Goal: Task Accomplishment & Management: Manage account settings

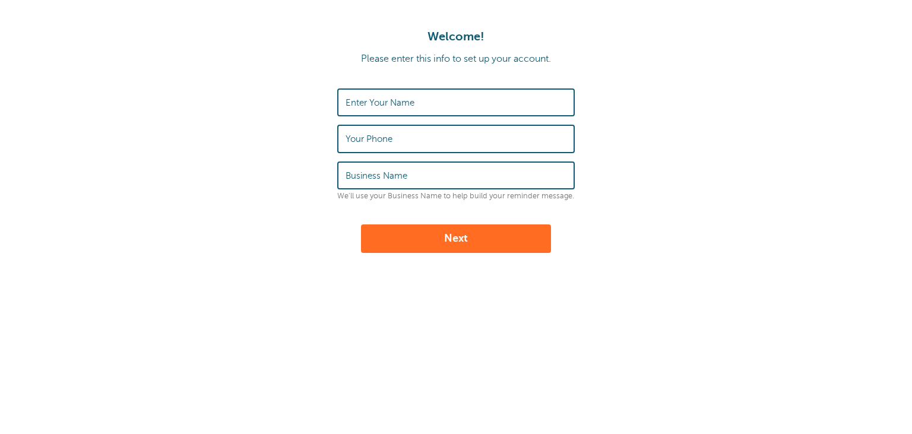
click at [419, 101] on input "Enter Your Name" at bounding box center [456, 103] width 221 height 26
type input "[PERSON_NAME]"
type input "07973794717"
type input "Pallet Trucks Direct"
click at [727, 167] on form "Enter Your Name Ian Stanford Your Phone 07973794717 Business Name Pallet Trucks…" at bounding box center [456, 170] width 888 height 164
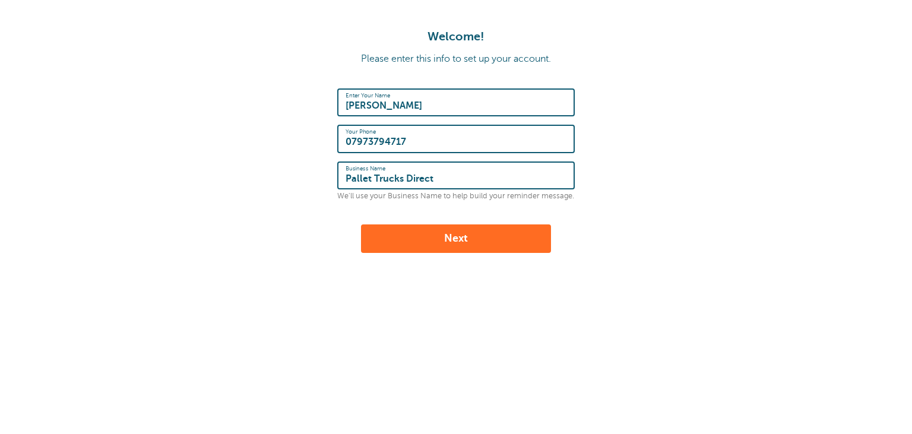
click at [470, 241] on button "Next" at bounding box center [456, 238] width 190 height 29
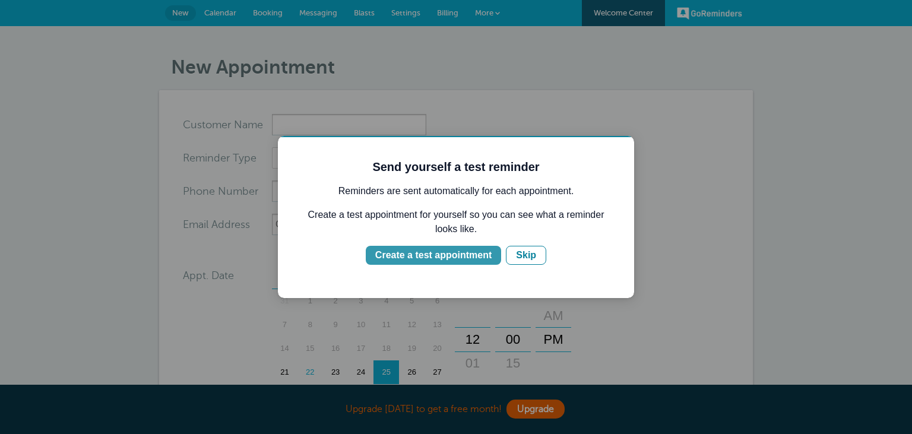
click at [448, 257] on div "Create a test appointment" at bounding box center [433, 255] width 116 height 14
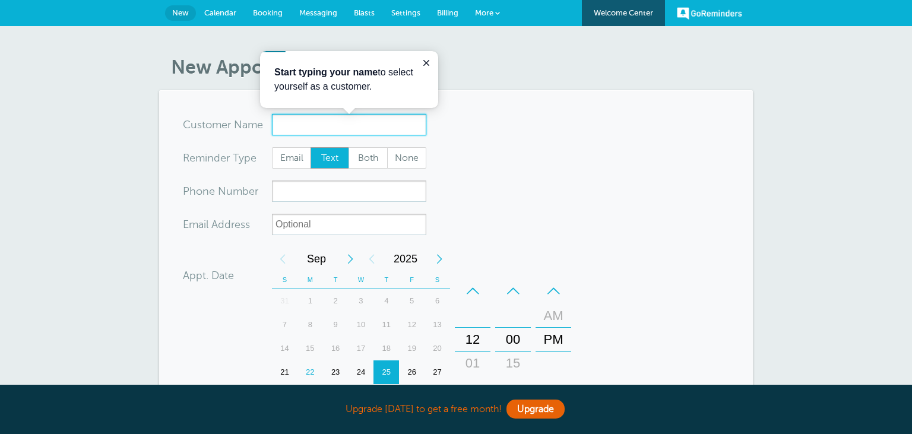
click at [328, 126] on input "x-no-autofill" at bounding box center [349, 124] width 154 height 21
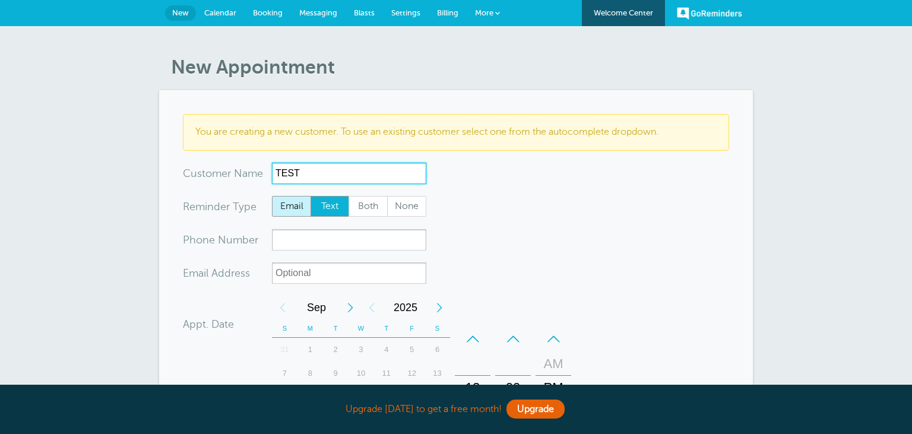
type input "TEST"
click at [285, 201] on span "Email" at bounding box center [292, 207] width 38 height 20
click at [272, 196] on input "Email" at bounding box center [271, 195] width 1 height 1
radio input "true"
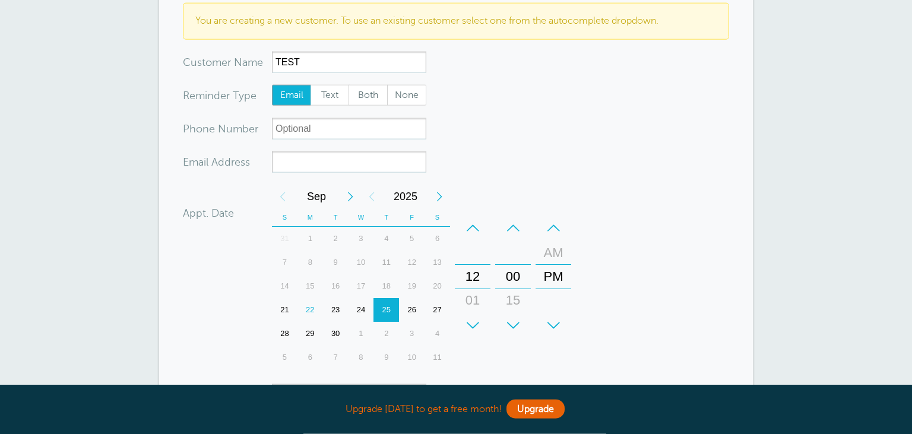
scroll to position [125, 0]
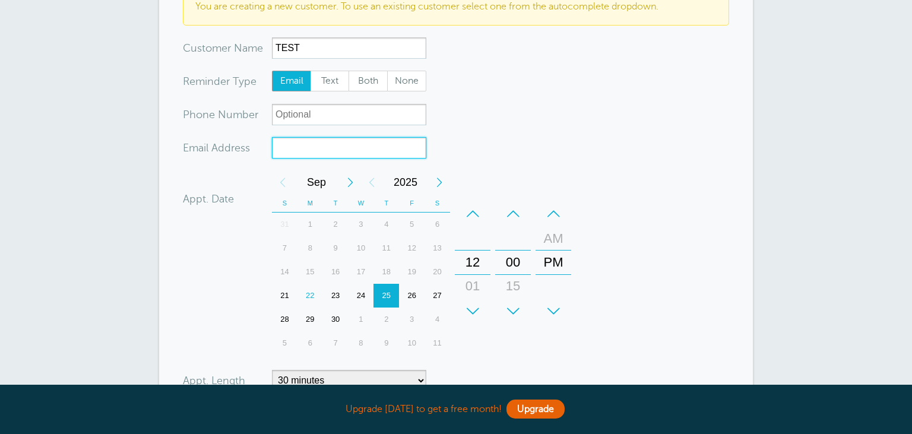
click at [311, 144] on input "xx-no-autofill" at bounding box center [349, 147] width 154 height 21
type input "ian.stanford@pallet-trucksdirect.co.uk"
click at [550, 110] on form "You are creating a new customer. To use an existing customer select one from th…" at bounding box center [456, 256] width 546 height 535
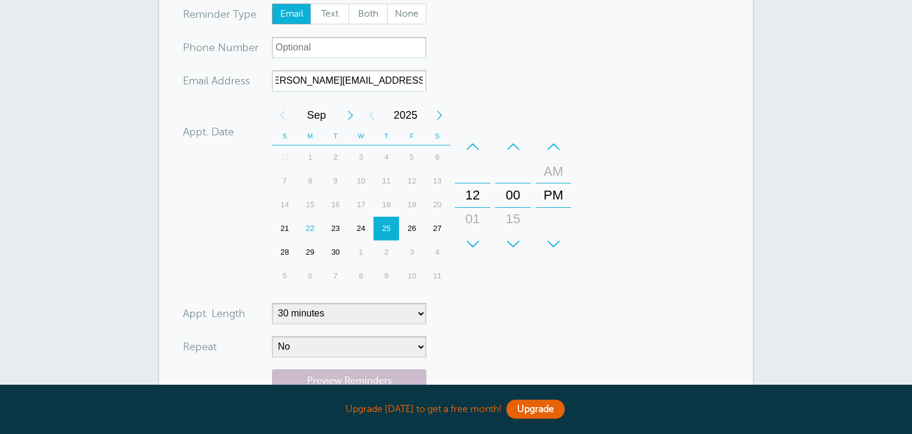
scroll to position [251, 0]
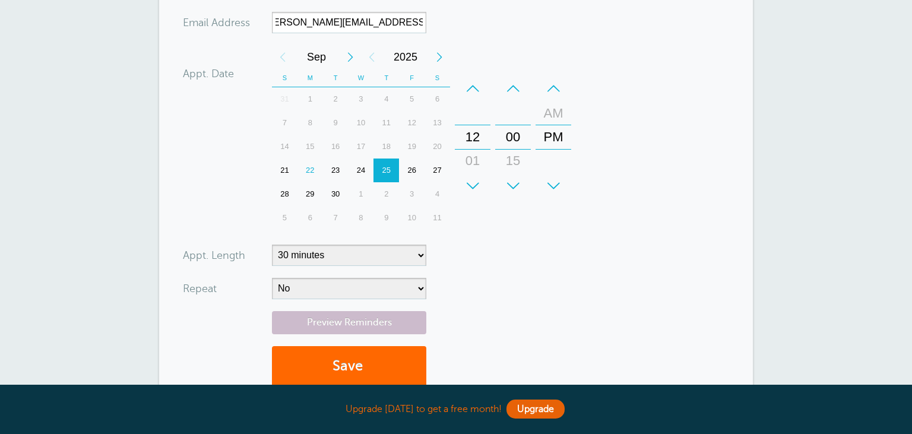
click at [362, 170] on div "24" at bounding box center [362, 171] width 26 height 24
drag, startPoint x: 481, startPoint y: 153, endPoint x: 471, endPoint y: -7, distance: 160.1
drag, startPoint x: 476, startPoint y: 170, endPoint x: 478, endPoint y: 150, distance: 20.3
click at [478, 150] on div "08" at bounding box center [472, 140] width 29 height 24
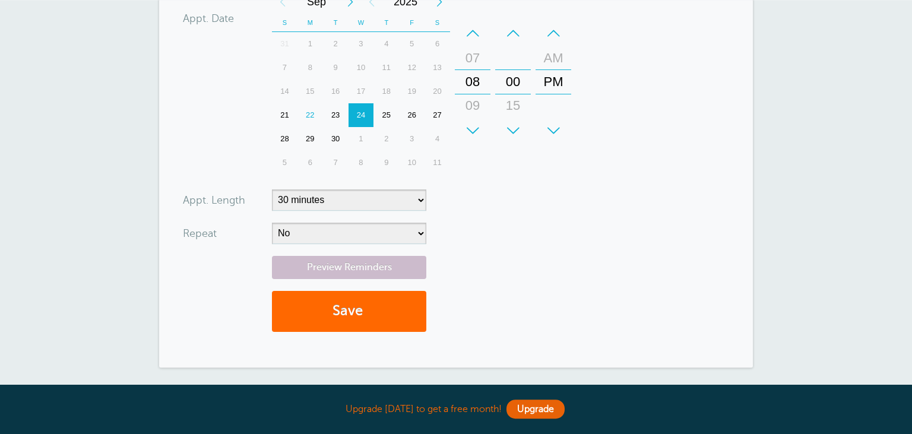
scroll to position [314, 0]
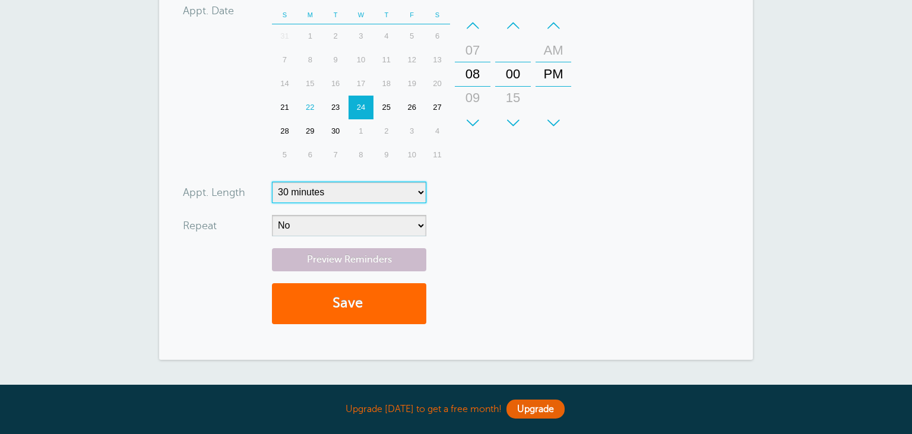
select select "60"
click option "1 hour" at bounding box center [0, 0] width 0 height 0
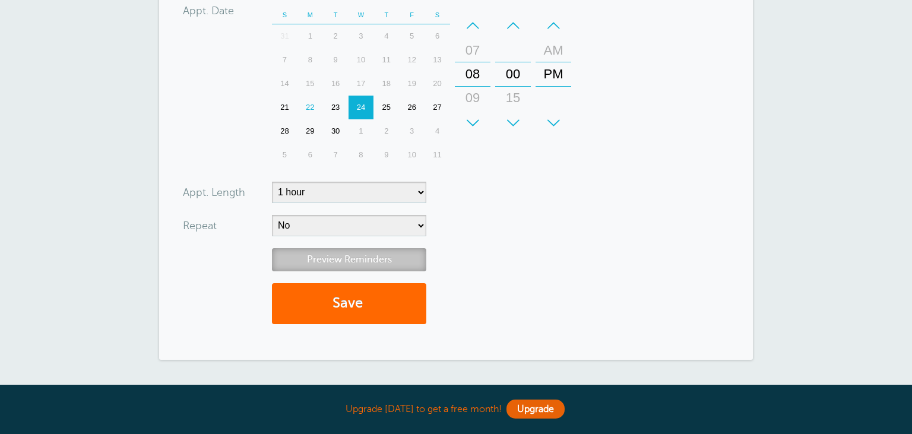
click at [358, 260] on link "Preview Reminders" at bounding box center [349, 259] width 154 height 23
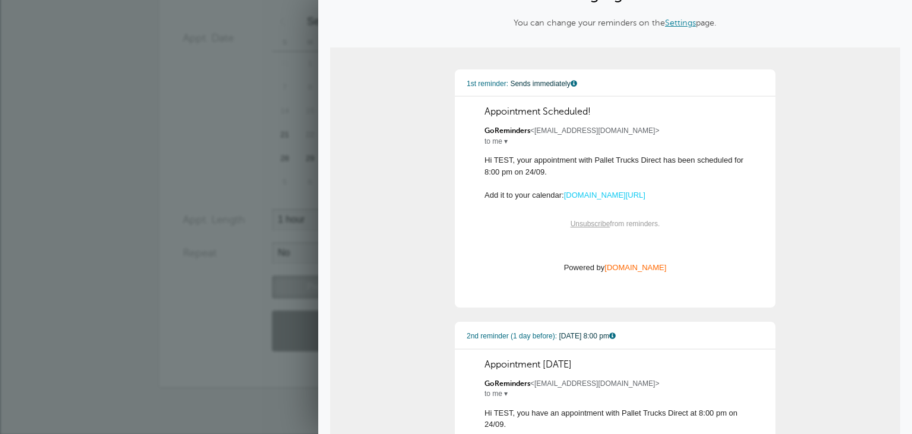
scroll to position [0, 0]
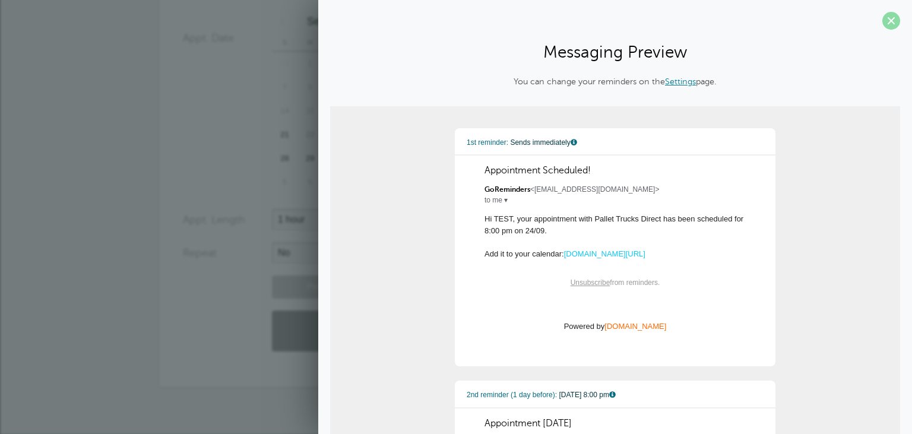
click at [893, 18] on span at bounding box center [891, 21] width 18 height 18
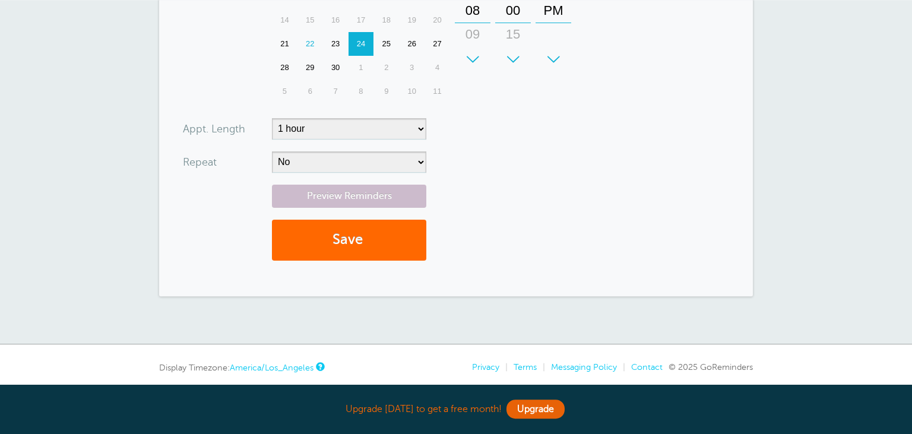
scroll to position [418, 0]
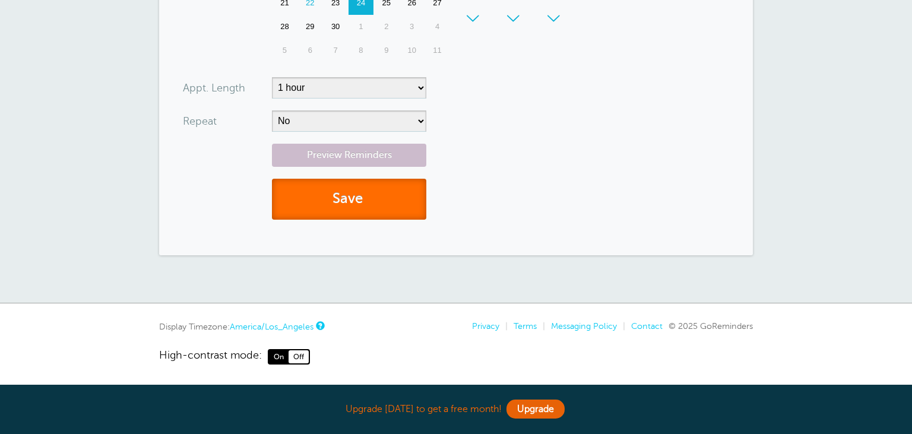
click at [343, 201] on button "Save" at bounding box center [349, 199] width 154 height 41
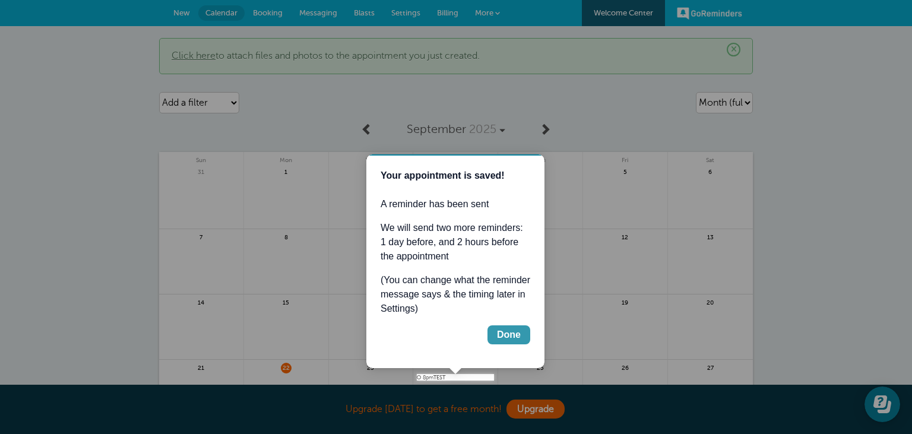
click at [510, 338] on div "Done" at bounding box center [509, 335] width 24 height 14
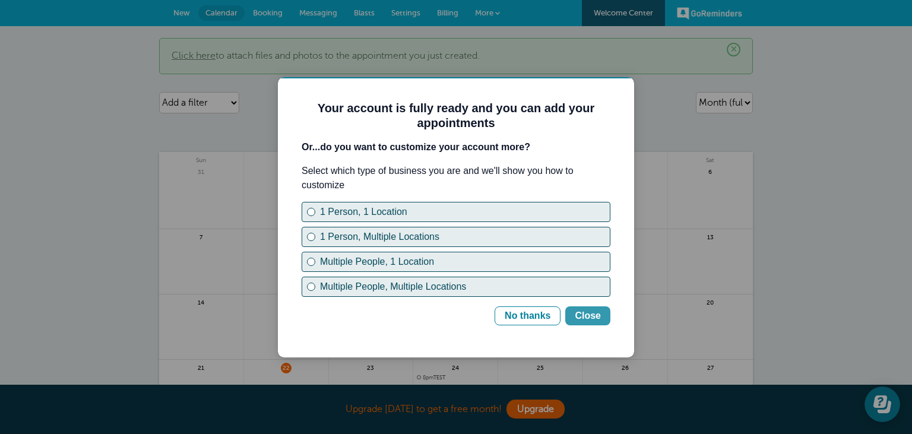
click at [590, 316] on div "Close" at bounding box center [588, 316] width 26 height 14
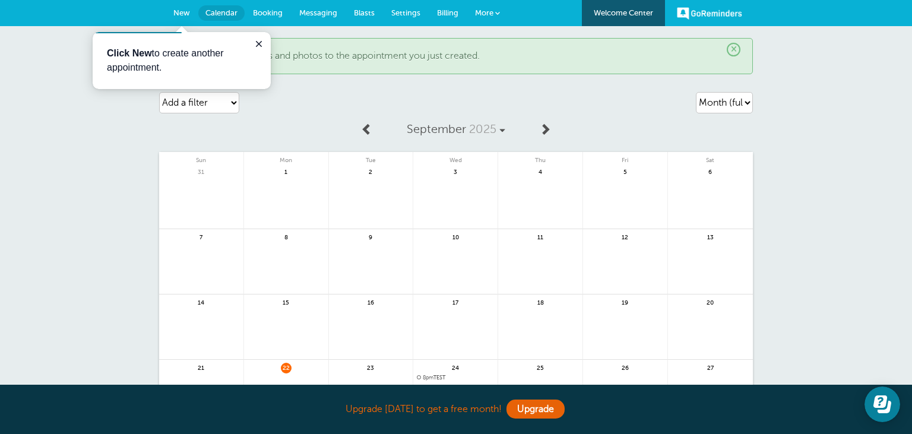
click at [315, 15] on span "Messaging" at bounding box center [318, 12] width 38 height 9
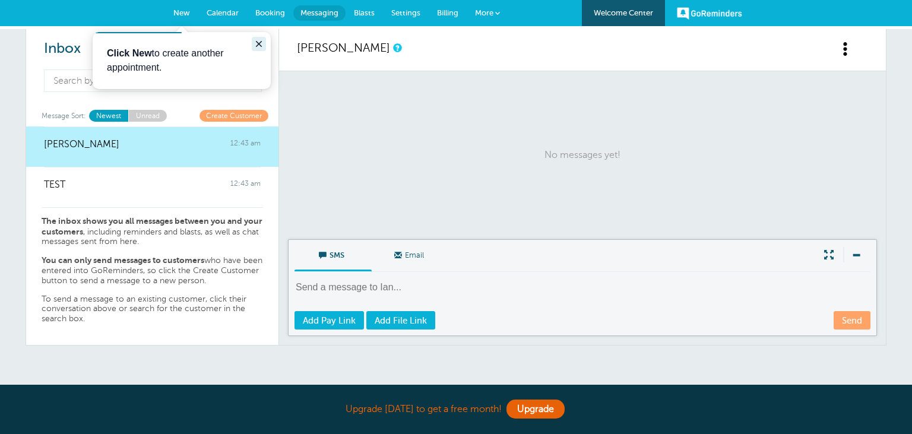
click at [257, 44] on icon "Close guide" at bounding box center [259, 44] width 10 height 10
click at [406, 13] on span "Settings" at bounding box center [405, 12] width 29 height 9
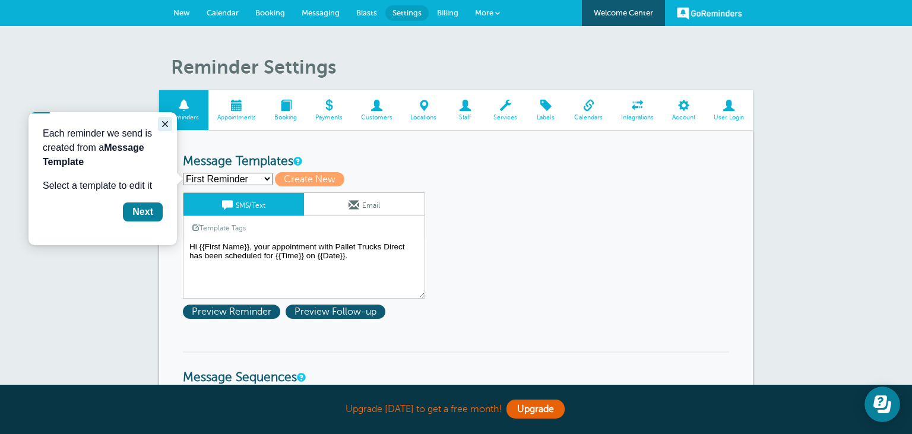
click at [170, 124] on icon "Close guide" at bounding box center [165, 124] width 10 height 10
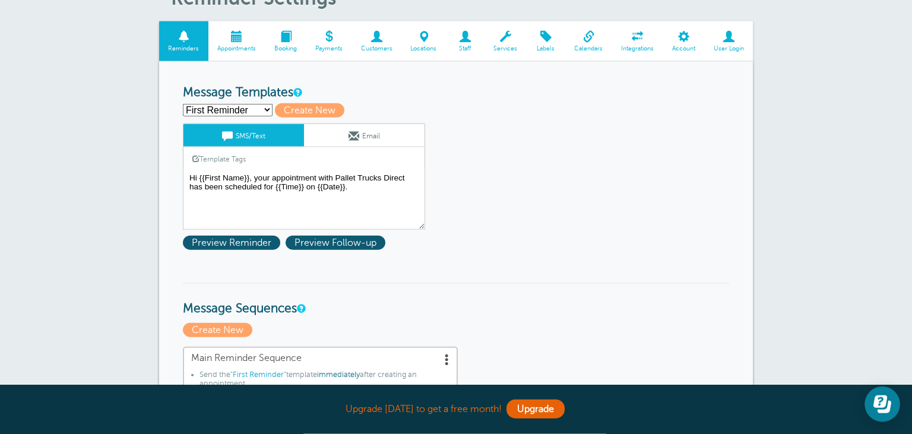
scroll to position [62, 0]
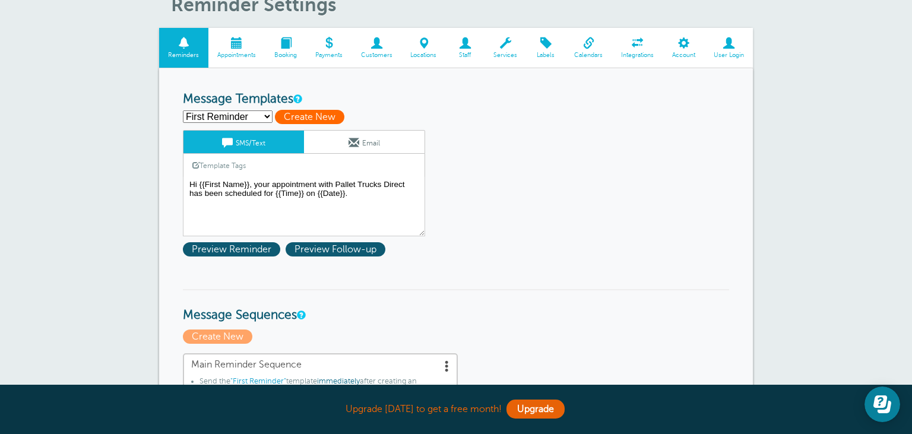
click at [314, 118] on span "Create New" at bounding box center [309, 117] width 69 height 14
select select
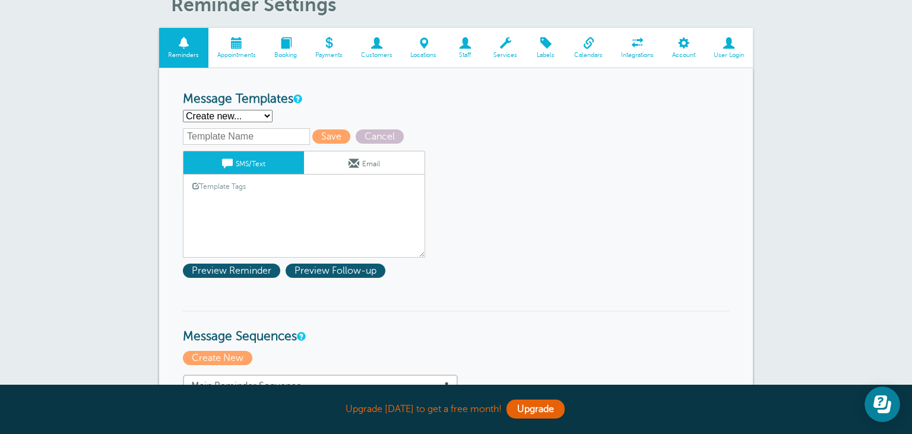
click at [273, 143] on input "text" at bounding box center [246, 136] width 127 height 17
drag, startPoint x: 279, startPoint y: 141, endPoint x: 154, endPoint y: 145, distance: 125.4
click at [183, 145] on input "text" at bounding box center [246, 136] width 127 height 17
type input "Servicing Due"
click at [379, 166] on link "Email" at bounding box center [364, 162] width 121 height 23
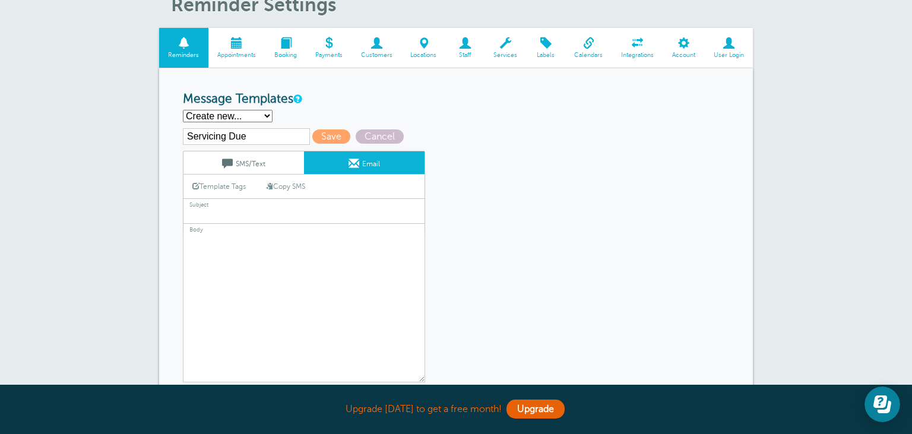
click at [246, 217] on input "text" at bounding box center [304, 215] width 242 height 15
click at [252, 270] on textarea "Hi {{First Name}}, your appointment with Pallet Trucks Direct has been schedule…" at bounding box center [304, 308] width 242 height 148
paste textarea "Hi Roy, It's time for your material handling equipment to be serviced and inspe…"
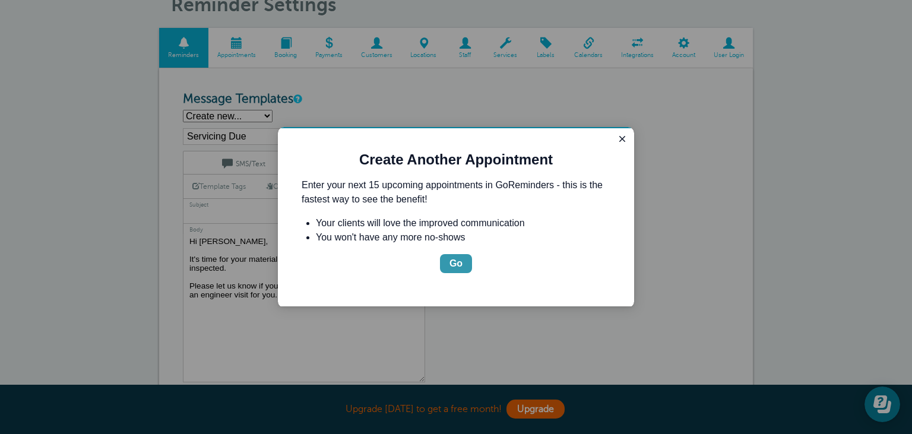
scroll to position [0, 0]
click at [615, 144] on div "Guide" at bounding box center [622, 139] width 14 height 14
click at [624, 140] on icon "Close guide" at bounding box center [623, 139] width 10 height 10
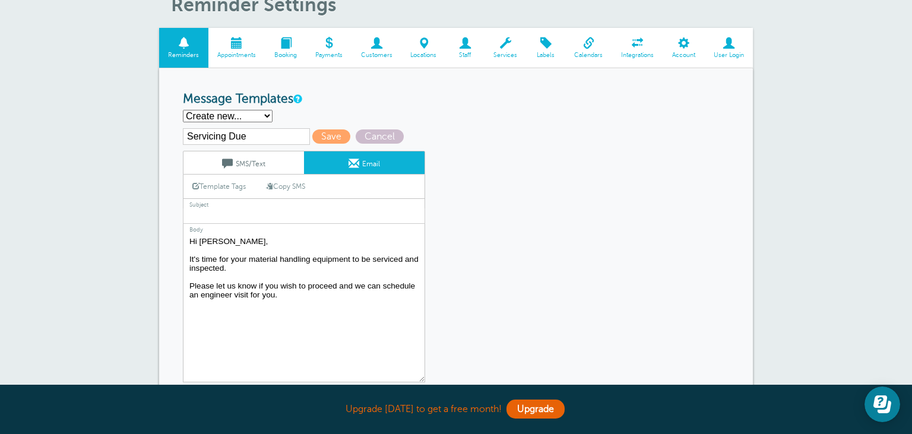
click at [226, 243] on textarea "Hi {{First Name}}, your appointment with Pallet Trucks Direct has been schedule…" at bounding box center [304, 308] width 242 height 148
type textarea "Der Client, It's time for your material handling equipment to be serviced and i…"
click at [229, 211] on input "text" at bounding box center [304, 215] width 242 height 15
click at [235, 270] on textarea "Hi {{First Name}}, your appointment with Pallet Trucks Direct has been schedule…" at bounding box center [304, 308] width 242 height 148
drag, startPoint x: 296, startPoint y: 211, endPoint x: 293, endPoint y: 222, distance: 10.9
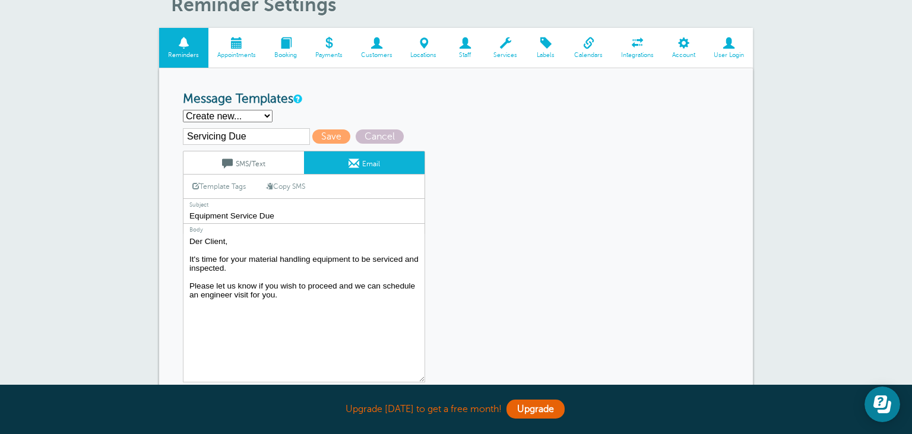
click at [295, 213] on input "Equipment Service Due" at bounding box center [304, 215] width 242 height 15
drag, startPoint x: 295, startPoint y: 217, endPoint x: 152, endPoint y: 216, distance: 142.5
click at [183, 216] on input "Equipment Service Due" at bounding box center [304, 215] width 242 height 15
paste input "Service and Inspection Reminder for Your Material Handling Equipment"
type input "Service and Inspection Reminder"
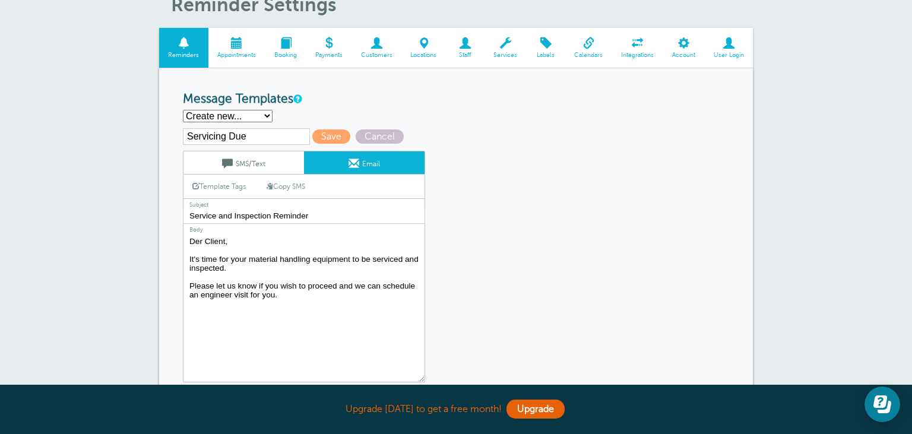
drag, startPoint x: 281, startPoint y: 305, endPoint x: 126, endPoint y: 223, distance: 175.3
click at [183, 234] on textarea "Hi {{First Name}}, your appointment with Pallet Trucks Direct has been schedule…" at bounding box center [304, 308] width 242 height 148
paste textarea "ar [Client's Name], I hope this email finds you well. We are reaching out to re…"
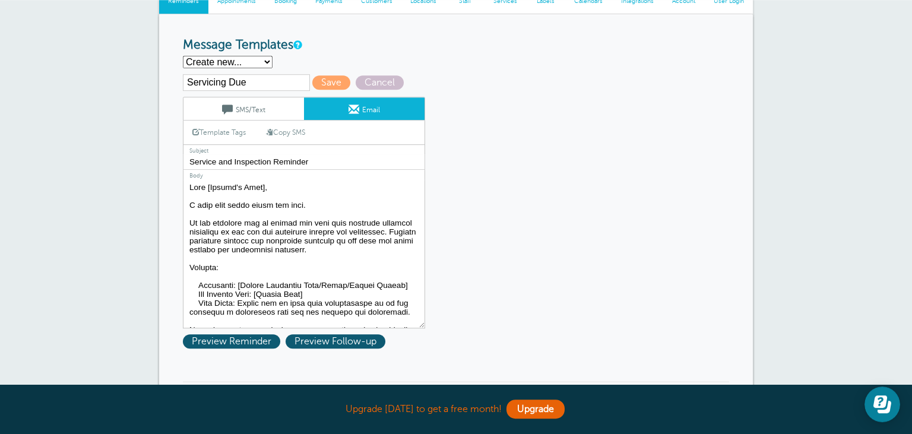
scroll to position [125, 0]
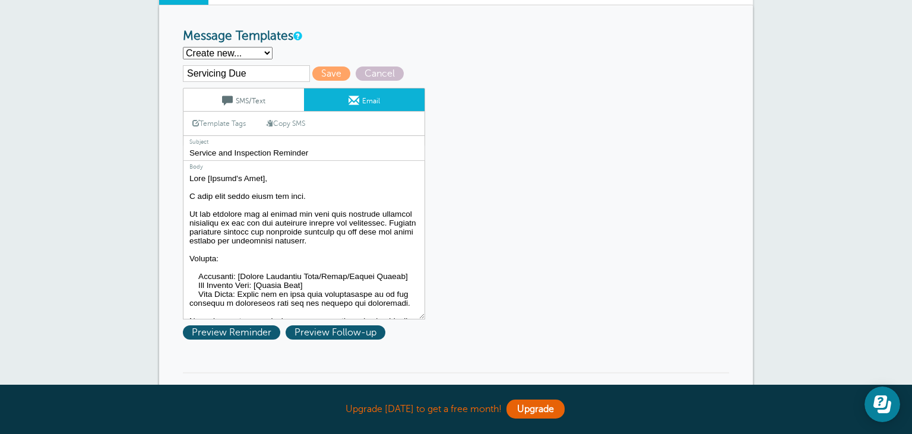
click at [269, 177] on textarea "Hi {{First Name}}, your appointment with Pallet Trucks Direct has been schedule…" at bounding box center [304, 245] width 242 height 148
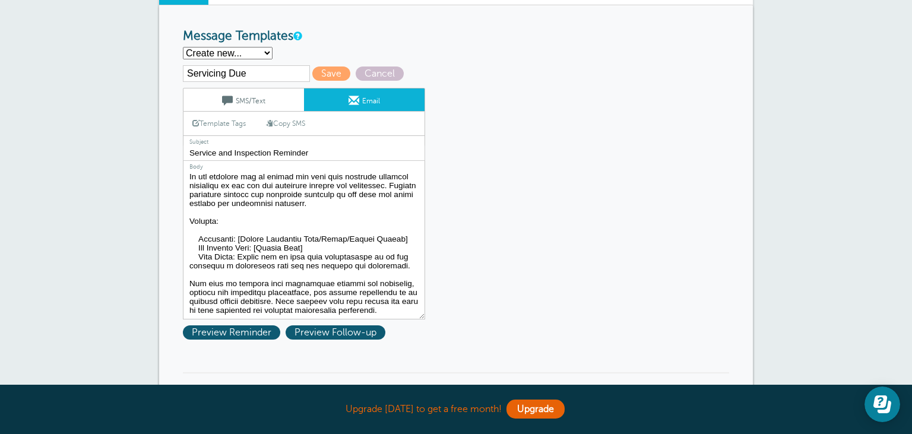
scroll to position [54, 0]
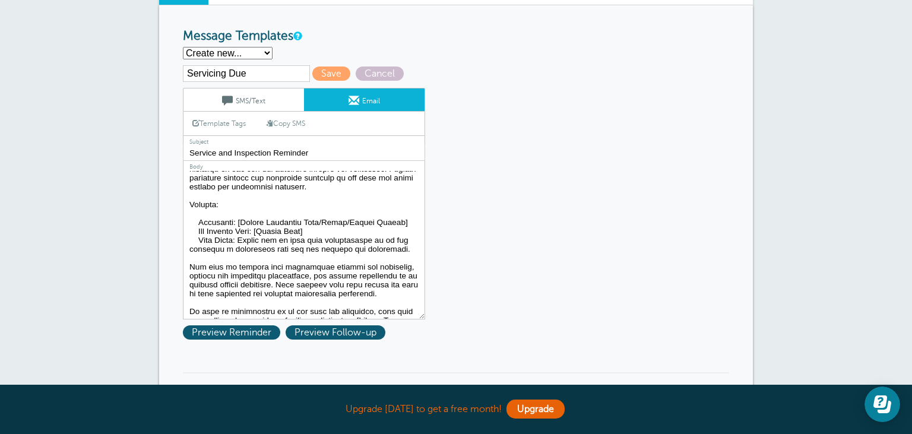
click at [317, 239] on textarea "Hi {{First Name}}, your appointment with Pallet Trucks Direct has been schedule…" at bounding box center [304, 245] width 242 height 148
drag, startPoint x: 320, startPoint y: 239, endPoint x: 182, endPoint y: 202, distance: 143.0
click at [183, 202] on textarea "Hi {{First Name}}, your appointment with Pallet Trucks Direct has been schedule…" at bounding box center [304, 245] width 242 height 148
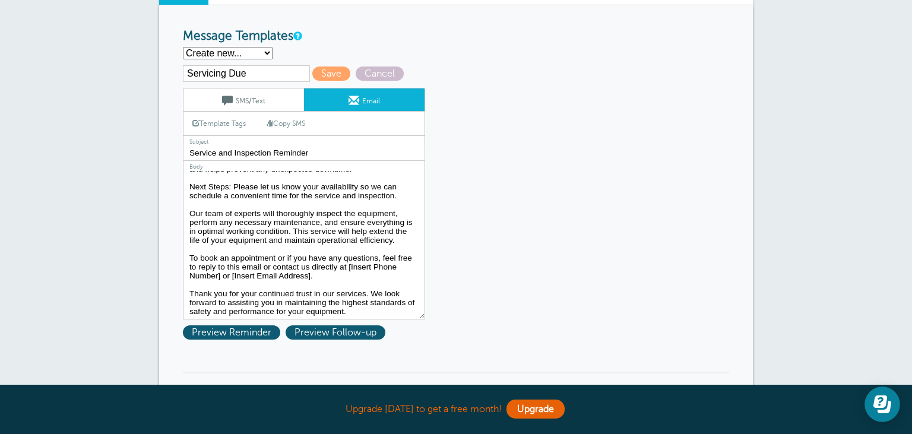
scroll to position [86, 0]
drag, startPoint x: 348, startPoint y: 262, endPoint x: 365, endPoint y: 274, distance: 20.9
click at [365, 274] on textarea "Hi {{First Name}}, your appointment with Pallet Trucks Direct has been schedule…" at bounding box center [304, 245] width 242 height 148
type textarea "Dear Client, I hope this email finds you well. We are reaching out to remind yo…"
drag, startPoint x: 319, startPoint y: 155, endPoint x: 177, endPoint y: 149, distance: 142.6
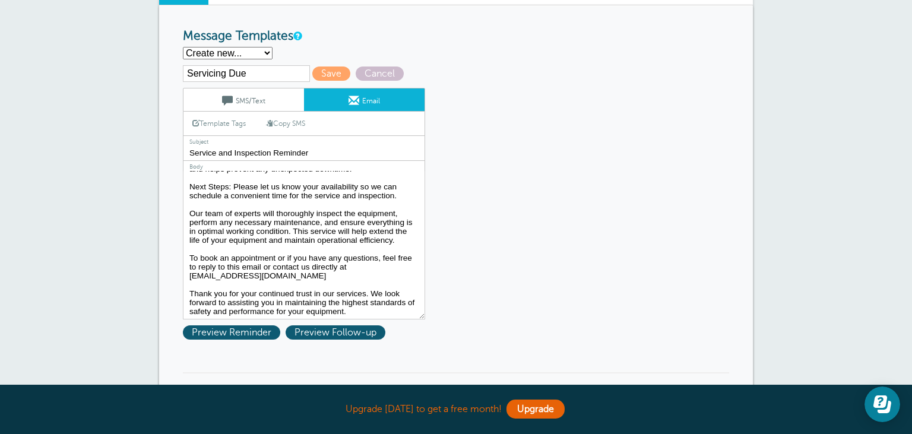
click at [183, 149] on input "Service and Inspection Reminder" at bounding box center [304, 152] width 242 height 15
drag, startPoint x: 253, startPoint y: 72, endPoint x: 151, endPoint y: 77, distance: 102.2
click at [183, 77] on input "Servicing Due" at bounding box center [246, 73] width 127 height 17
paste input "e and Inspection Remind"
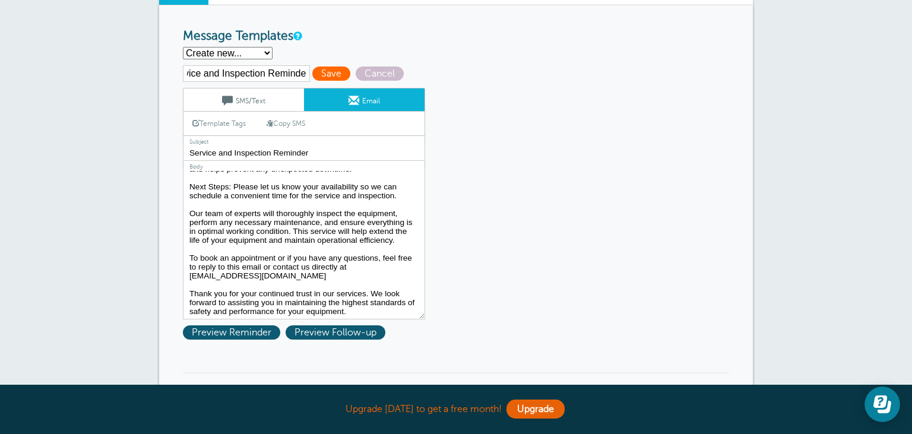
type input "Service and Inspection Reminde"
click at [331, 75] on span "Save" at bounding box center [331, 74] width 38 height 14
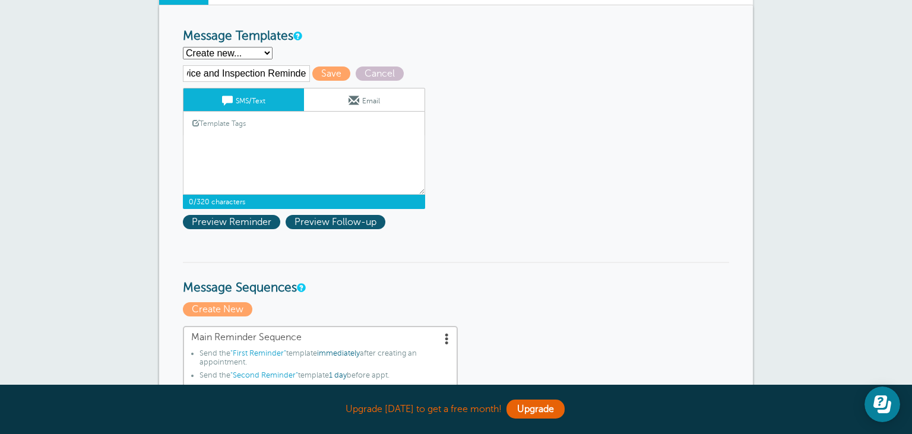
click at [375, 103] on link "Email" at bounding box center [364, 99] width 121 height 23
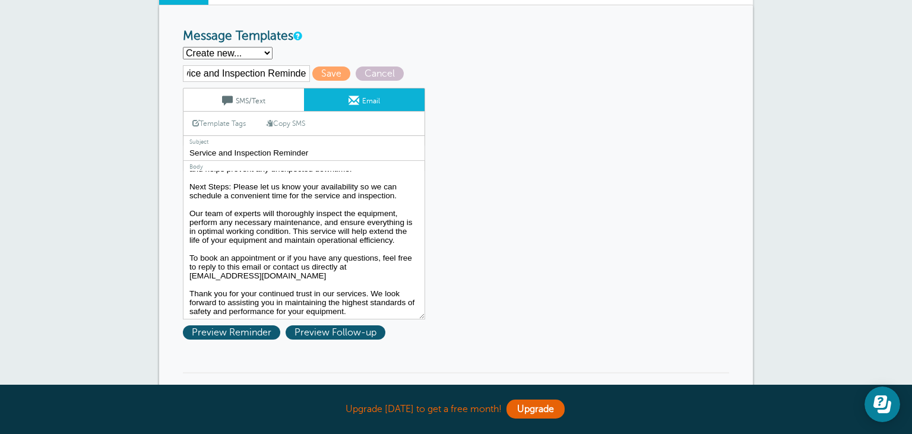
click at [248, 100] on link "SMS/Text" at bounding box center [243, 99] width 121 height 23
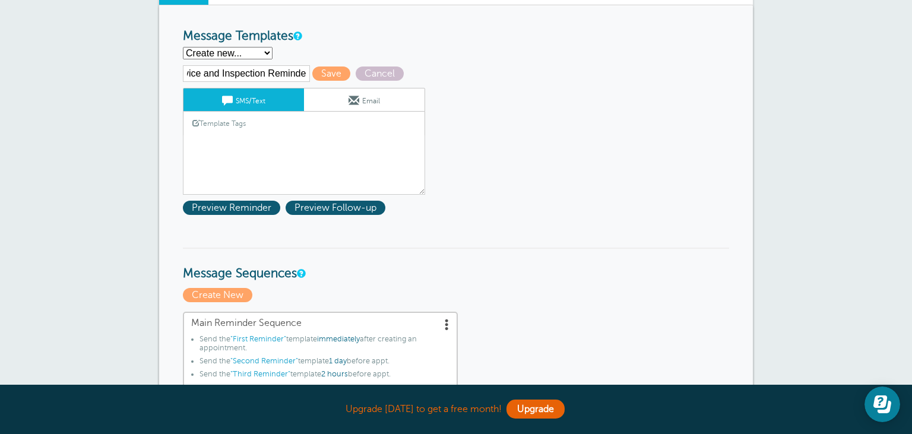
click at [363, 101] on link "Email" at bounding box center [364, 99] width 121 height 23
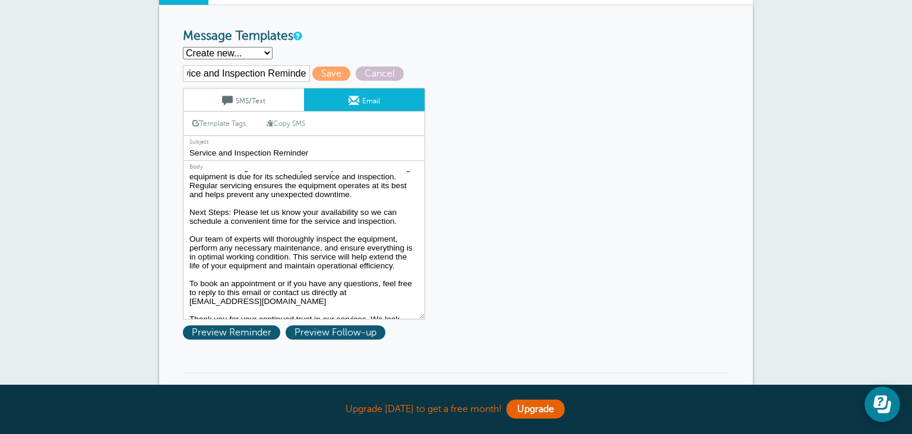
scroll to position [86, 0]
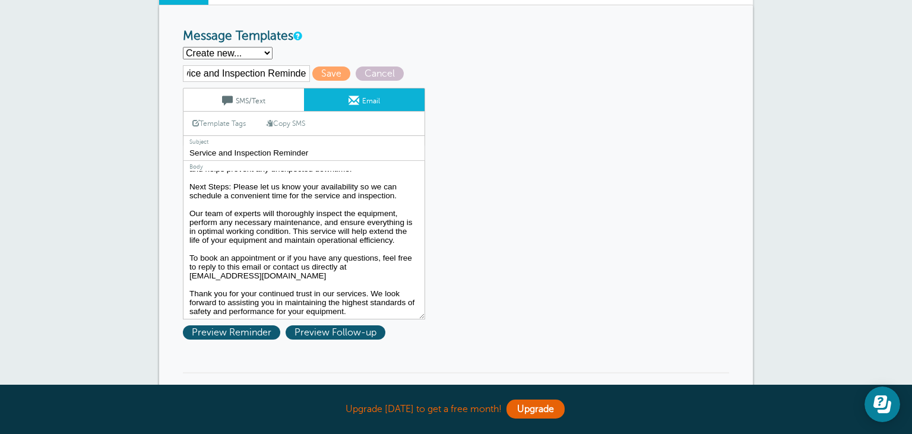
drag, startPoint x: 191, startPoint y: 182, endPoint x: 368, endPoint y: 346, distance: 240.8
click at [368, 319] on textarea "Hi {{First Name}}, your appointment with Pallet Trucks Direct has been schedule…" at bounding box center [304, 245] width 242 height 148
click at [240, 105] on link "SMS/Text" at bounding box center [243, 99] width 121 height 23
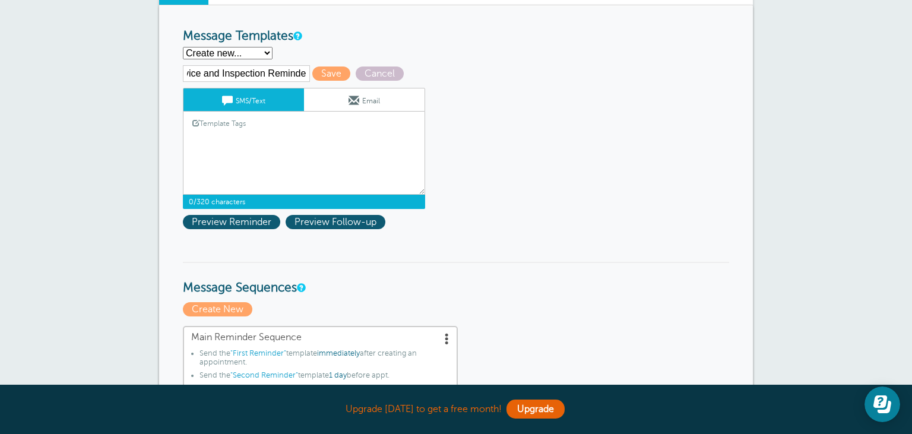
click at [243, 152] on textarea "Hi {{First Name}}, your appointment with Pallet Trucks Direct has been schedule…" at bounding box center [304, 164] width 242 height 59
paste textarea "Dear Client, I hope this email finds you well. We are reaching out to remind yo…"
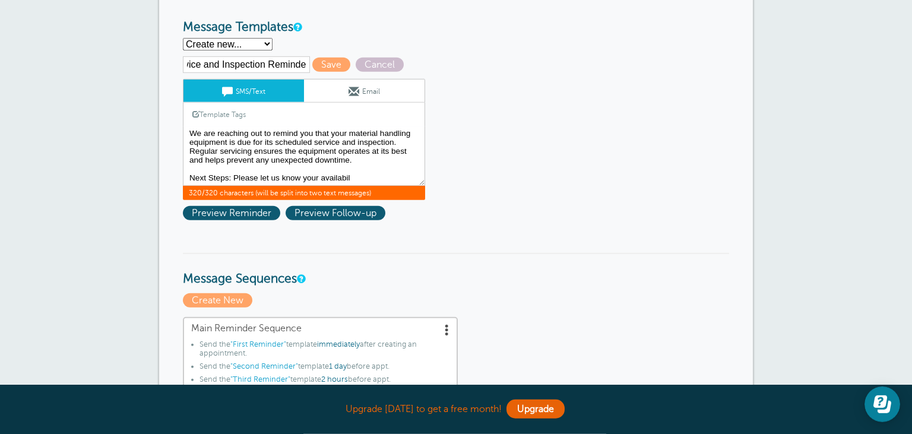
scroll to position [125, 0]
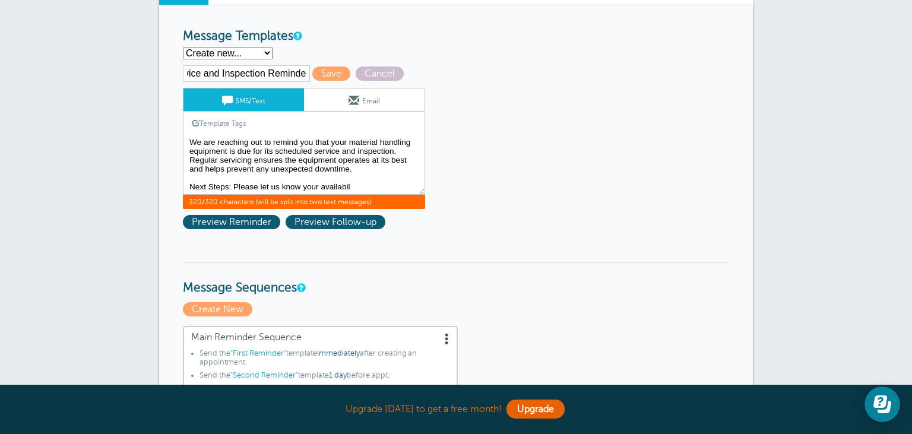
click at [314, 156] on textarea "Hi {{First Name}}, your appointment with Pallet Trucks Direct has been schedule…" at bounding box center [304, 164] width 242 height 59
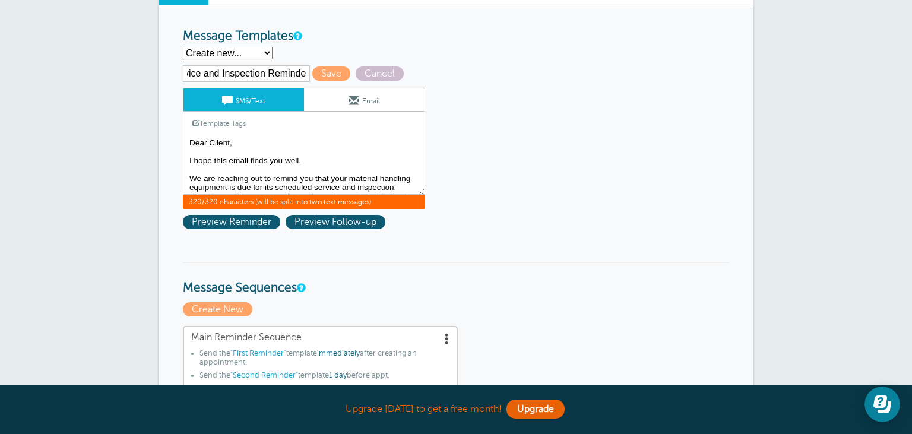
drag, startPoint x: 322, startPoint y: 163, endPoint x: 176, endPoint y: 152, distance: 146.5
click at [183, 152] on textarea "Hi {{First Name}}, your appointment with Pallet Trucks Direct has been schedule…" at bounding box center [304, 164] width 242 height 59
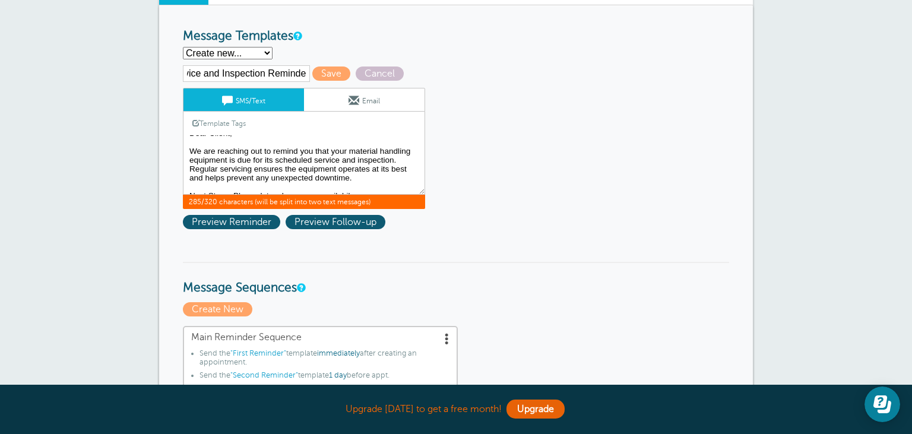
scroll to position [23, 0]
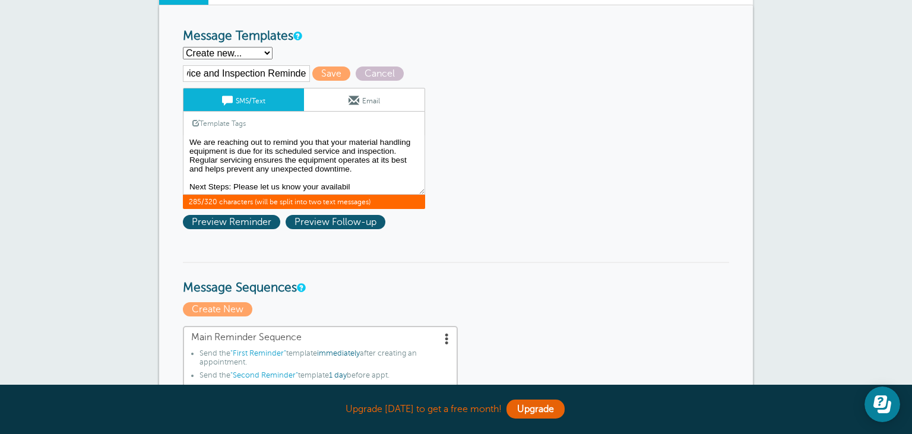
click at [377, 100] on link "Email" at bounding box center [364, 99] width 121 height 23
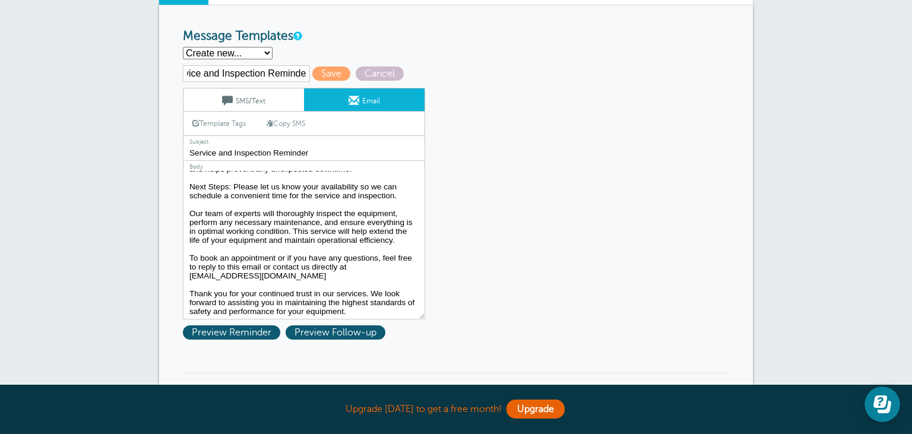
scroll to position [86, 0]
drag, startPoint x: 259, startPoint y: 273, endPoint x: 177, endPoint y: 248, distance: 85.5
click at [183, 248] on textarea "Hi {{First Name}}, your appointment with Pallet Trucks Direct has been schedule…" at bounding box center [304, 245] width 242 height 148
click at [248, 106] on link "SMS/Text" at bounding box center [243, 99] width 121 height 23
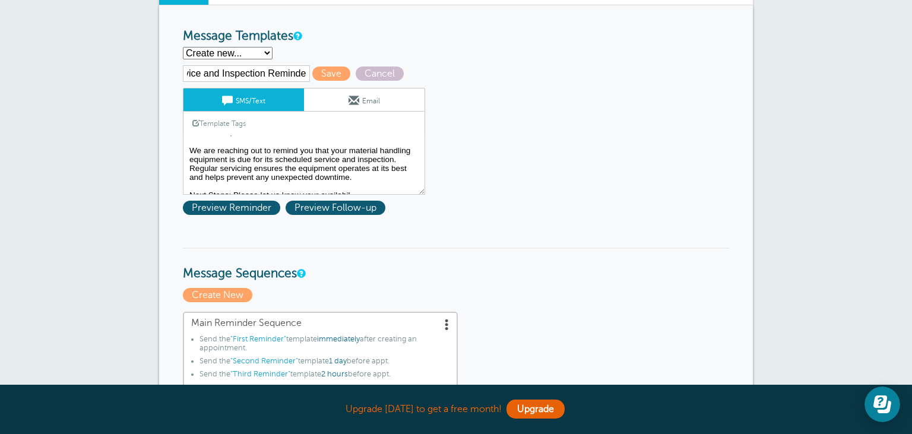
scroll to position [23, 0]
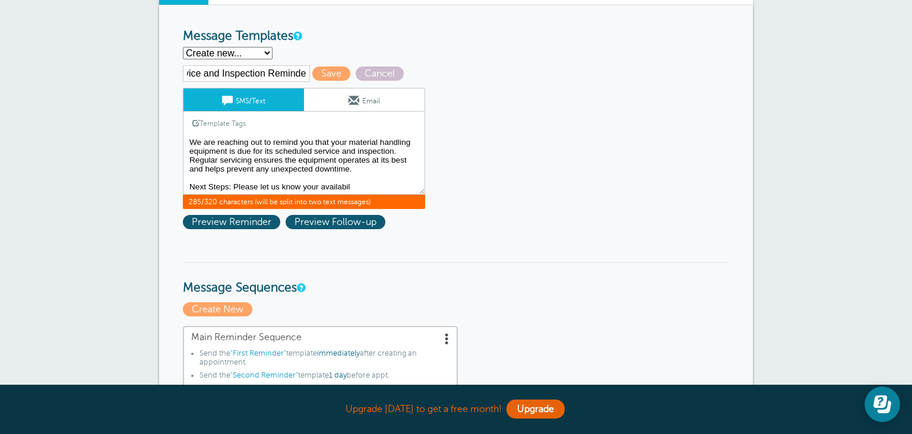
drag, startPoint x: 366, startPoint y: 191, endPoint x: 163, endPoint y: 184, distance: 203.8
click at [183, 184] on textarea "Hi {{First Name}}, your appointment with Pallet Trucks Direct has been schedule…" at bounding box center [304, 164] width 242 height 59
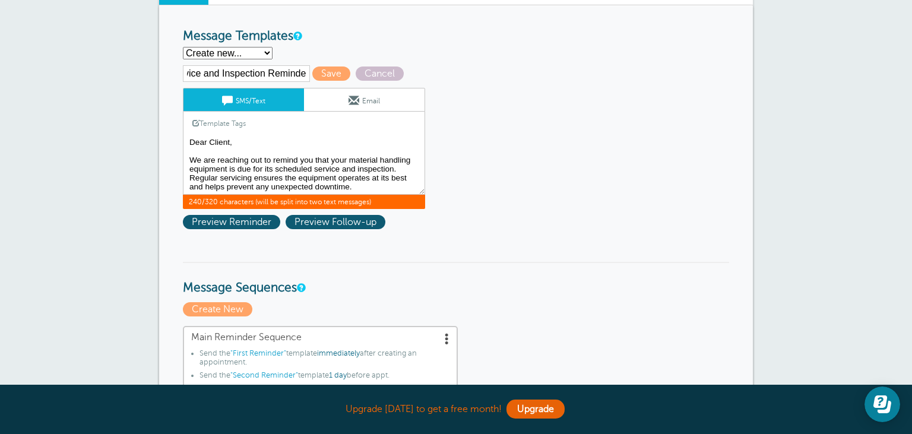
paste textarea "To book an appointment or if you have any questions, feel free to reply to this…"
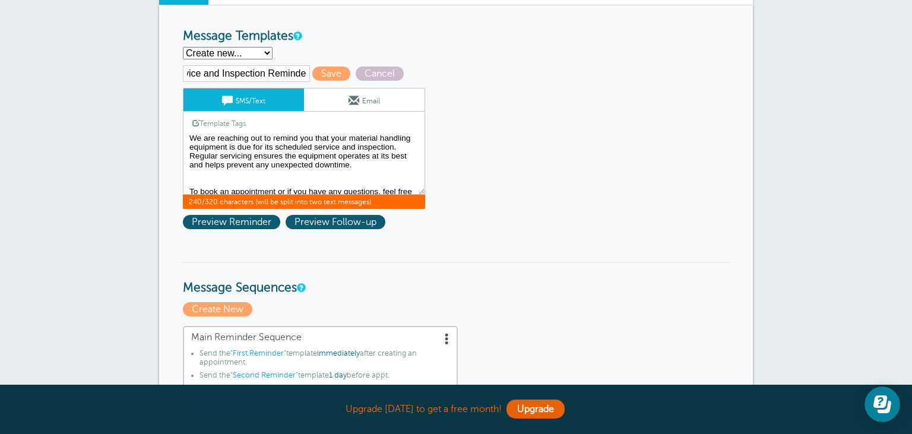
scroll to position [42, 0]
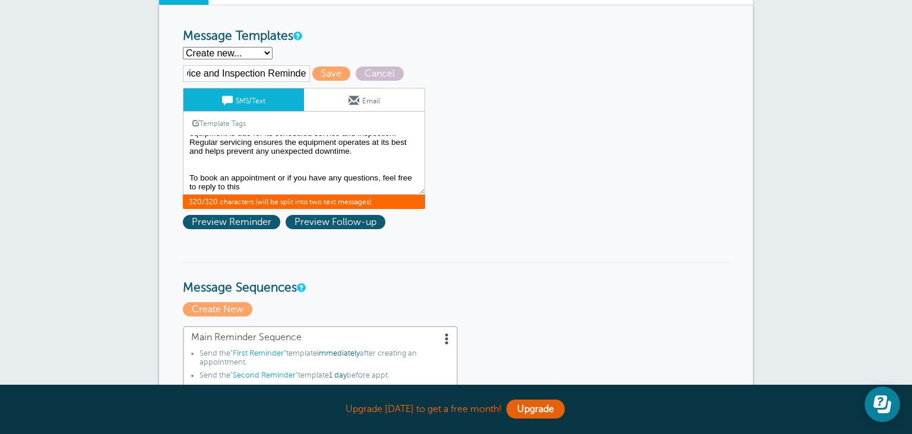
drag, startPoint x: 251, startPoint y: 189, endPoint x: 155, endPoint y: 172, distance: 97.0
click at [183, 172] on textarea "Hi {{First Name}}, your appointment with Pallet Trucks Direct has been schedule…" at bounding box center [304, 164] width 242 height 59
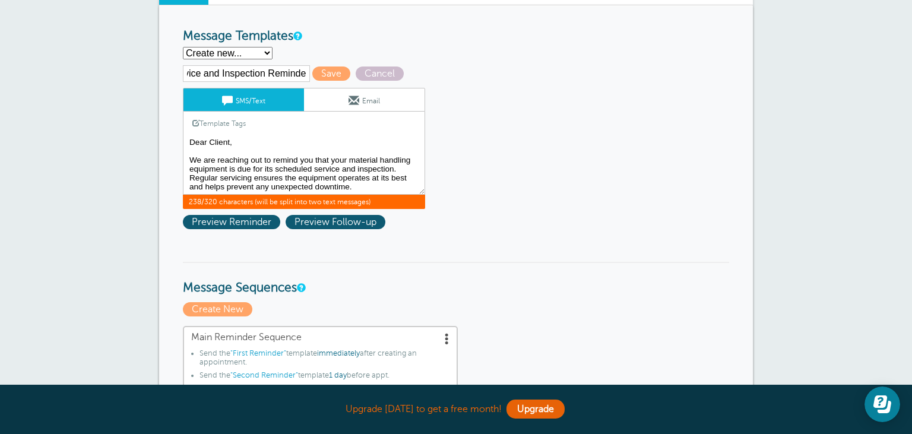
scroll to position [0, 0]
type textarea "Dear Client, We are reaching out to remind you that your material handling equi…"
click at [378, 103] on link "Email" at bounding box center [364, 99] width 121 height 23
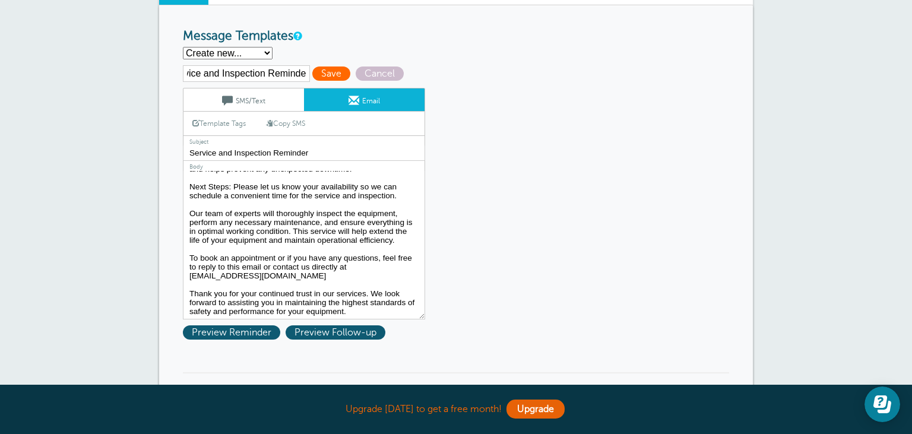
click at [325, 71] on span "Save" at bounding box center [331, 74] width 38 height 14
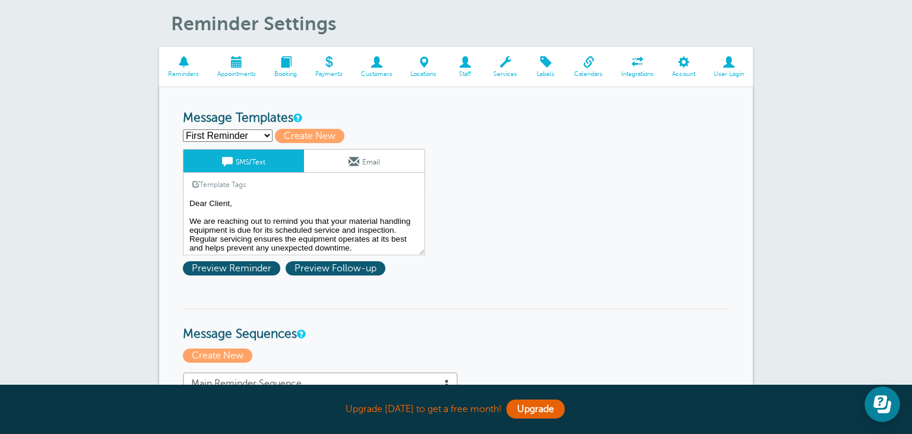
click at [362, 166] on link "Email" at bounding box center [364, 161] width 121 height 23
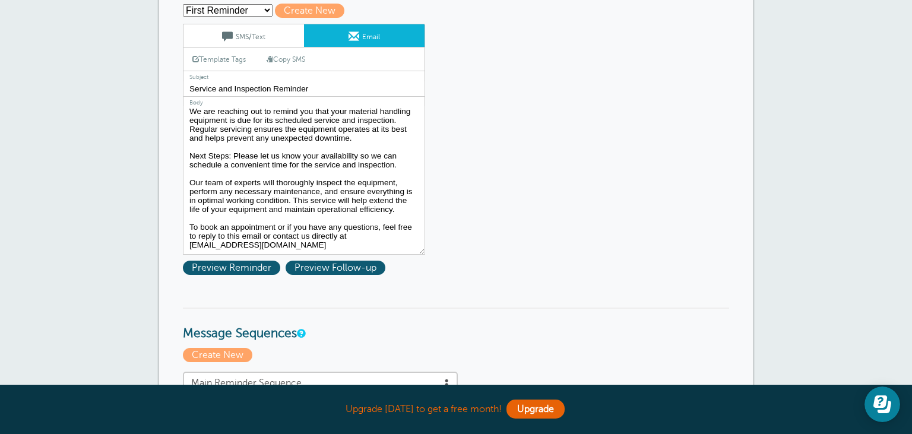
scroll to position [86, 0]
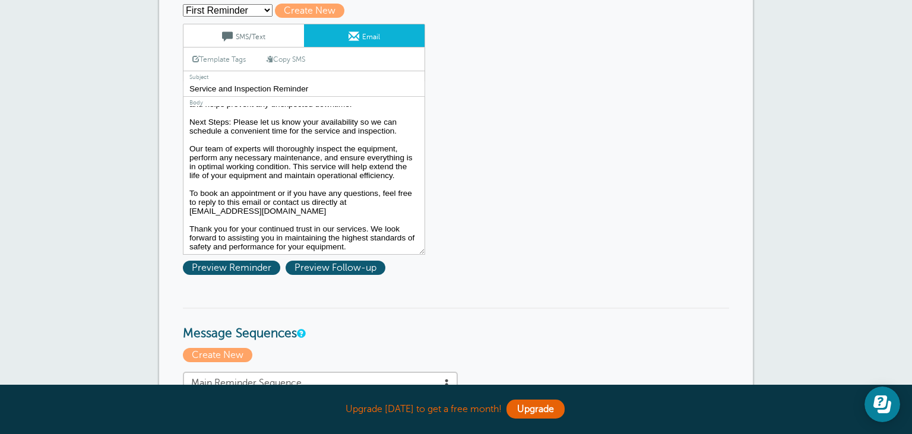
drag, startPoint x: 340, startPoint y: 200, endPoint x: 355, endPoint y: 211, distance: 18.3
click at [355, 211] on textarea "Dear Client, I hope this email finds you well. We are reaching out to remind yo…" at bounding box center [304, 180] width 242 height 148
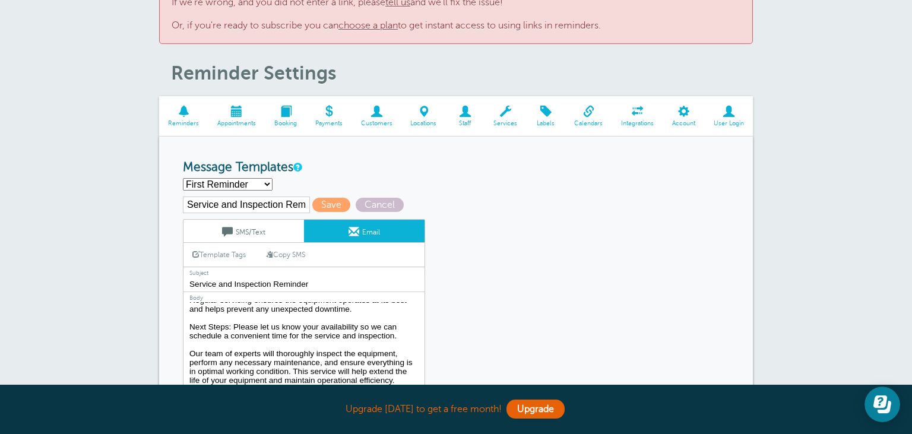
scroll to position [62, 0]
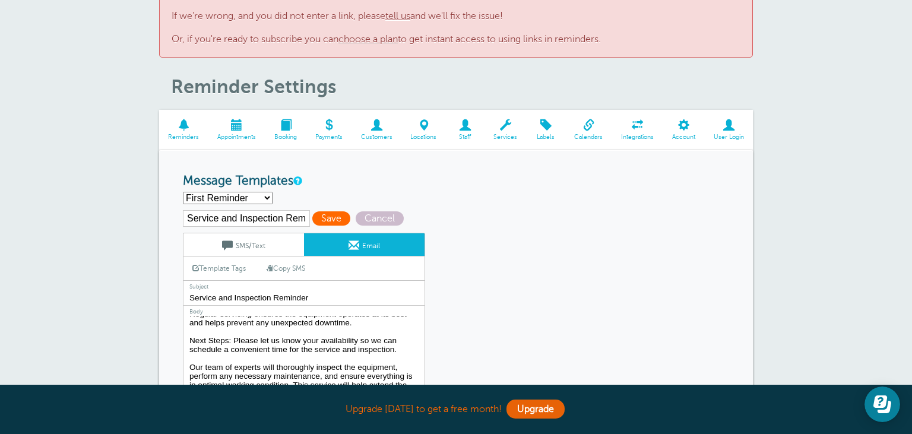
type textarea "Dear Client, I hope this email finds you well. We are reaching out to remind yo…"
click at [327, 219] on span "Save" at bounding box center [331, 218] width 38 height 14
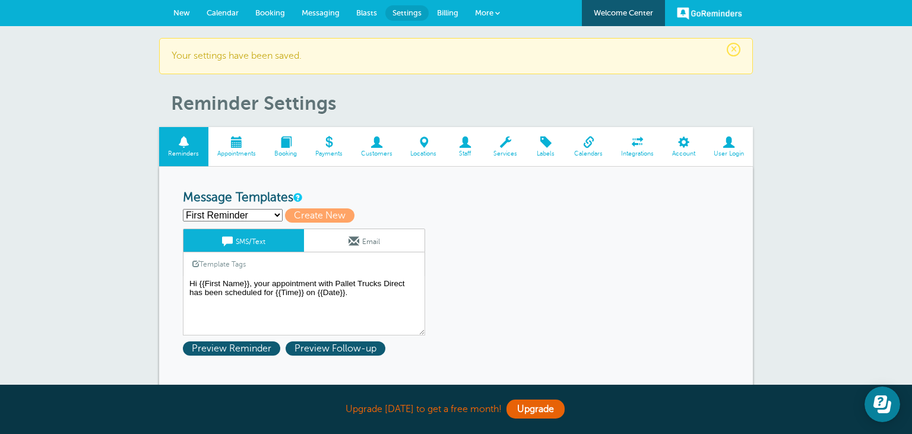
click at [239, 144] on span at bounding box center [236, 142] width 57 height 11
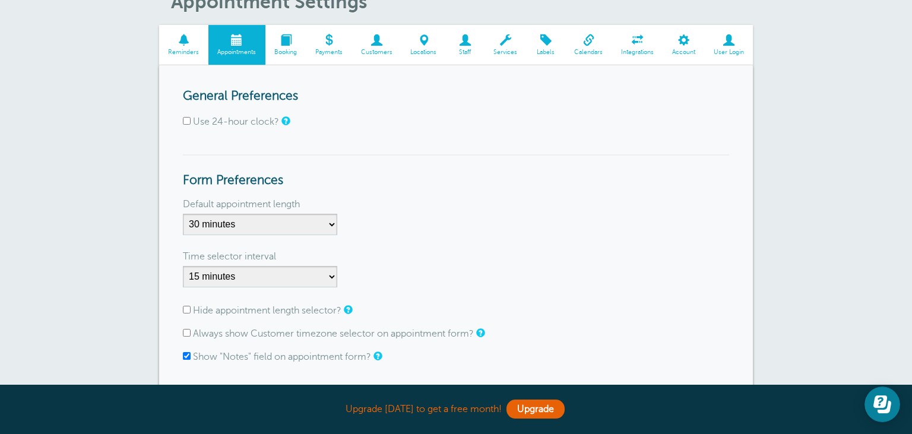
scroll to position [125, 0]
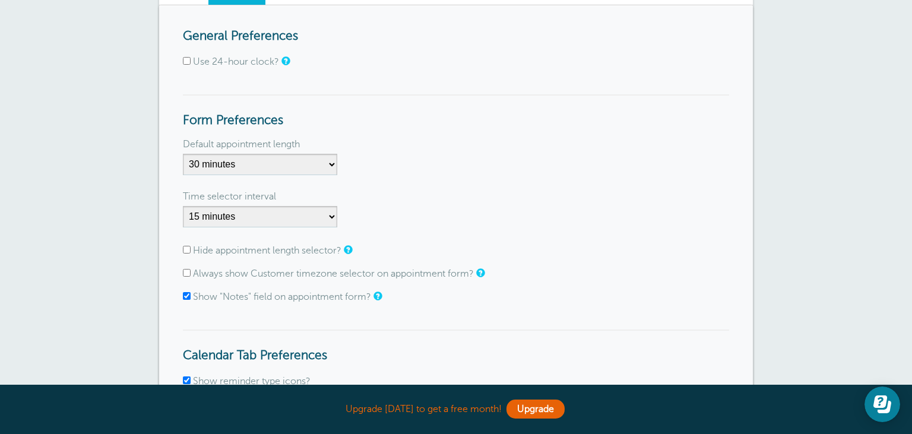
click at [190, 64] on input "Use 24-hour clock?" at bounding box center [187, 61] width 8 height 8
checkbox input "true"
click at [183, 154] on select "5 minutes 10 minutes 15 minutes 20 minutes 25 minutes 30 minutes 35 minutes 40 …" at bounding box center [260, 164] width 154 height 21
select select "60"
click option "1 hour" at bounding box center [0, 0] width 0 height 0
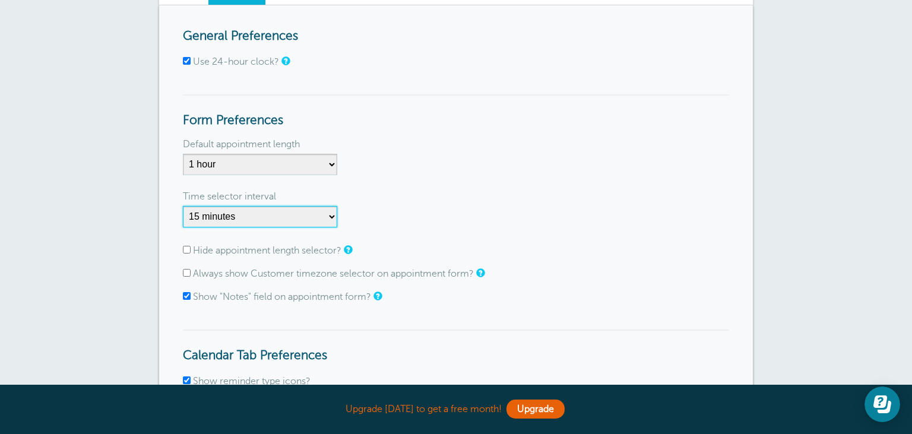
click at [183, 206] on select "1 minute 5 minutes 10 minutes 15 minutes 20 minutes 30 minutes 60 minutes" at bounding box center [260, 216] width 154 height 21
select select "60"
click option "60 minutes" at bounding box center [0, 0] width 0 height 0
click at [462, 201] on div "Time selector interval" at bounding box center [456, 196] width 546 height 19
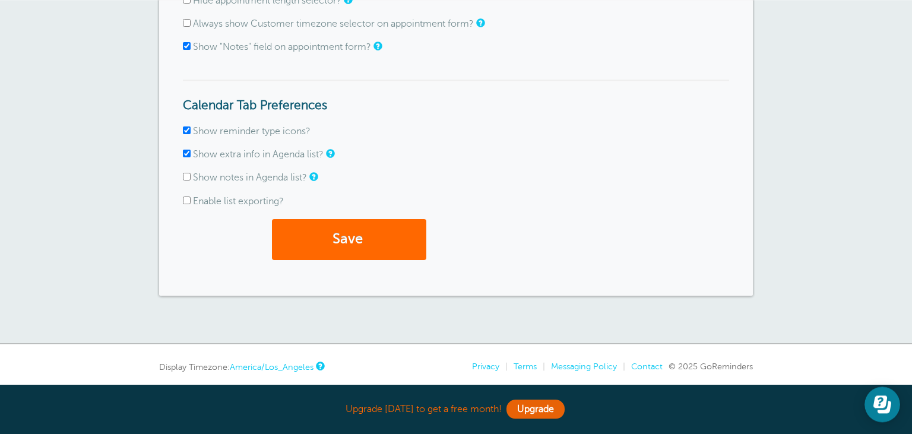
scroll to position [376, 0]
click at [366, 238] on span "submit" at bounding box center [365, 238] width 4 height 16
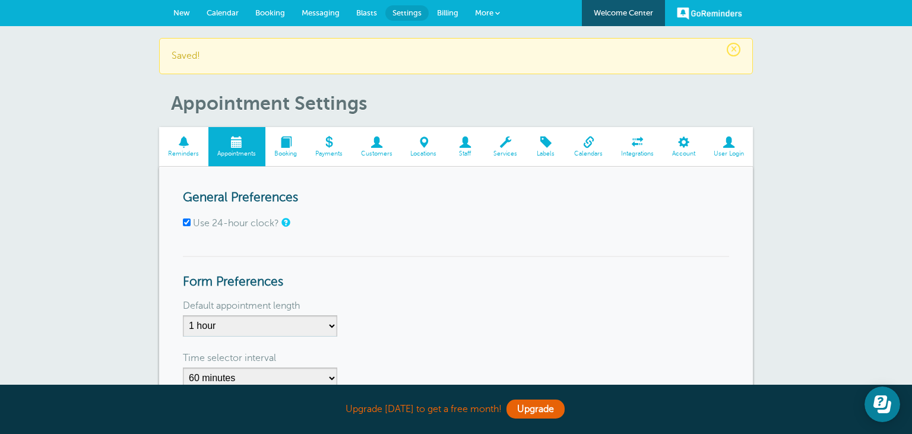
click at [287, 141] on span at bounding box center [285, 142] width 41 height 11
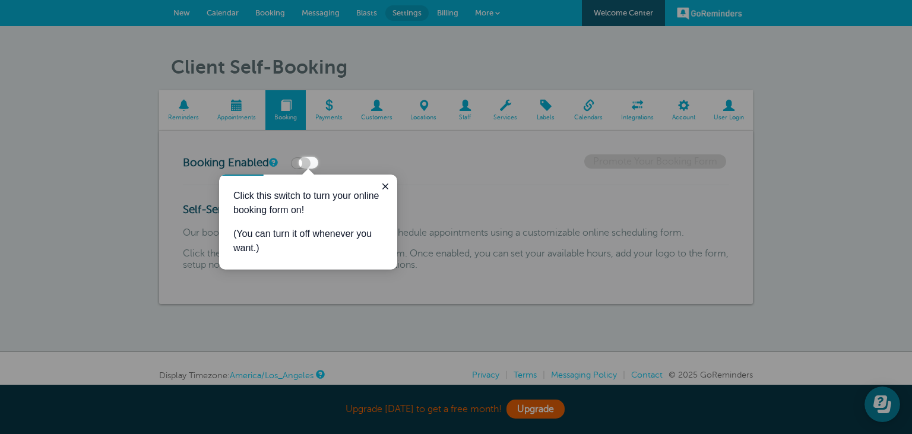
click at [457, 182] on div at bounding box center [605, 301] width 613 height 265
click at [390, 188] on icon "Close guide" at bounding box center [386, 187] width 10 height 10
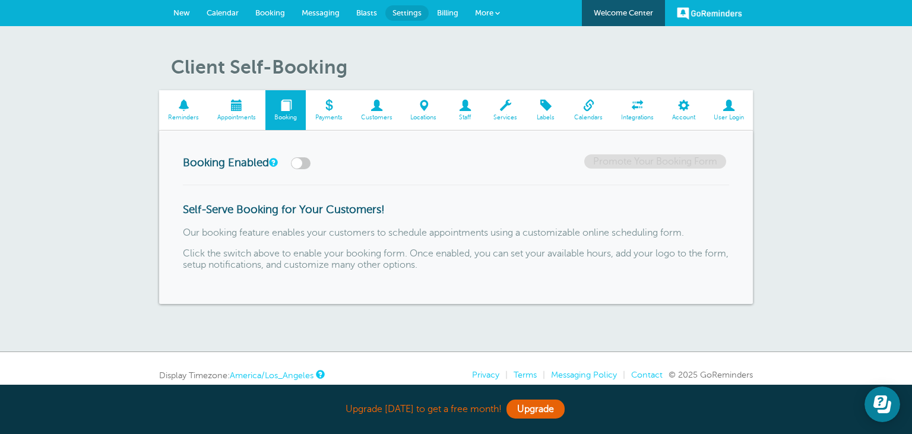
click at [372, 106] on span at bounding box center [377, 105] width 50 height 11
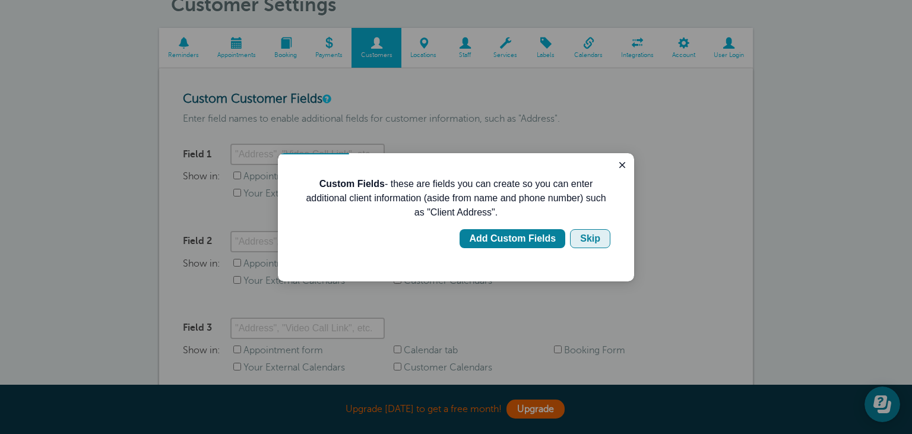
click at [595, 240] on div "Skip" at bounding box center [590, 239] width 20 height 14
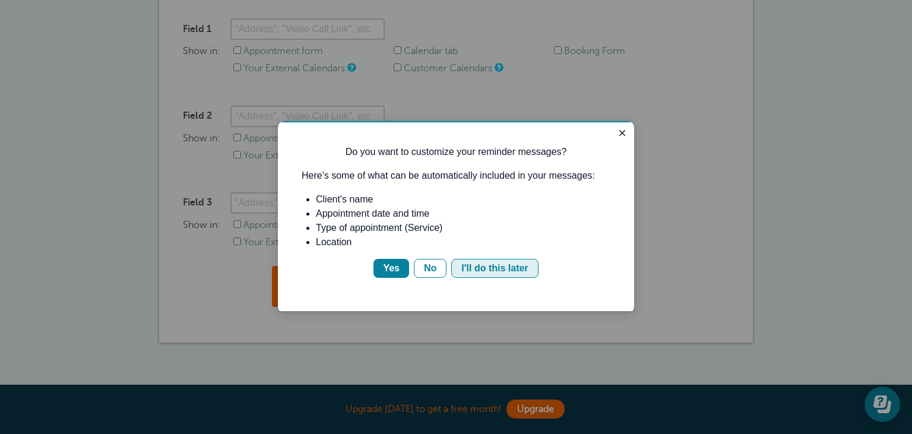
click at [485, 267] on div "I'll do this later" at bounding box center [494, 268] width 67 height 14
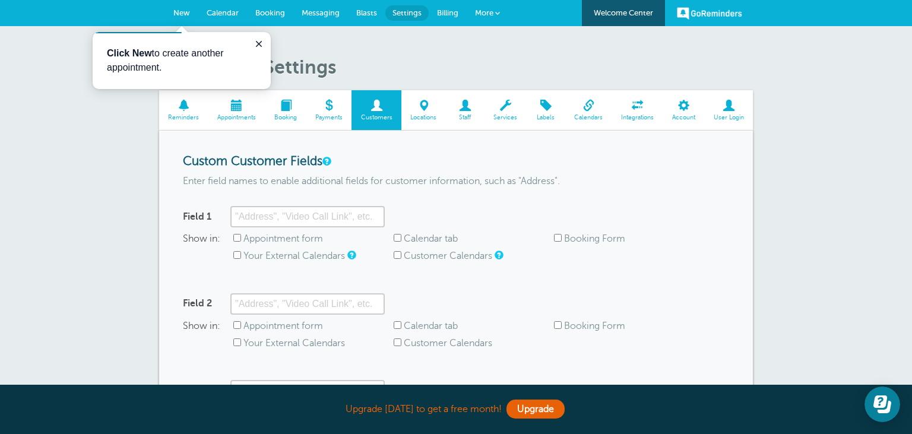
click at [422, 105] on span at bounding box center [423, 105] width 45 height 11
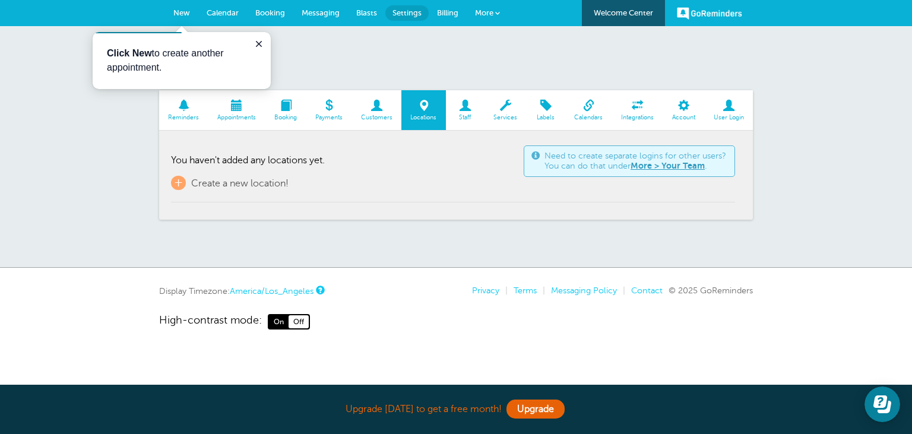
click at [466, 111] on span at bounding box center [465, 105] width 39 height 11
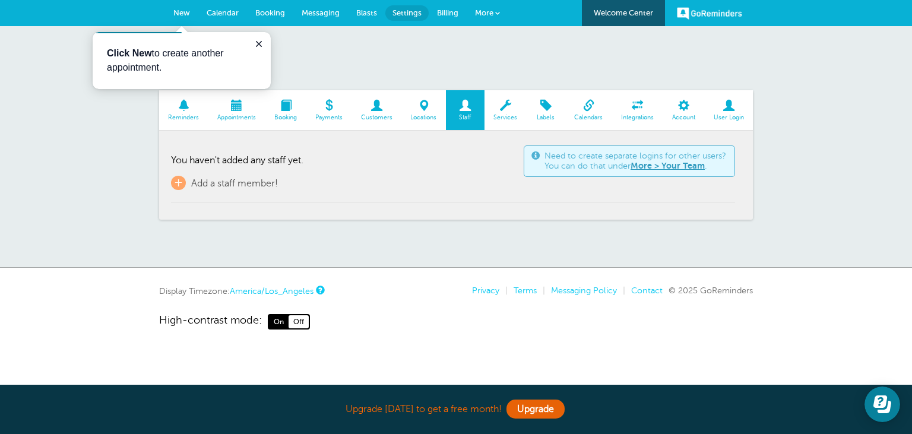
click at [504, 109] on span at bounding box center [506, 105] width 42 height 11
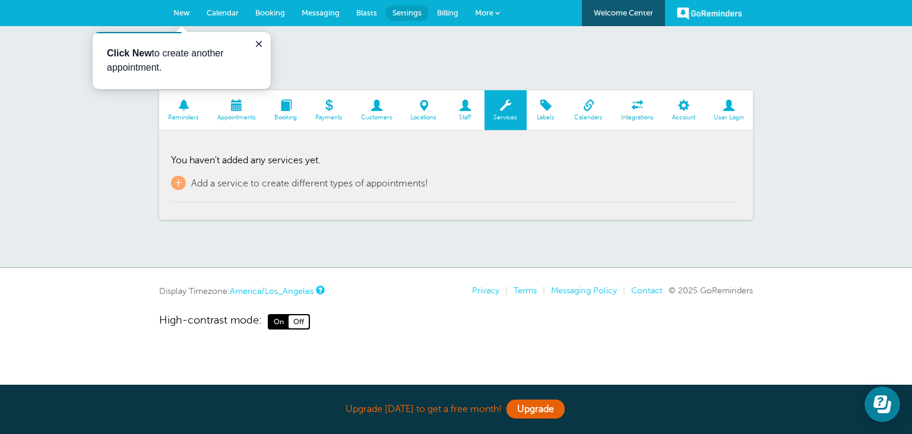
click at [467, 106] on span at bounding box center [465, 105] width 39 height 11
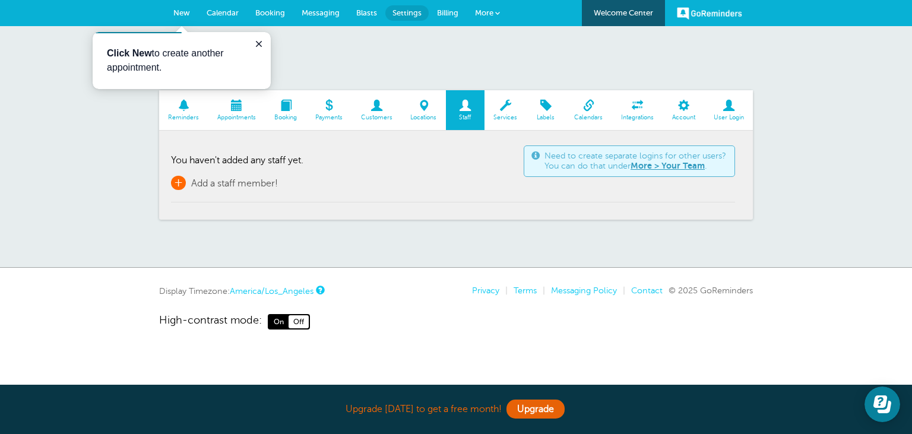
click at [221, 183] on span "Add a staff member!" at bounding box center [234, 183] width 87 height 11
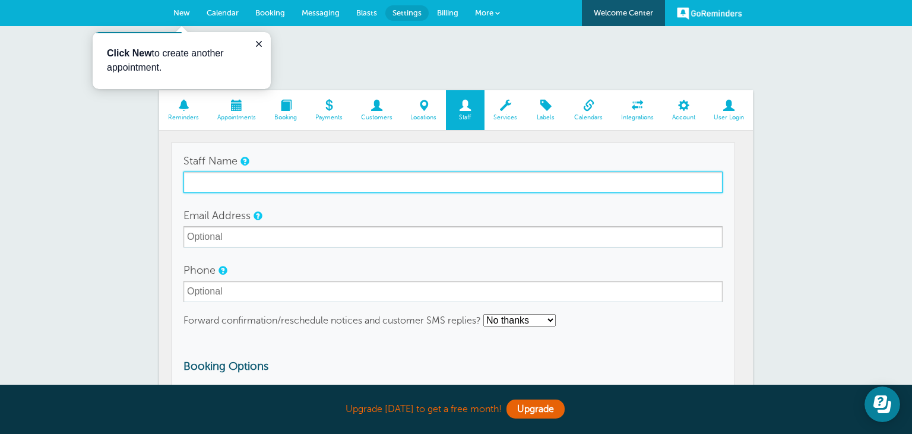
click at [358, 186] on input "Staff Name" at bounding box center [452, 182] width 539 height 21
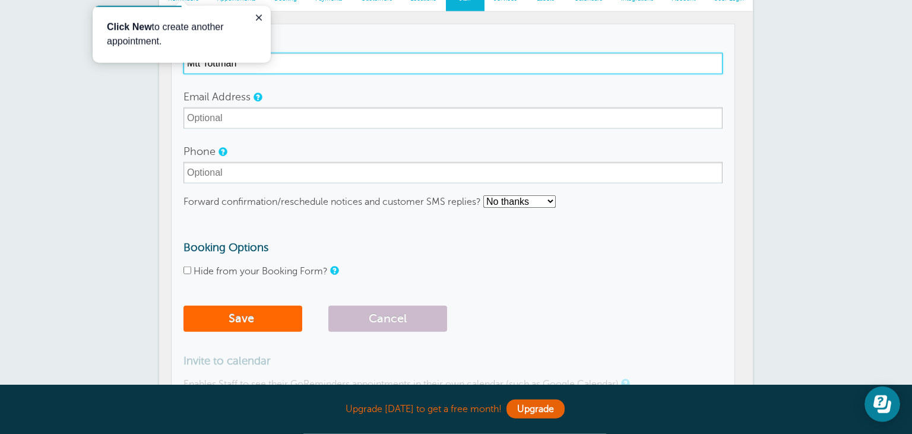
scroll to position [125, 0]
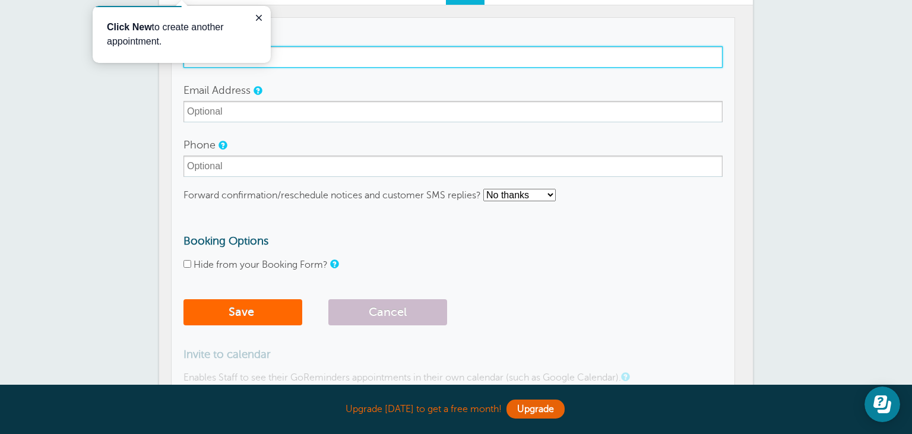
type input "Mtt Tottman"
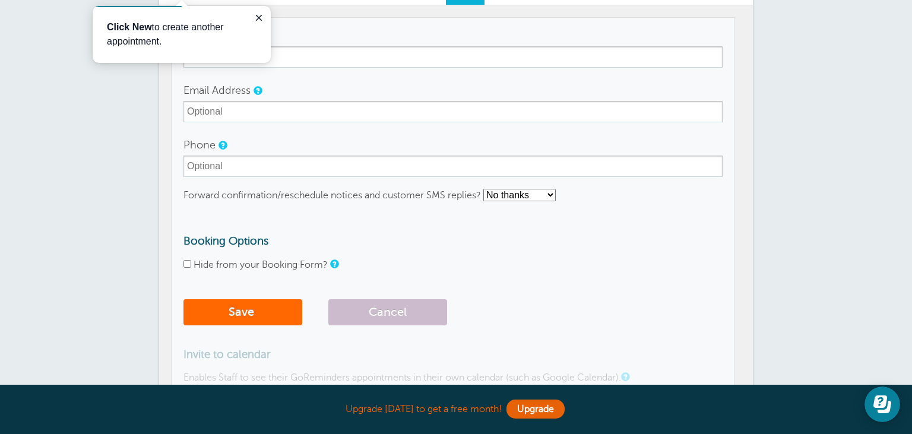
click at [188, 267] on input "Hide from your Booking Form?" at bounding box center [187, 264] width 8 height 8
checkbox input "true"
click at [233, 309] on button "Save" at bounding box center [242, 312] width 119 height 26
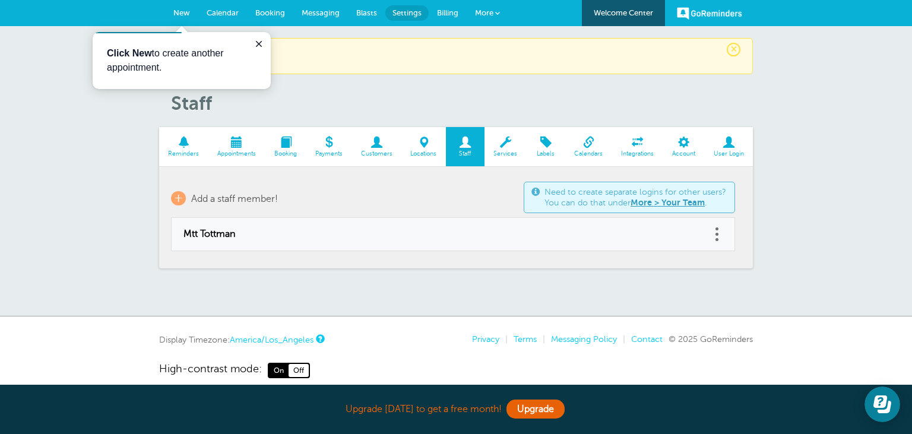
click at [505, 141] on span at bounding box center [506, 142] width 42 height 11
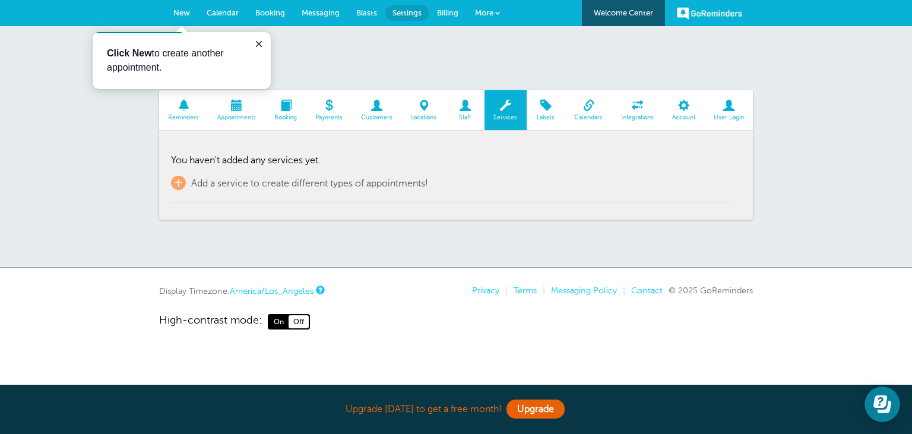
click at [548, 108] on span at bounding box center [546, 105] width 39 height 11
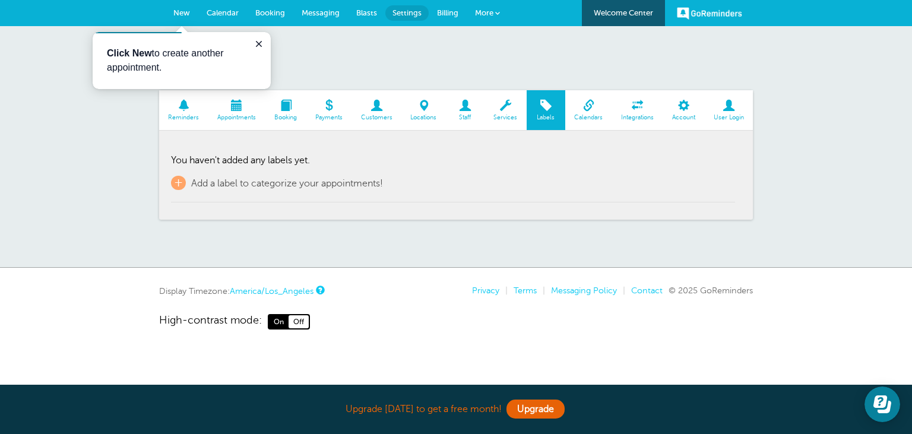
click at [593, 111] on span at bounding box center [588, 105] width 47 height 11
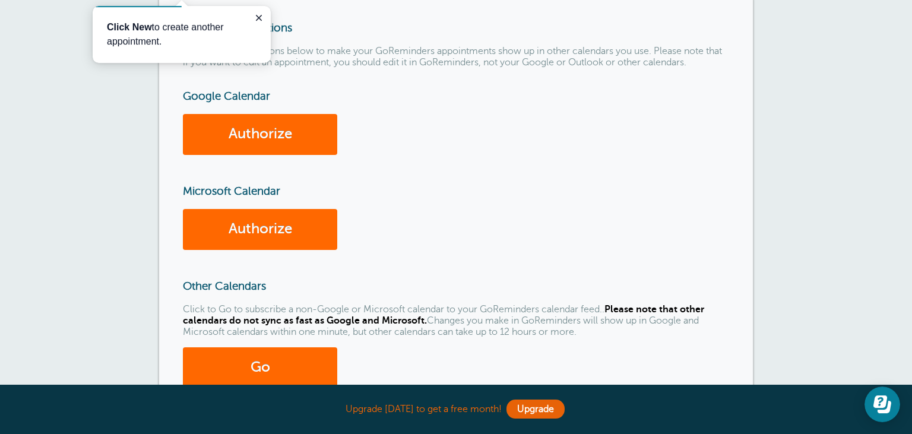
scroll to position [125, 0]
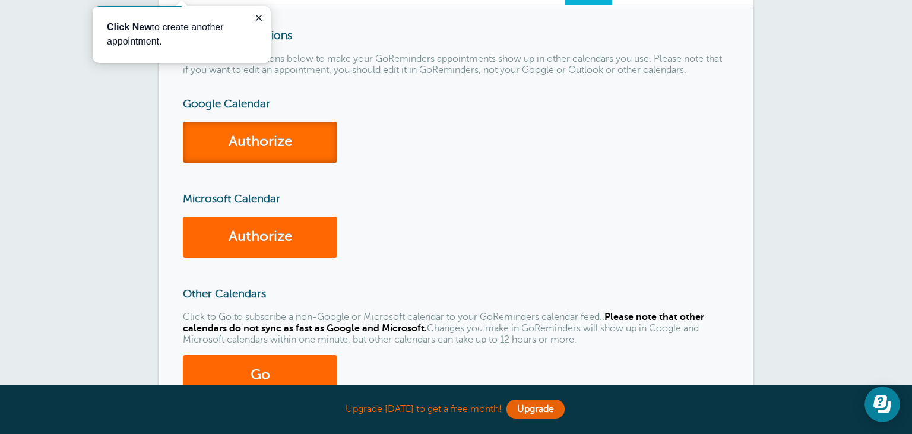
click at [239, 134] on link "Authorize" at bounding box center [260, 142] width 154 height 41
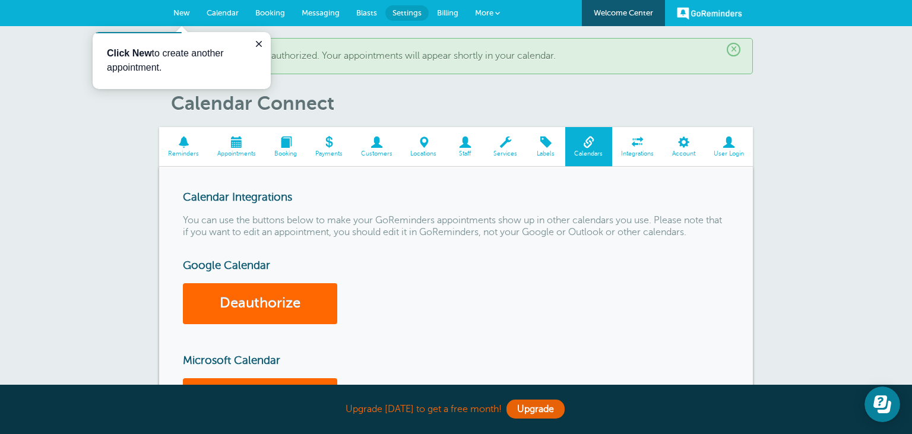
click at [637, 146] on span at bounding box center [637, 142] width 51 height 11
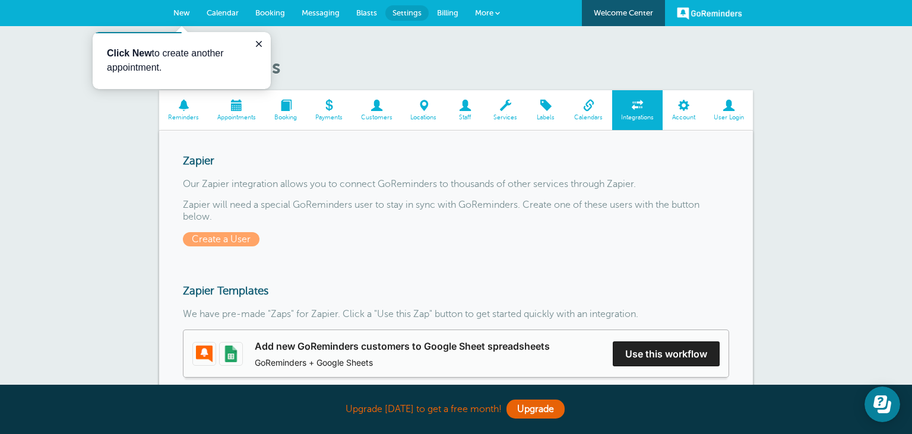
click at [688, 110] on span at bounding box center [684, 105] width 42 height 11
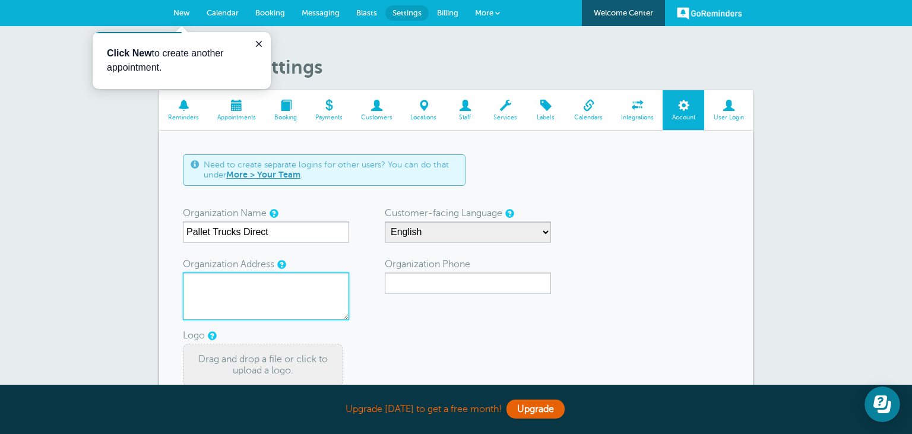
click at [260, 284] on textarea "Organization Address" at bounding box center [266, 297] width 166 height 48
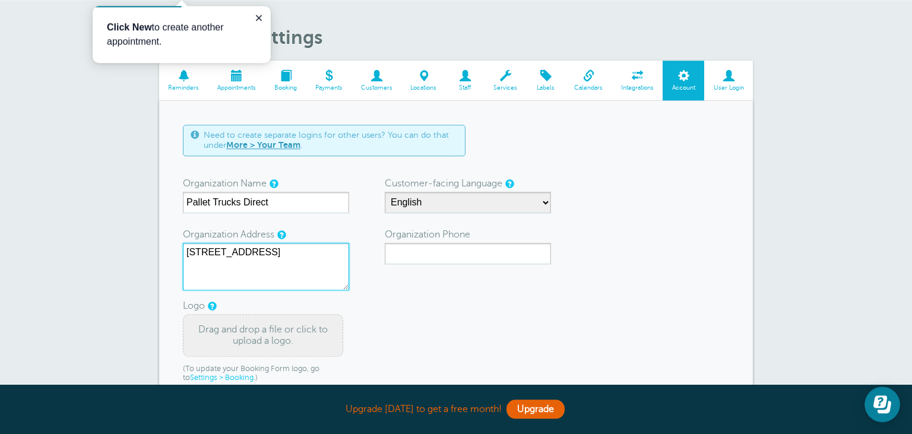
scroll to position [62, 0]
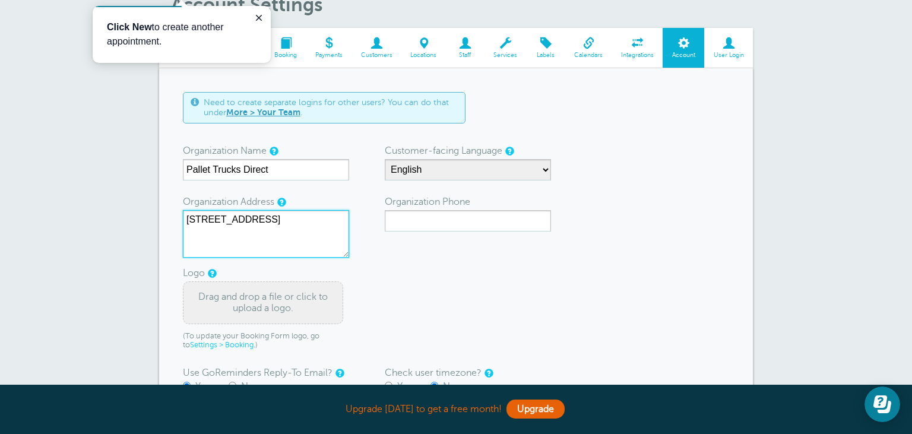
type textarea "[STREET_ADDRESS]"
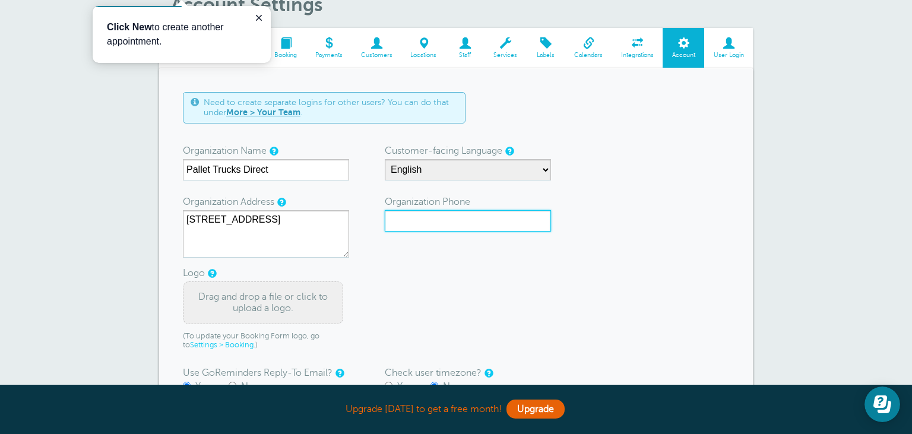
click at [455, 216] on input "Organization Phone" at bounding box center [468, 220] width 166 height 21
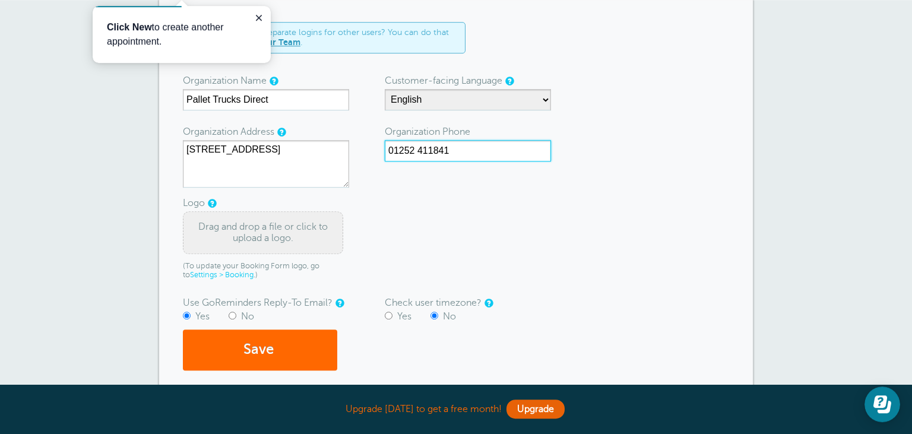
scroll to position [188, 0]
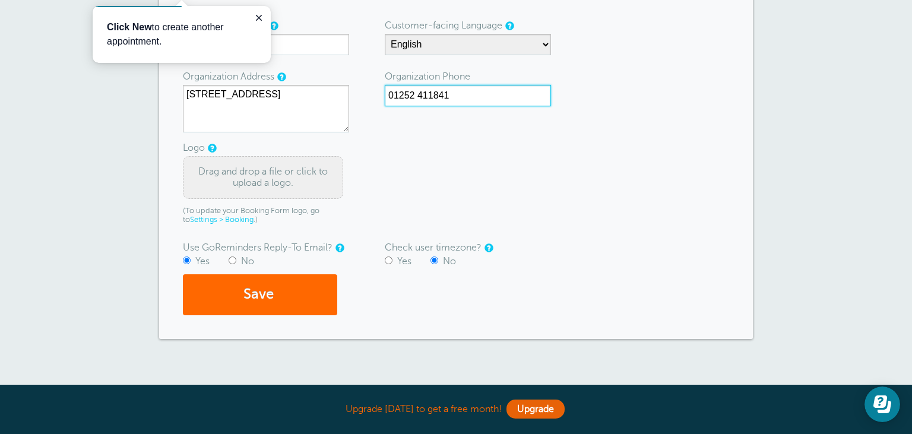
type input "01252 411841"
click at [257, 177] on div "Drag and drop a file or click to upload a logo." at bounding box center [263, 177] width 160 height 43
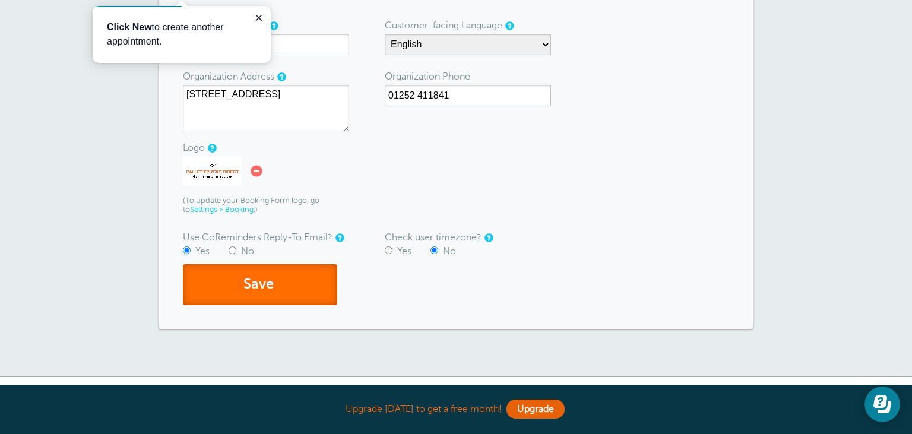
click at [303, 280] on button "Save" at bounding box center [260, 284] width 154 height 41
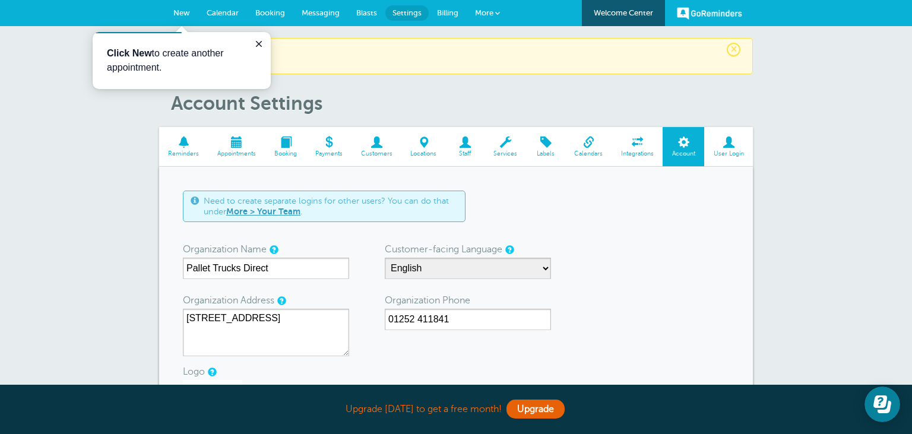
click at [232, 147] on span at bounding box center [236, 142] width 57 height 11
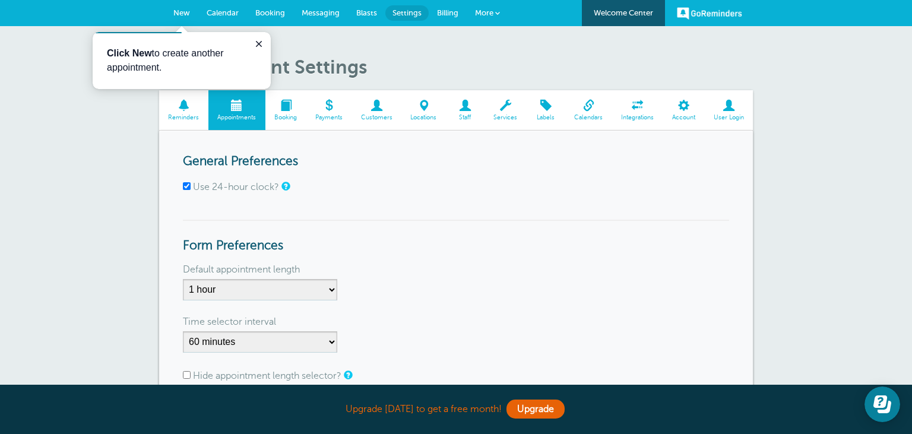
click at [179, 110] on span at bounding box center [183, 105] width 49 height 11
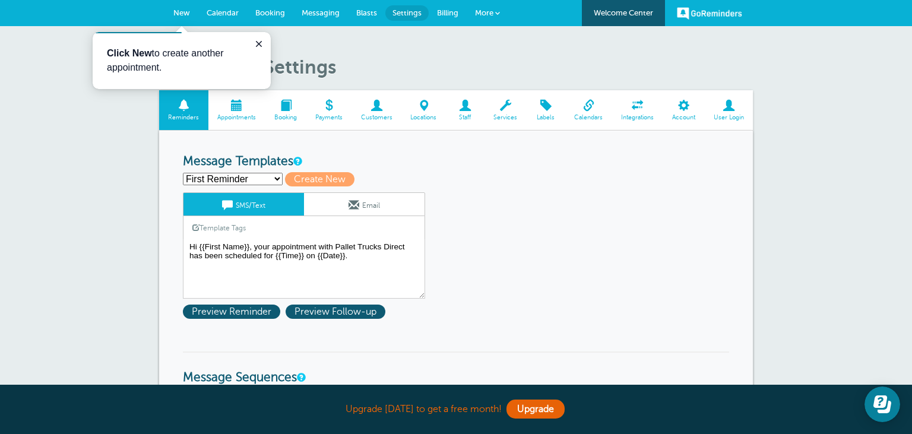
click at [379, 205] on link "Email" at bounding box center [364, 204] width 121 height 23
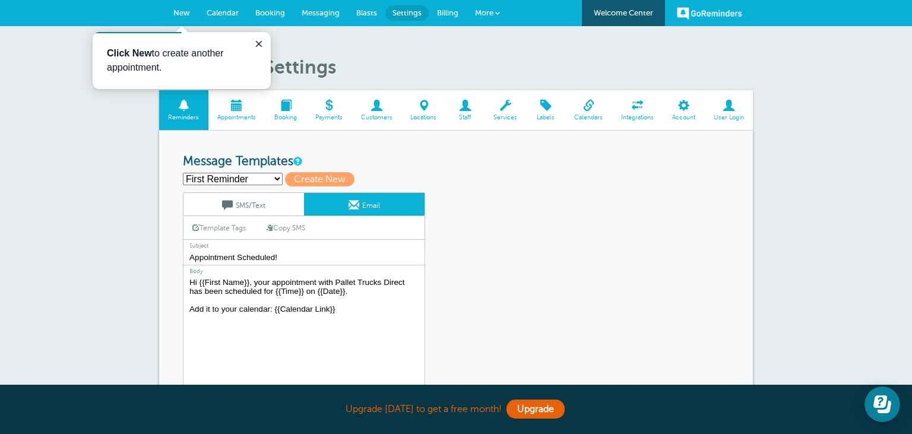
click at [183, 173] on select "First Reminder Second Reminder Service and Inspection Reminde Third Reminder Cr…" at bounding box center [233, 179] width 100 height 12
select select "162222"
click option "Service and Inspection Reminde" at bounding box center [0, 0] width 0 height 0
type input "Service and Inspection Reminde"
type input "Service and Inspection Reminder"
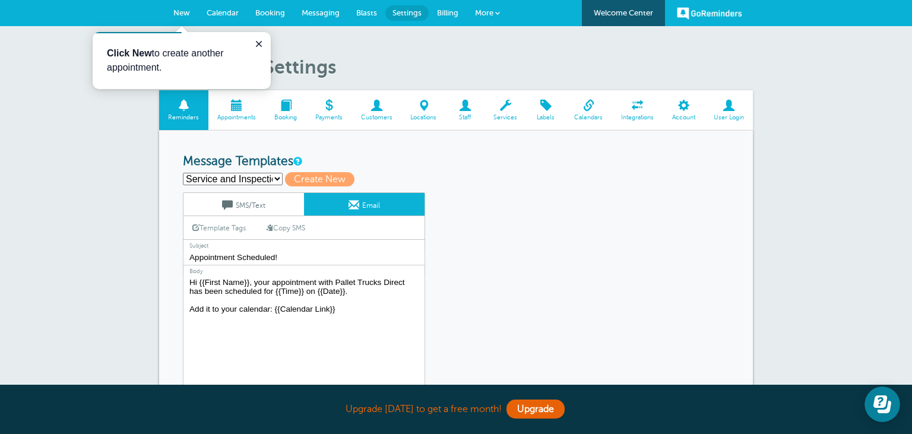
type textarea "Dear Client, I hope this email finds you well. We are reaching out to remind yo…"
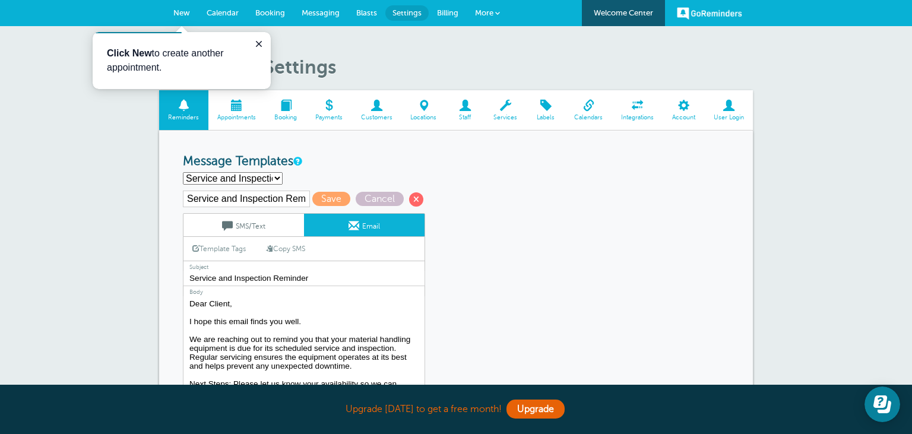
click at [183, 172] on select "First Reminder Second Reminder Service and Inspection Reminde Third Reminder Cr…" at bounding box center [233, 178] width 100 height 12
select select "162218"
click option "First Reminder" at bounding box center [0, 0] width 0 height 0
type input "First Reminder"
type input "Appointment Scheduled!"
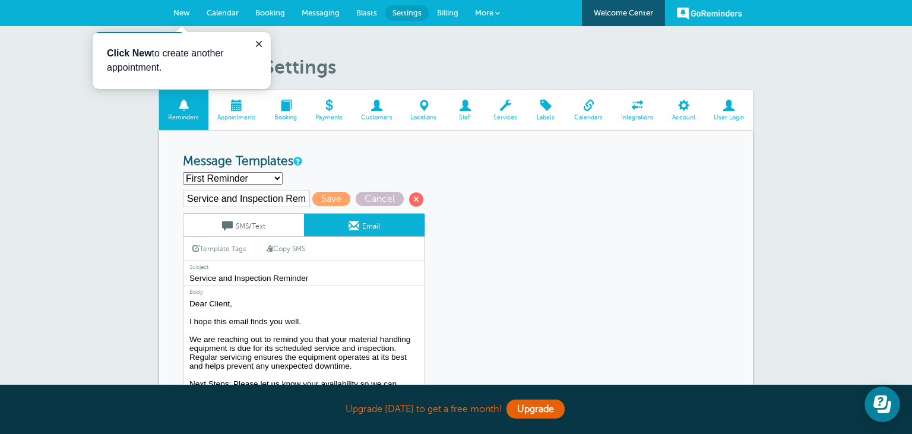
type textarea "Hi {{First Name}}, your appointment with Pallet Trucks Direct has been schedule…"
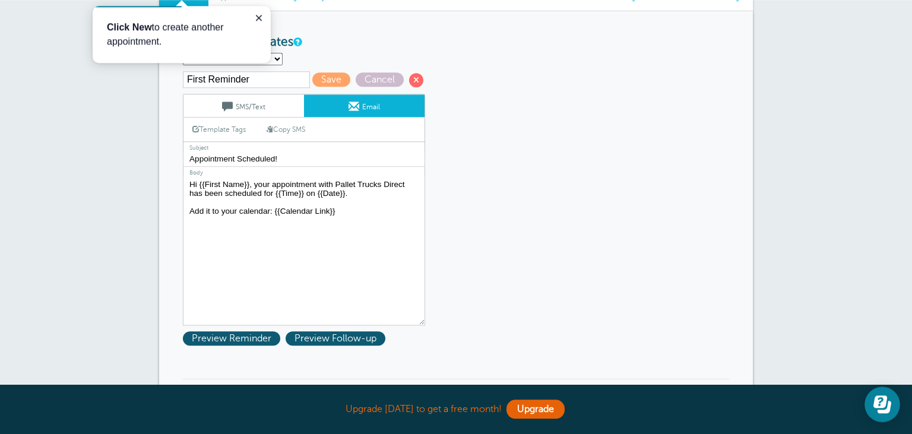
scroll to position [62, 0]
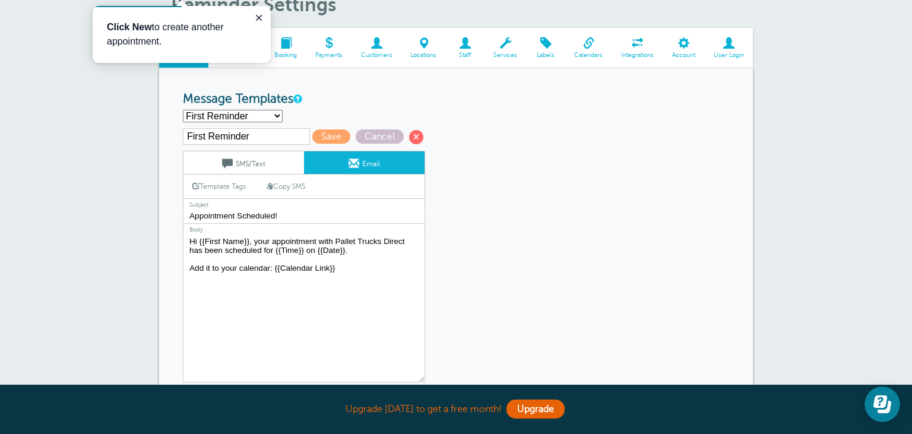
click at [270, 165] on link "SMS/Text" at bounding box center [243, 162] width 121 height 23
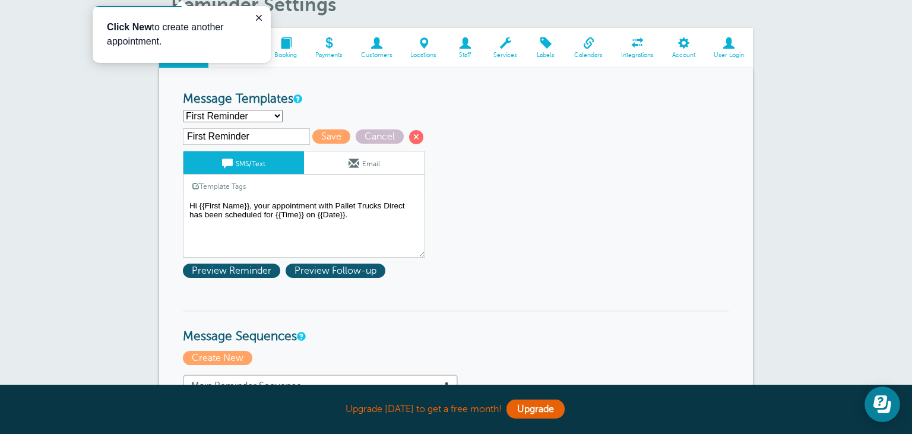
click at [365, 163] on link "Email" at bounding box center [364, 162] width 121 height 23
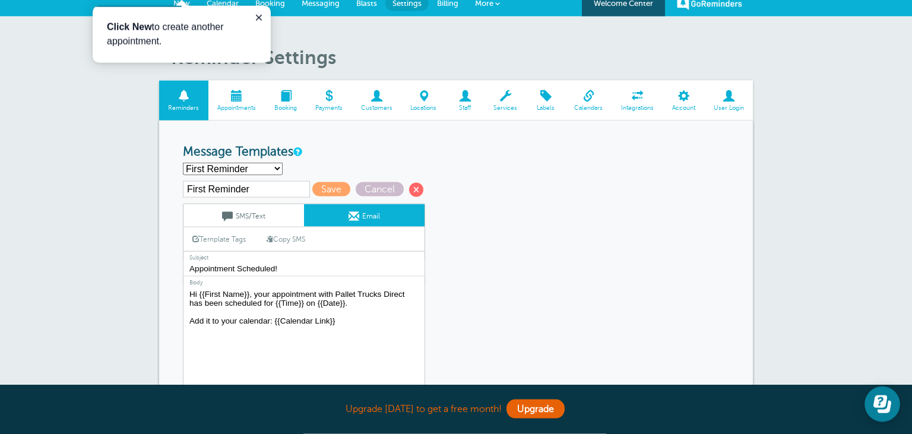
scroll to position [0, 0]
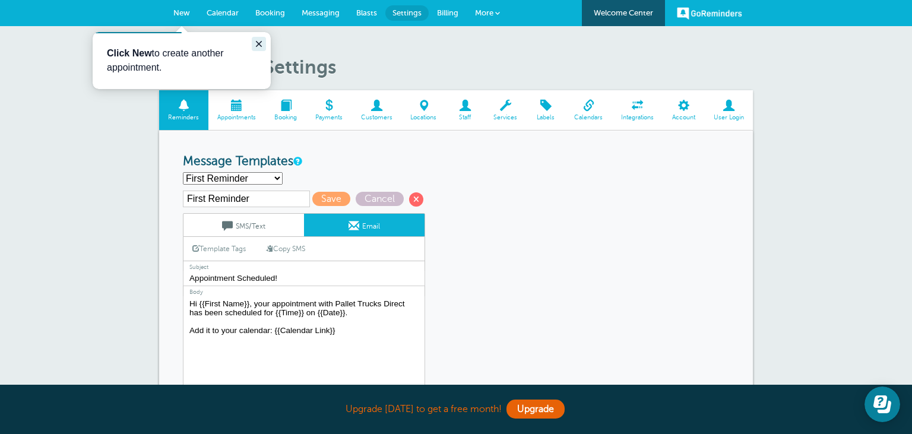
click at [258, 43] on icon "Close guide" at bounding box center [259, 44] width 6 height 6
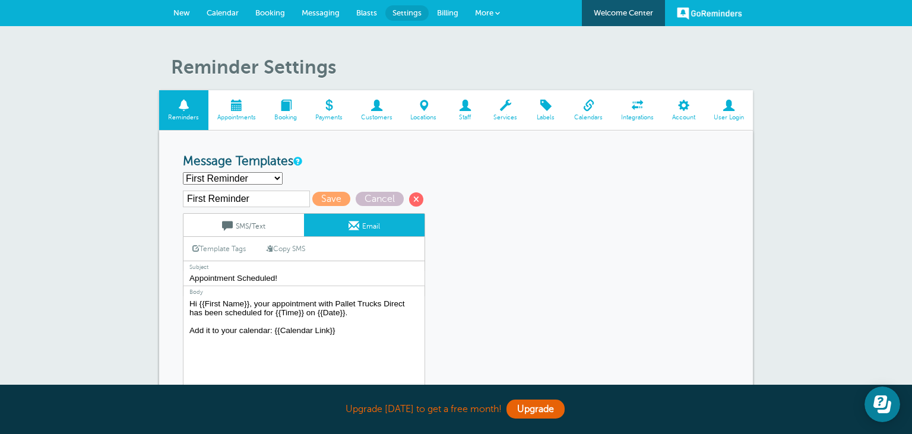
click at [270, 12] on span "Booking" at bounding box center [270, 12] width 30 height 9
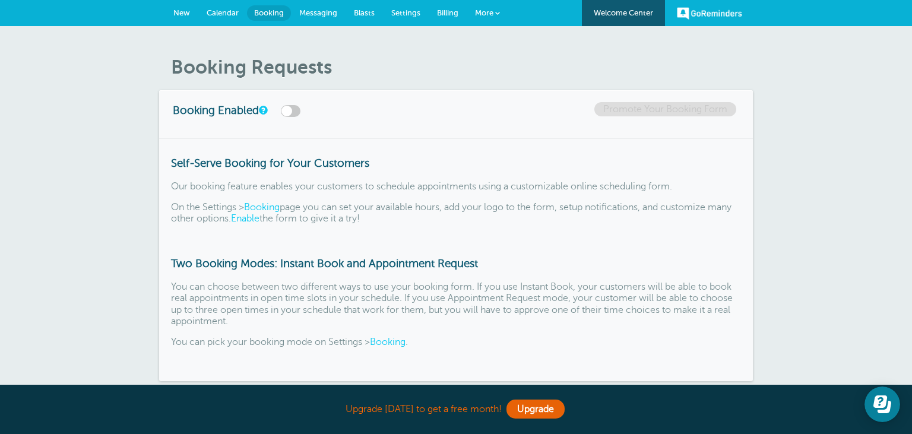
click at [180, 10] on span "New" at bounding box center [181, 12] width 17 height 9
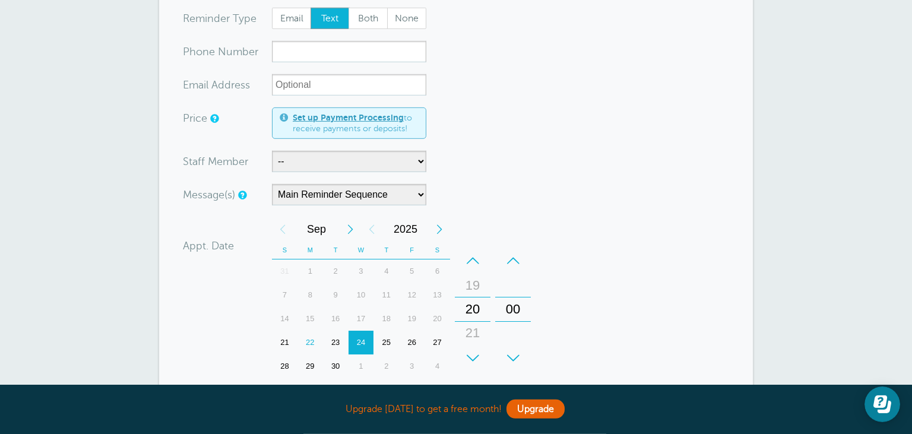
scroll to position [125, 0]
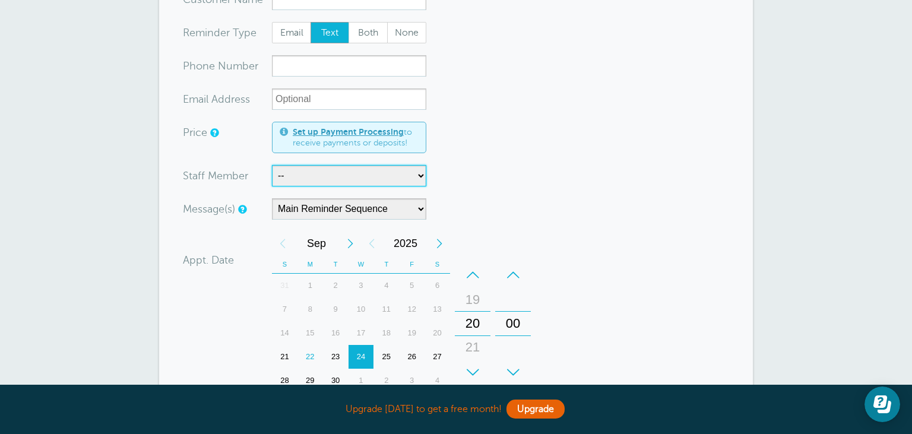
click at [272, 165] on select "-- Mtt Tottman" at bounding box center [349, 175] width 154 height 21
click at [331, 176] on select "-- Mtt Tottman" at bounding box center [349, 175] width 154 height 21
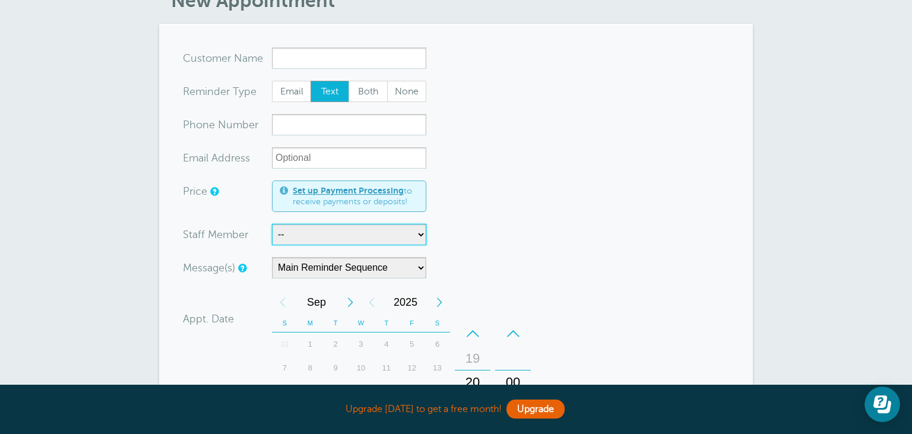
scroll to position [0, 0]
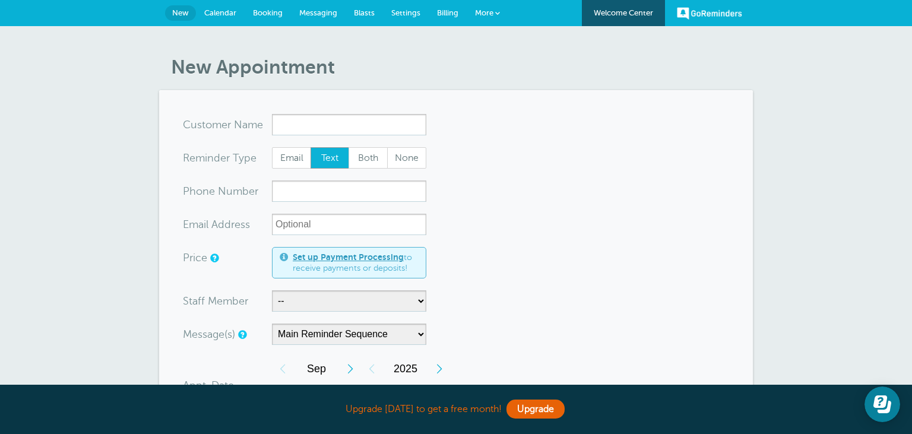
click at [409, 12] on span "Settings" at bounding box center [405, 12] width 29 height 9
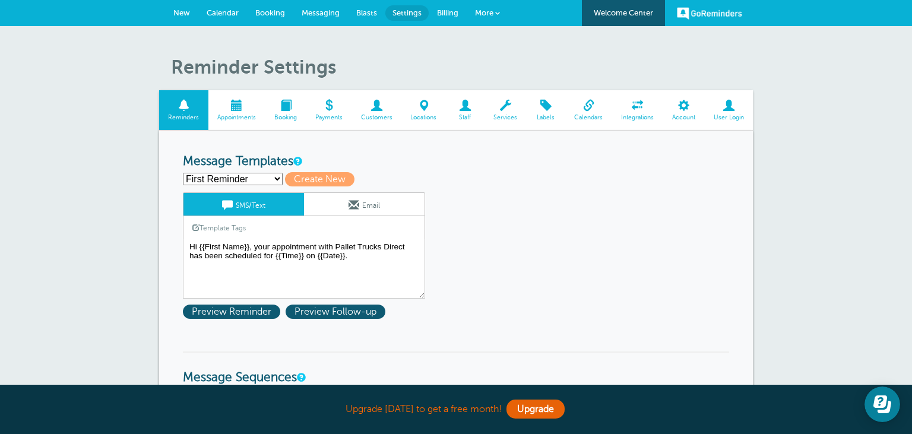
click at [471, 102] on span at bounding box center [465, 105] width 39 height 11
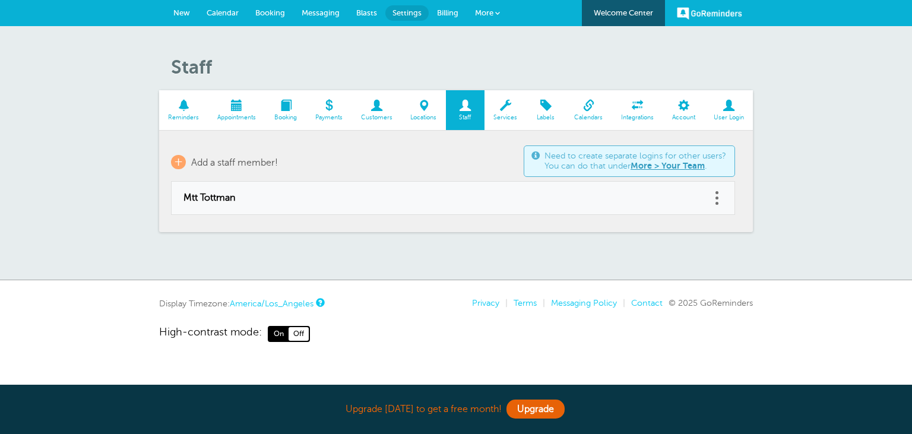
click at [331, 191] on td "Mtt Tottman" at bounding box center [441, 198] width 540 height 33
click at [717, 197] on span at bounding box center [717, 198] width 3 height 3
click at [707, 165] on link "Edit" at bounding box center [704, 168] width 36 height 22
type input "Mtt Tottman"
checkbox input "true"
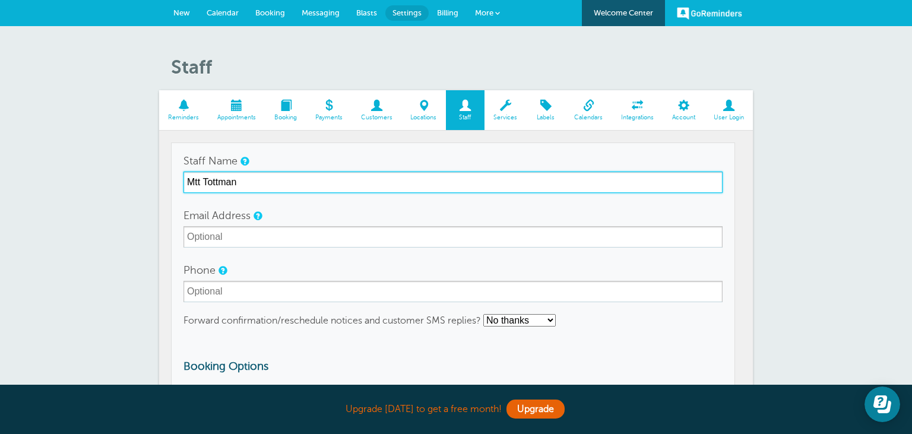
drag, startPoint x: 195, startPoint y: 182, endPoint x: 202, endPoint y: 192, distance: 13.2
click at [195, 183] on input "Mtt Tottman" at bounding box center [452, 182] width 539 height 21
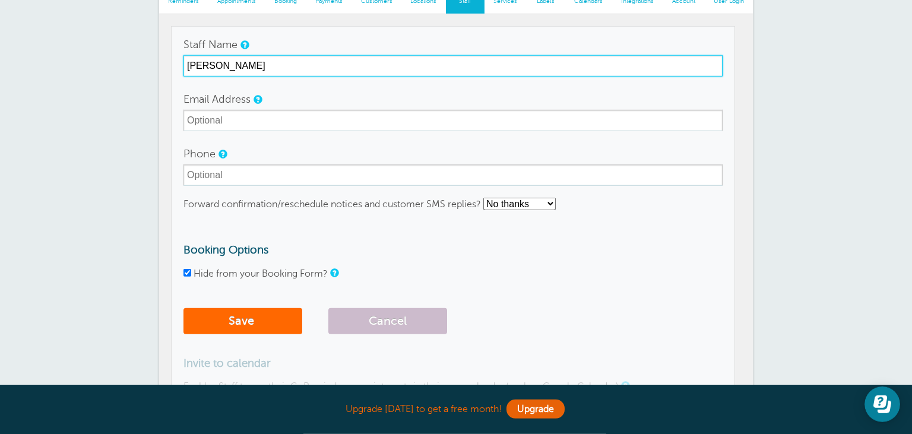
scroll to position [188, 0]
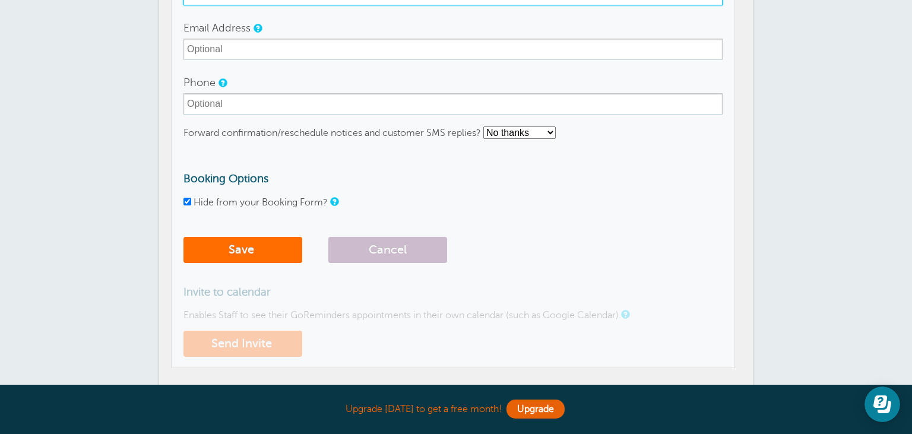
type input "[PERSON_NAME]"
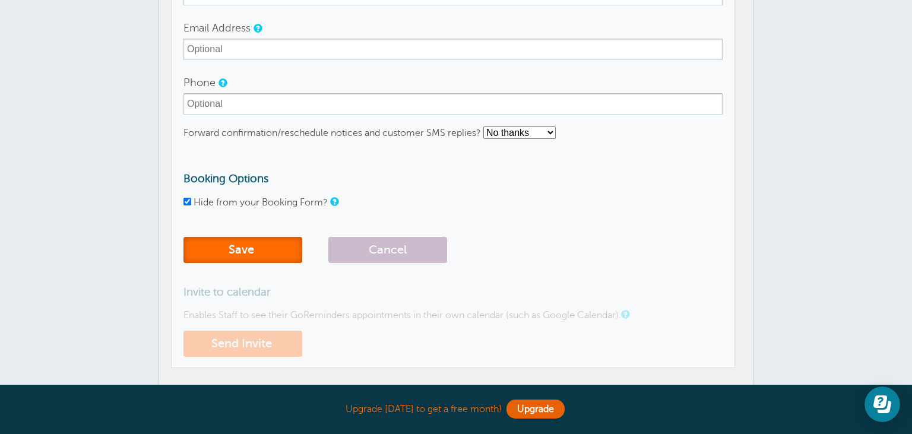
click at [251, 254] on button "Save" at bounding box center [242, 250] width 119 height 26
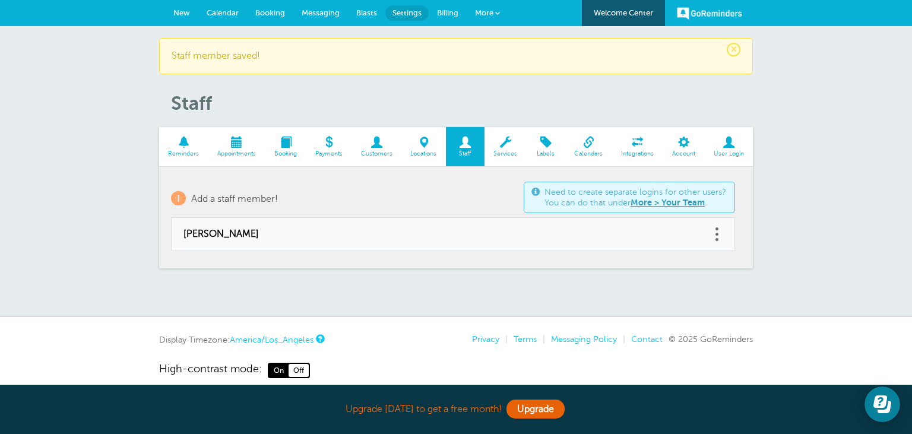
click at [730, 49] on span "×" at bounding box center [734, 50] width 14 height 14
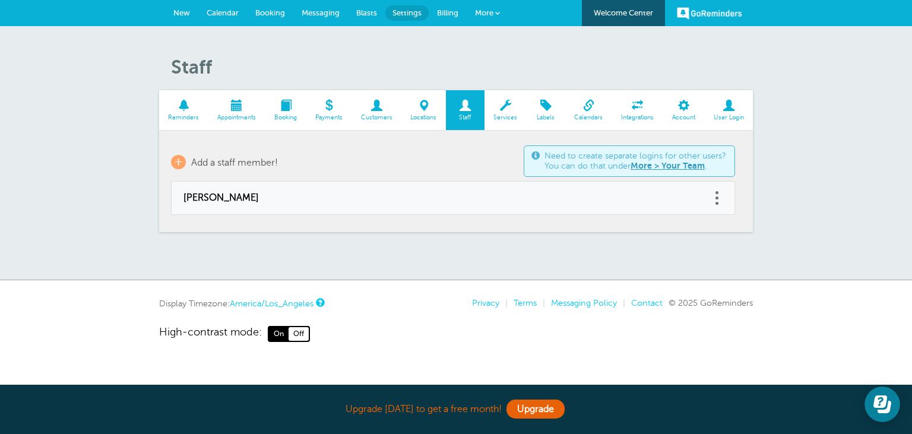
click at [229, 12] on span "Calendar" at bounding box center [223, 12] width 32 height 9
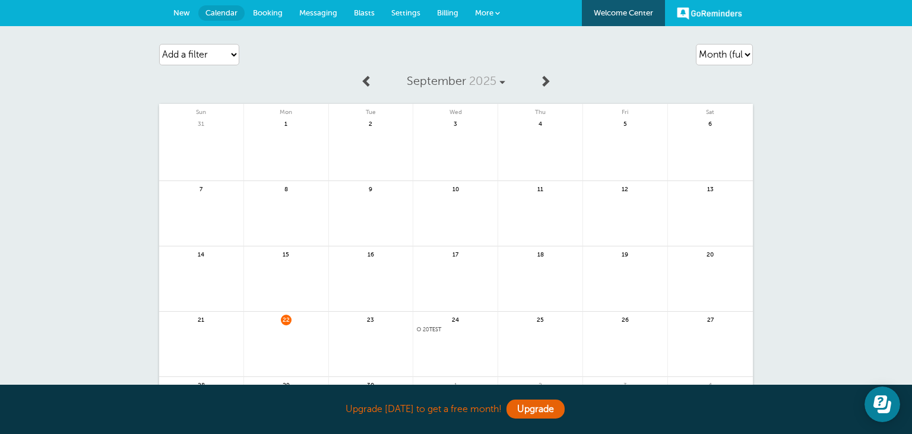
click at [434, 329] on span "20 TEST" at bounding box center [455, 330] width 77 height 7
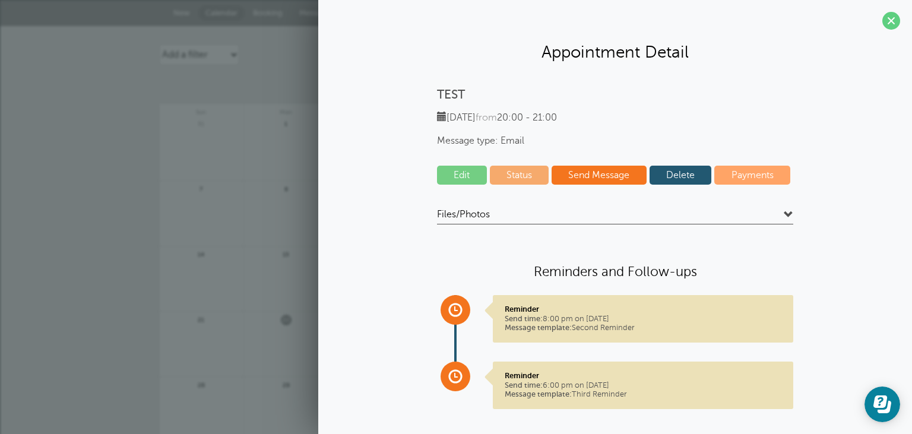
click at [679, 177] on link "Delete" at bounding box center [681, 175] width 62 height 19
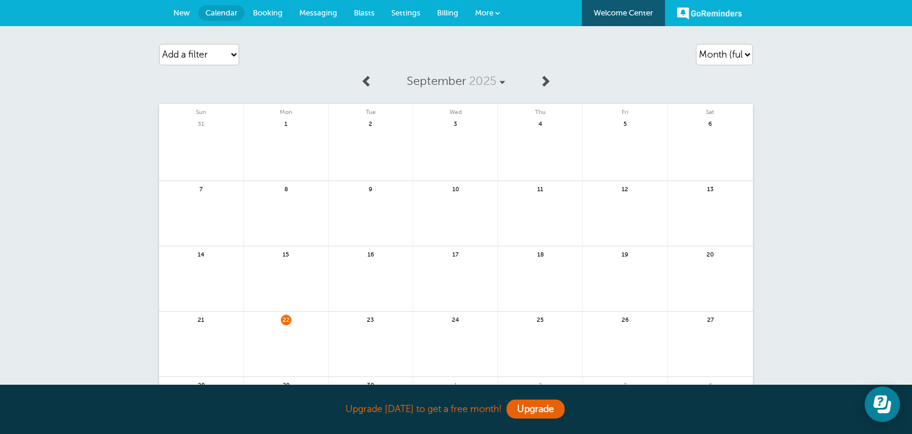
click at [178, 13] on span "New" at bounding box center [181, 12] width 17 height 9
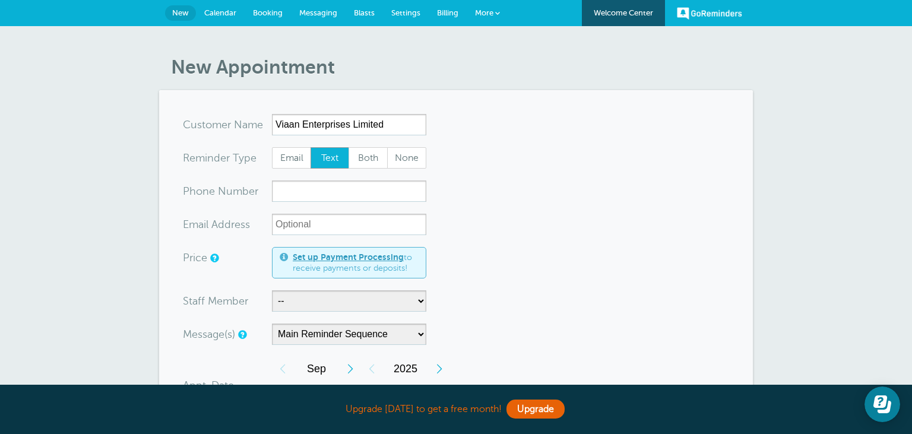
type input "Viaan Enterprises Limited"
click at [296, 153] on span "Email" at bounding box center [292, 158] width 38 height 20
click at [272, 147] on input "Email" at bounding box center [271, 147] width 1 height 1
radio input "true"
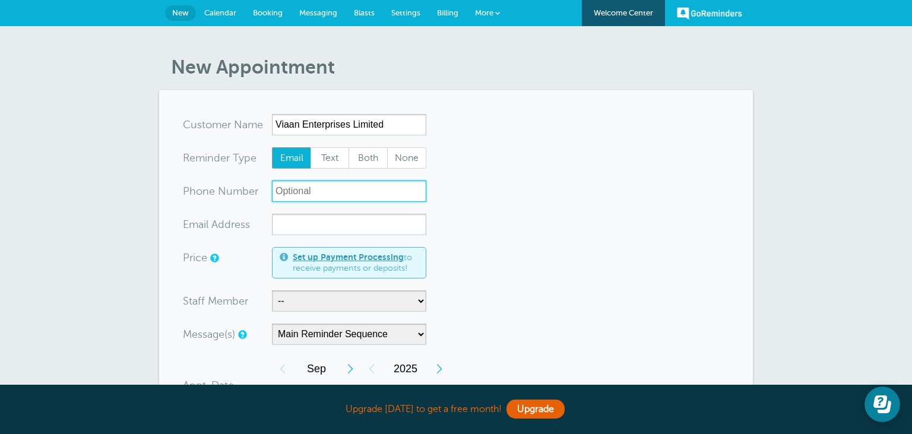
click at [336, 193] on input "xxx-no-autofill" at bounding box center [349, 191] width 154 height 21
click at [366, 159] on span "Both" at bounding box center [368, 158] width 38 height 20
click at [331, 189] on input "xxx-no-autofill" at bounding box center [349, 191] width 154 height 21
paste input "07930403813"
type input "07930403813"
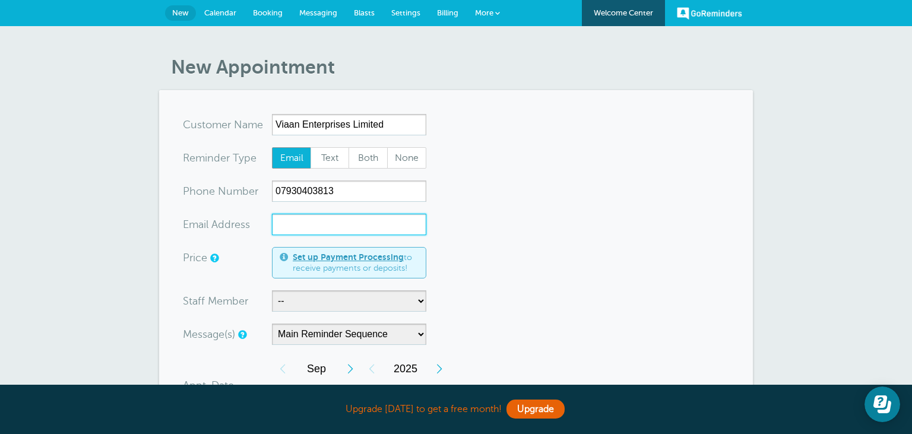
click at [314, 229] on input "xx-no-autofill" at bounding box center [349, 224] width 154 height 21
paste input "[EMAIL_ADDRESS][DOMAIN_NAME]"
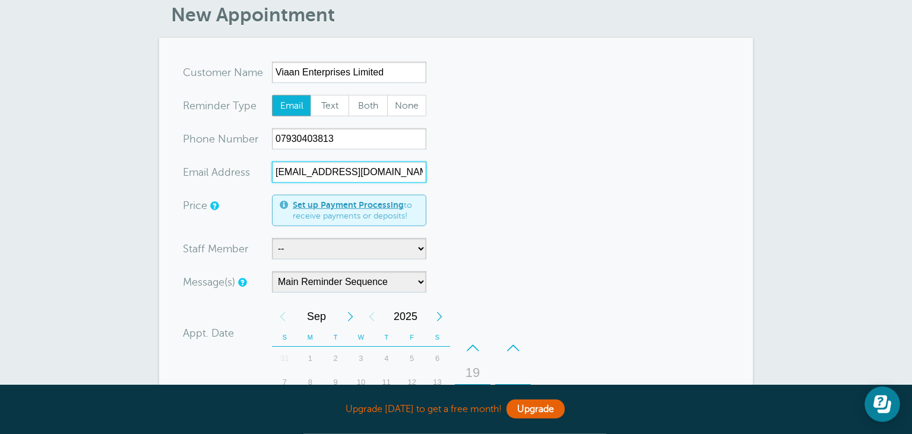
scroll to position [62, 0]
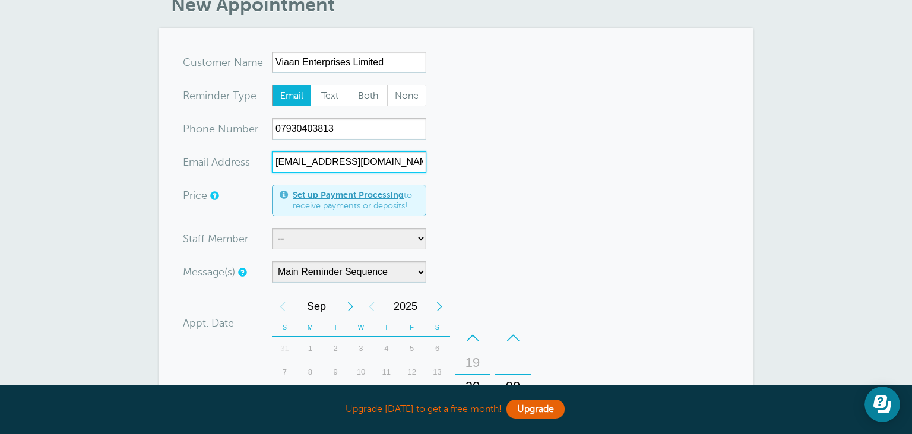
type input "[EMAIL_ADDRESS][DOMAIN_NAME]"
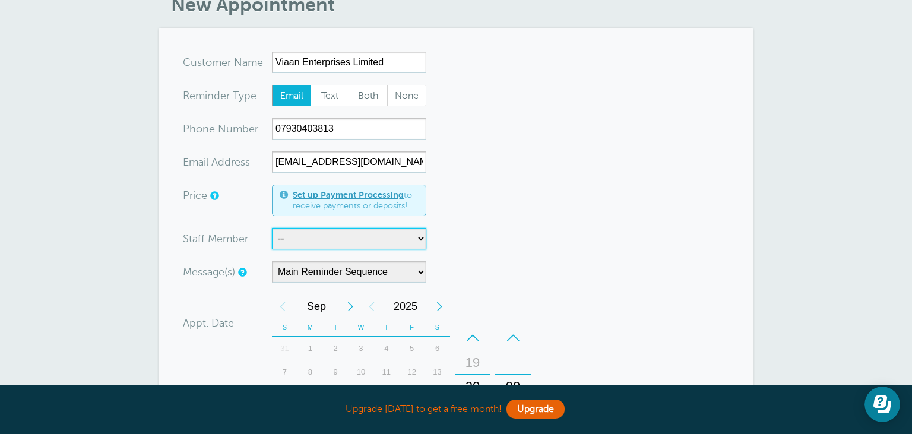
click at [272, 228] on select "-- [PERSON_NAME]" at bounding box center [349, 238] width 154 height 21
select select "21606"
click option "[PERSON_NAME]" at bounding box center [0, 0] width 0 height 0
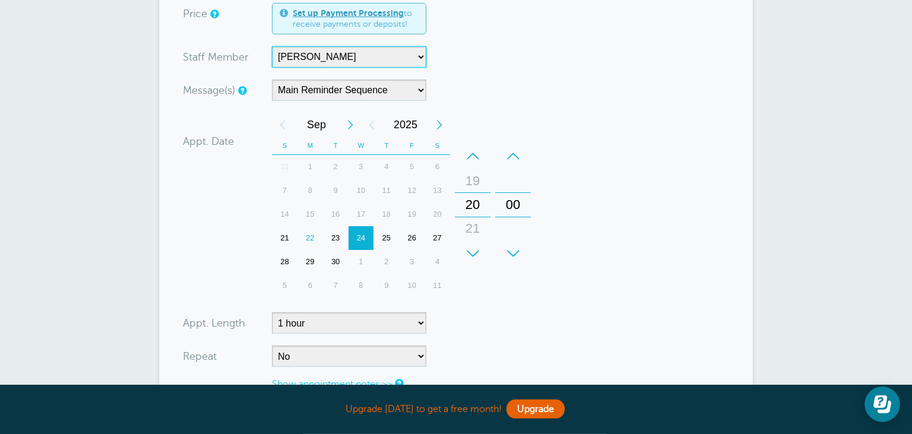
scroll to position [251, 0]
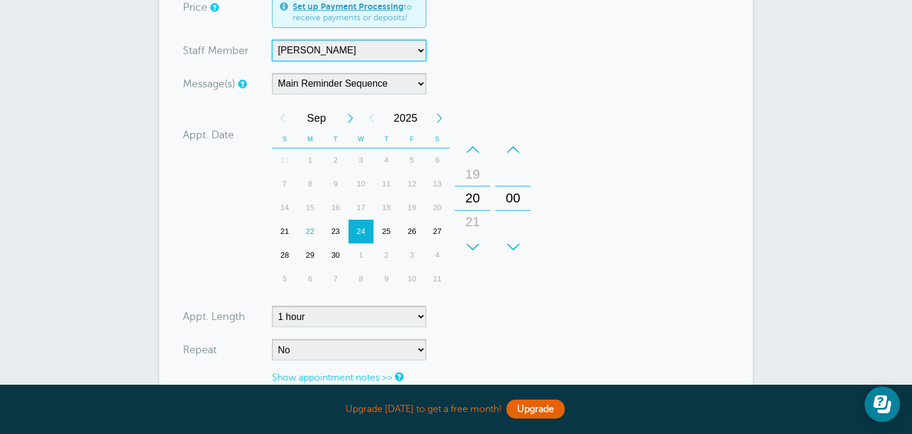
click at [478, 153] on div "–" at bounding box center [473, 150] width 36 height 24
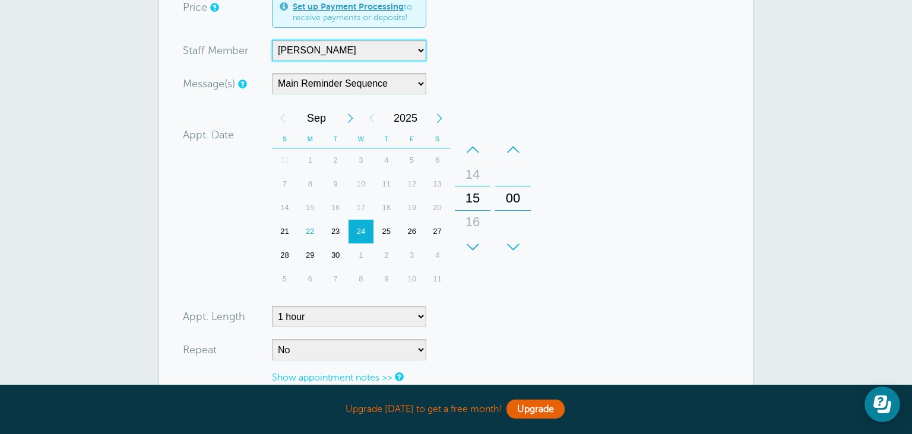
click at [478, 153] on div "–" at bounding box center [473, 150] width 36 height 24
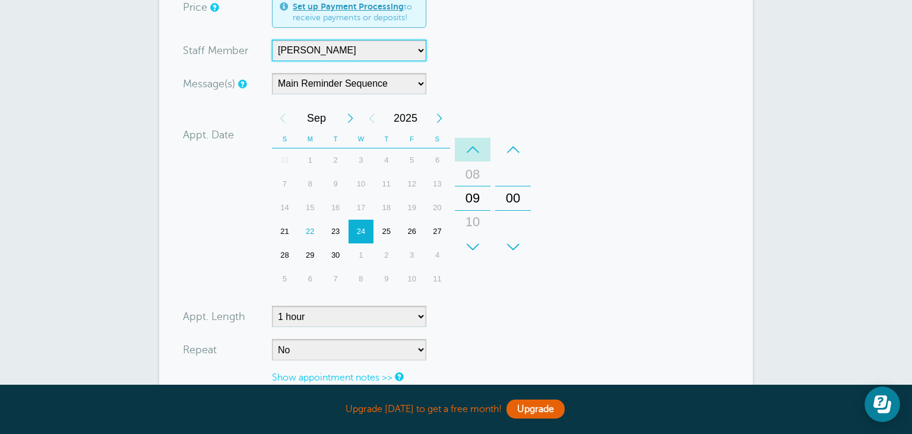
click at [478, 153] on div "–" at bounding box center [473, 150] width 36 height 24
click at [626, 232] on form "You are creating a new customer. To use an existing customer select one from th…" at bounding box center [456, 173] width 546 height 620
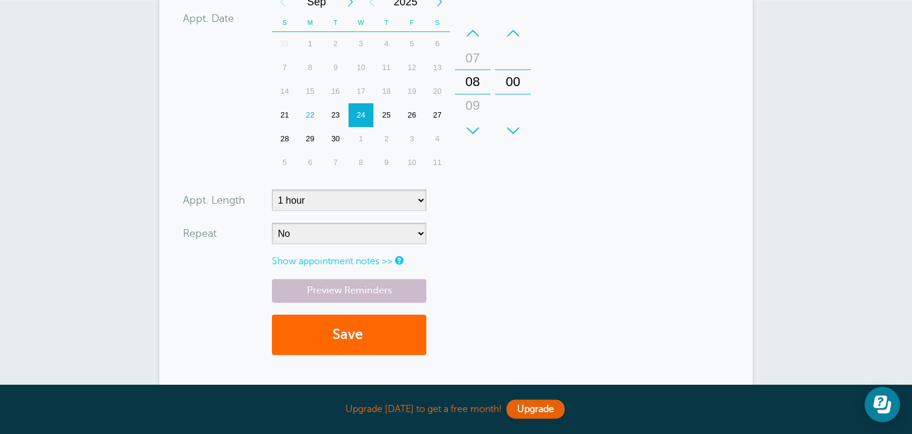
scroll to position [376, 0]
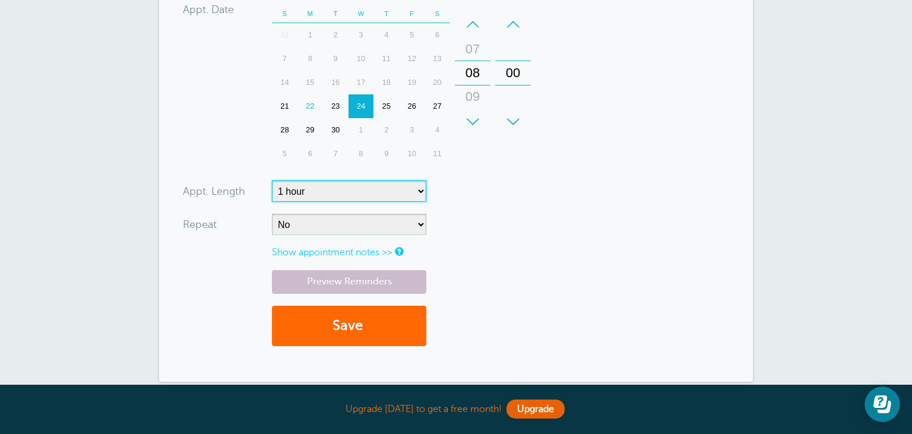
click at [272, 181] on select "5 minutes 10 minutes 15 minutes 20 minutes 25 minutes 30 minutes 35 minutes 40 …" at bounding box center [349, 191] width 154 height 21
select select "240"
click option "4 hours" at bounding box center [0, 0] width 0 height 0
click at [364, 251] on link "Show appointment notes >>" at bounding box center [332, 252] width 121 height 11
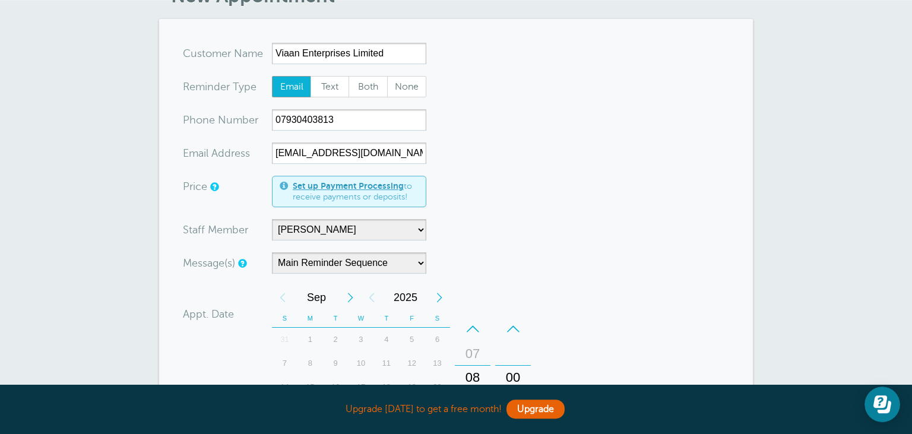
scroll to position [62, 0]
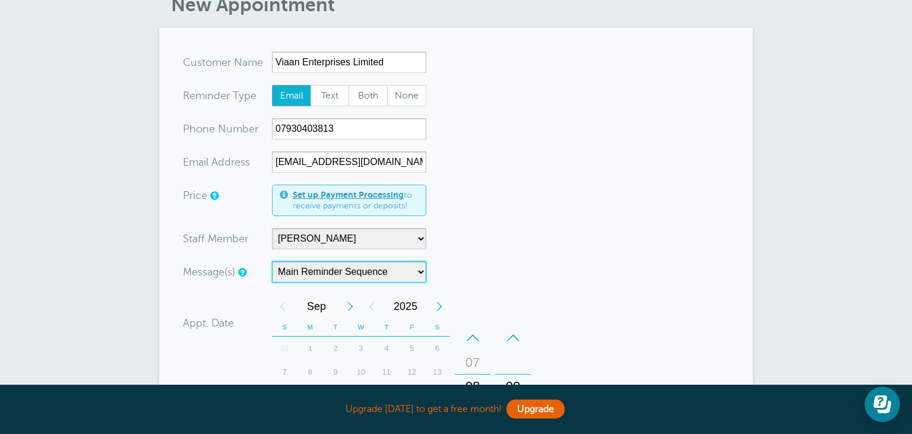
click at [272, 261] on select "Main Reminder Sequence" at bounding box center [349, 271] width 154 height 21
click at [422, 275] on select "Main Reminder Sequence" at bounding box center [349, 271] width 154 height 21
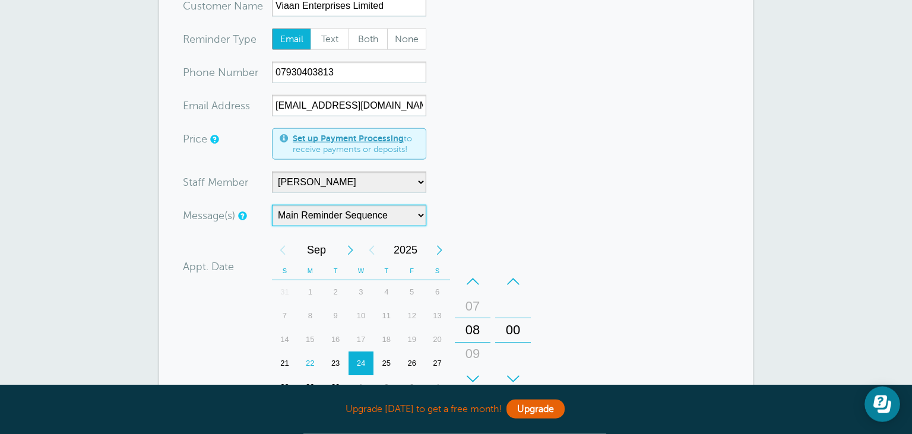
scroll to position [125, 0]
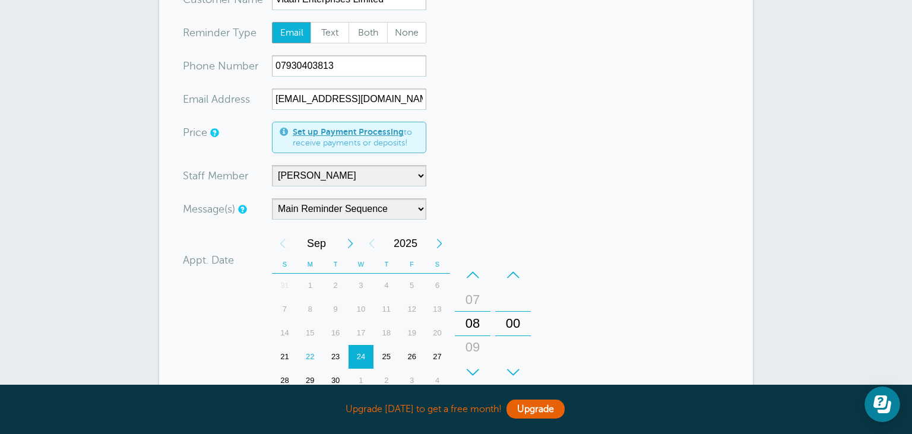
click at [656, 183] on form "You are creating a new customer. To use an existing customer select one from th…" at bounding box center [456, 363] width 546 height 749
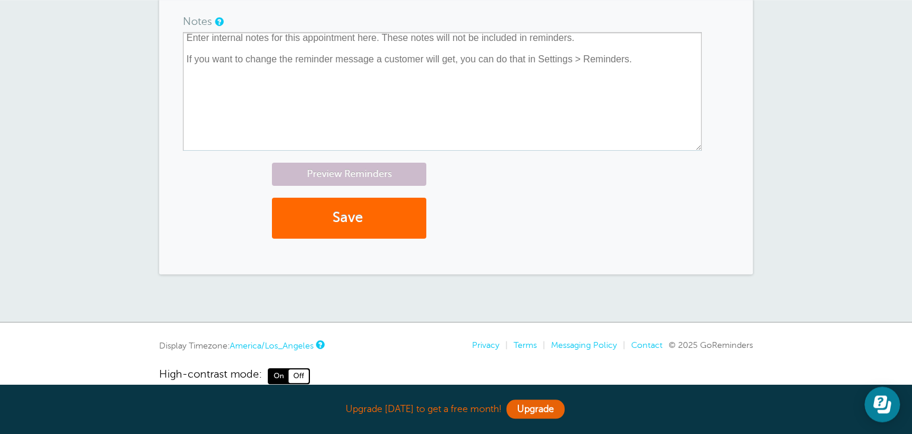
scroll to position [627, 0]
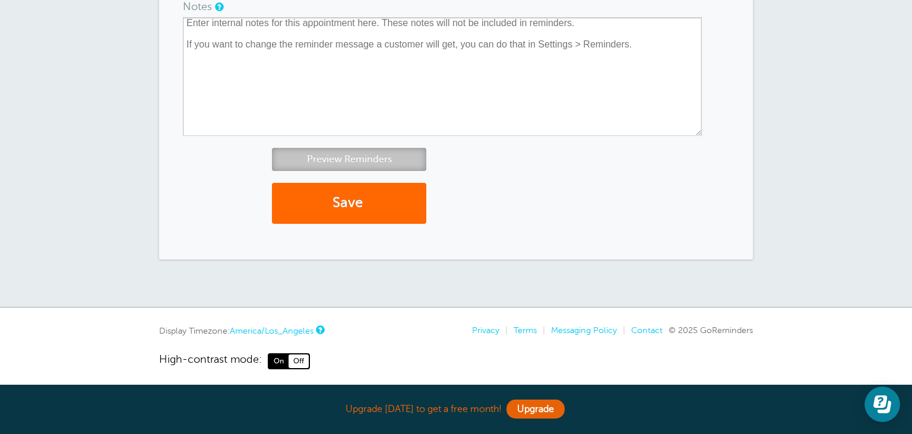
click at [363, 159] on link "Preview Reminders" at bounding box center [349, 159] width 154 height 23
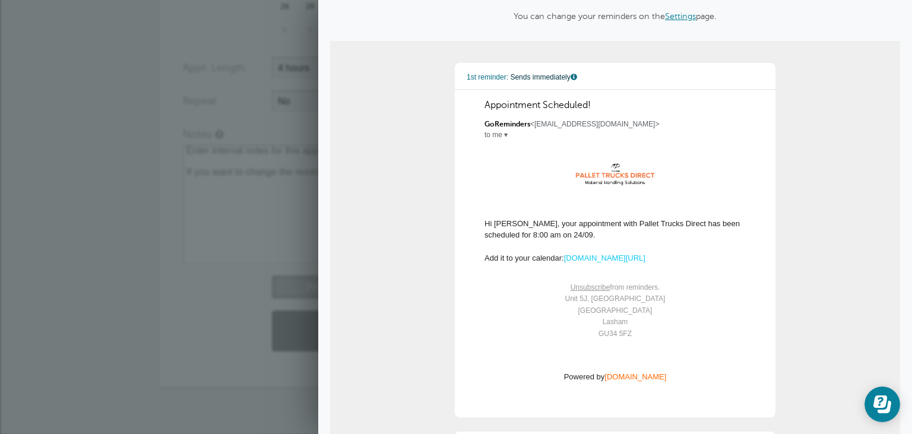
scroll to position [0, 0]
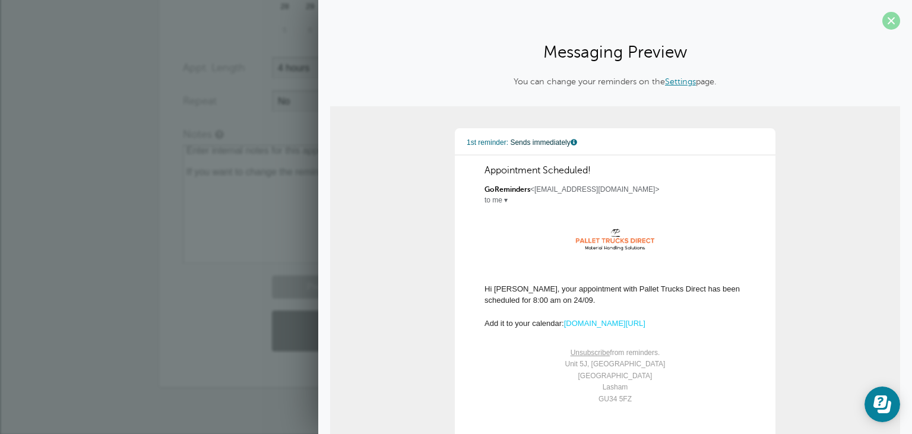
click at [893, 19] on span at bounding box center [891, 21] width 18 height 18
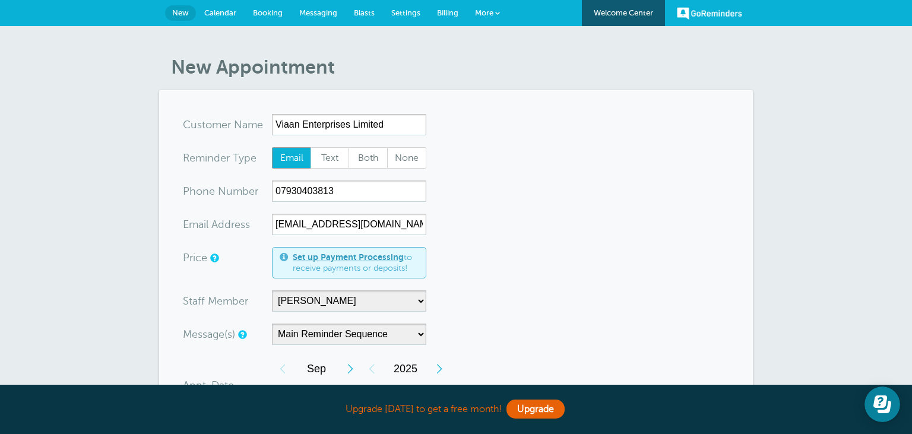
click at [406, 15] on span "Settings" at bounding box center [405, 12] width 29 height 9
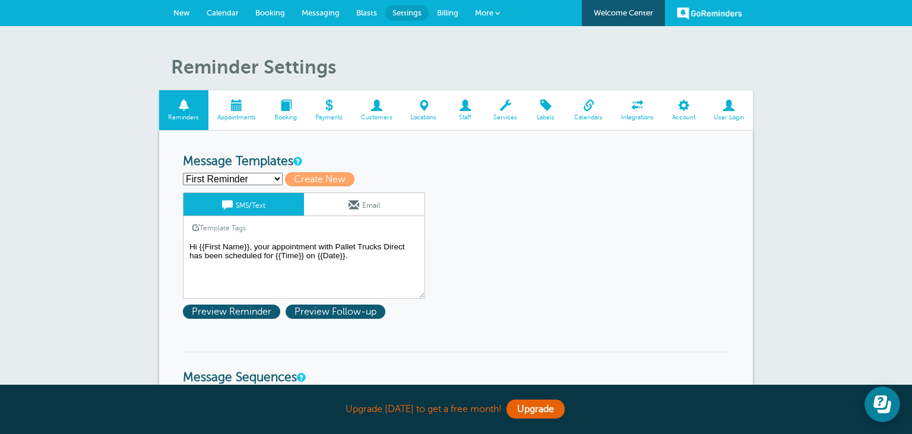
click at [183, 173] on select "First Reminder Second Reminder Service and Inspection Reminde Third Reminder Cr…" at bounding box center [233, 179] width 100 height 12
click at [257, 180] on select "First Reminder Second Reminder Service and Inspection Reminde Third Reminder Cr…" at bounding box center [233, 179] width 100 height 12
click at [240, 110] on span at bounding box center [236, 105] width 57 height 11
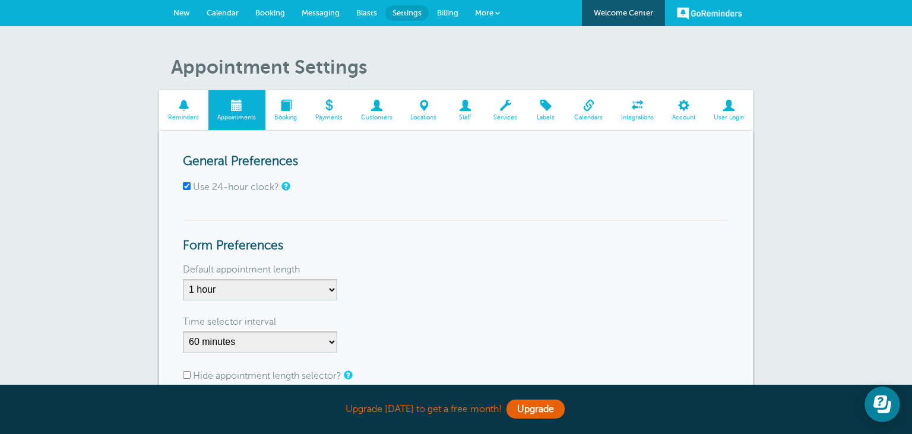
click at [284, 110] on span at bounding box center [285, 105] width 41 height 11
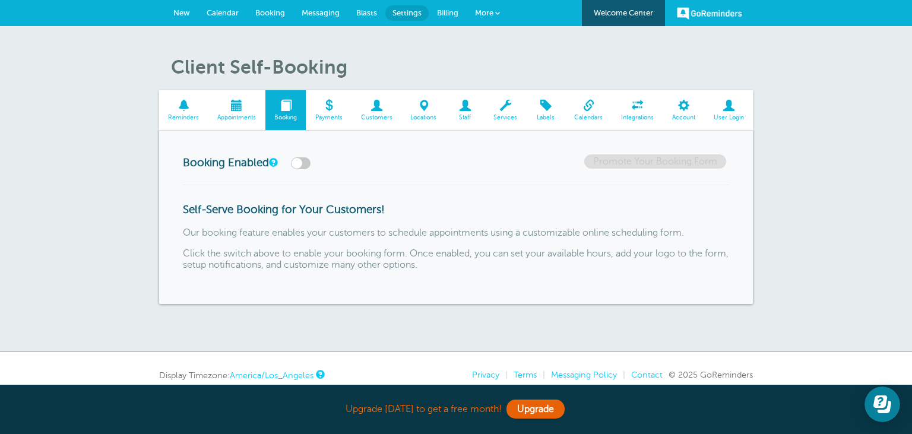
click at [178, 110] on span at bounding box center [183, 105] width 49 height 11
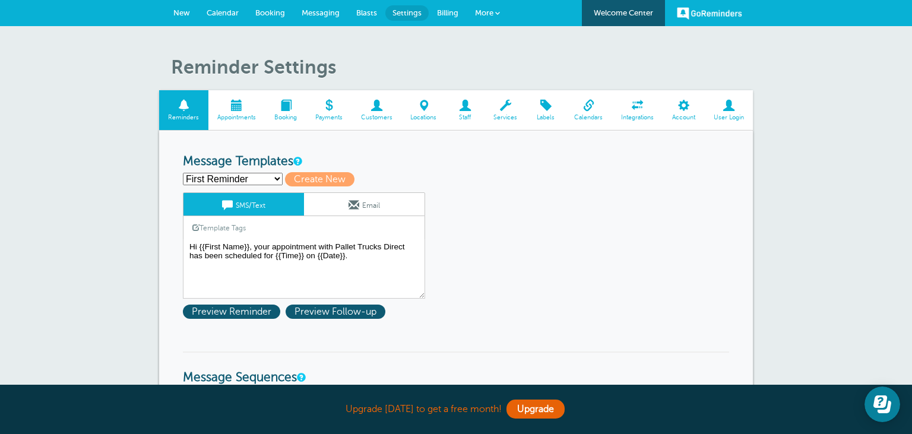
click at [377, 106] on span at bounding box center [377, 105] width 50 height 11
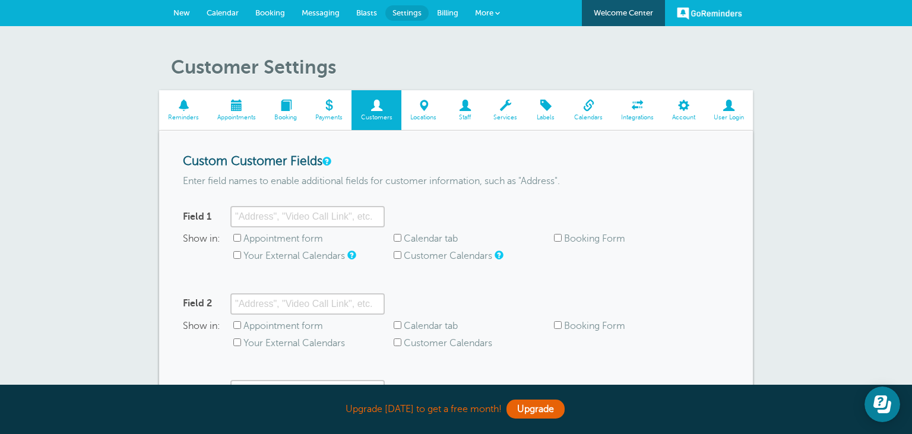
click at [687, 105] on span at bounding box center [684, 105] width 42 height 11
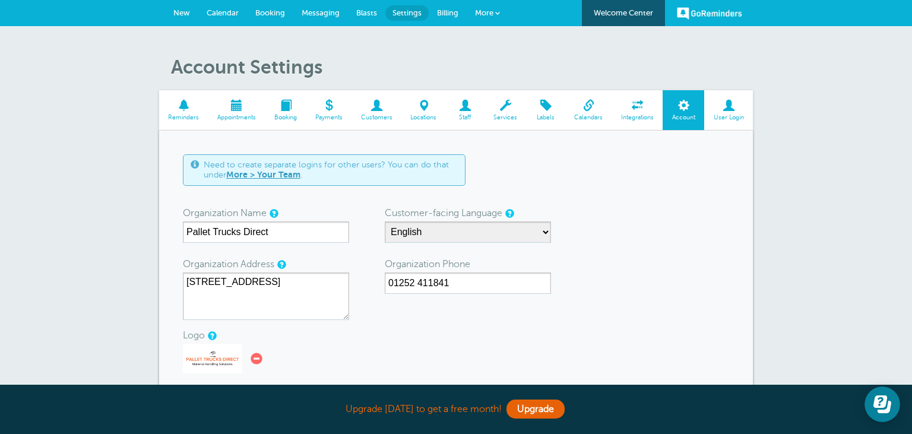
click at [643, 105] on span at bounding box center [637, 105] width 51 height 11
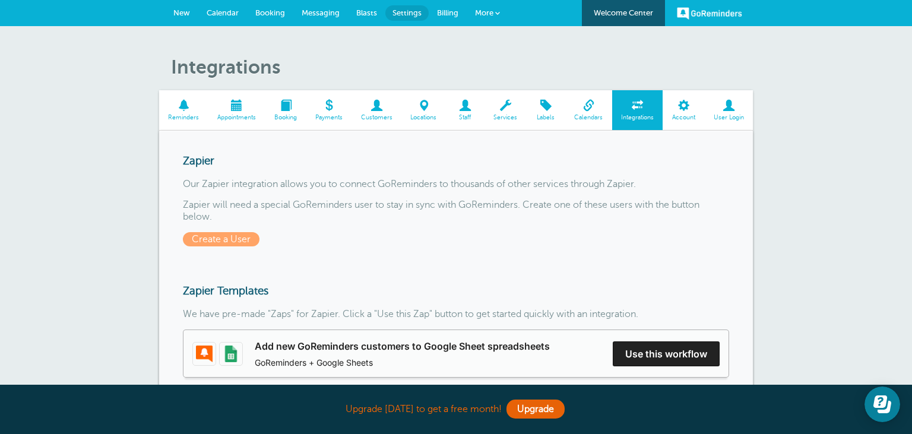
click at [182, 111] on span at bounding box center [183, 105] width 49 height 11
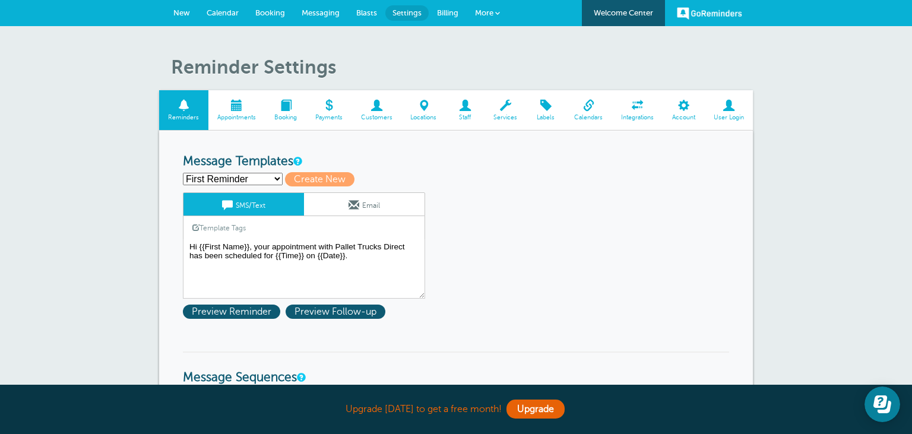
click at [183, 18] on link "New" at bounding box center [181, 13] width 33 height 26
click at [183, 13] on span "New" at bounding box center [181, 12] width 17 height 9
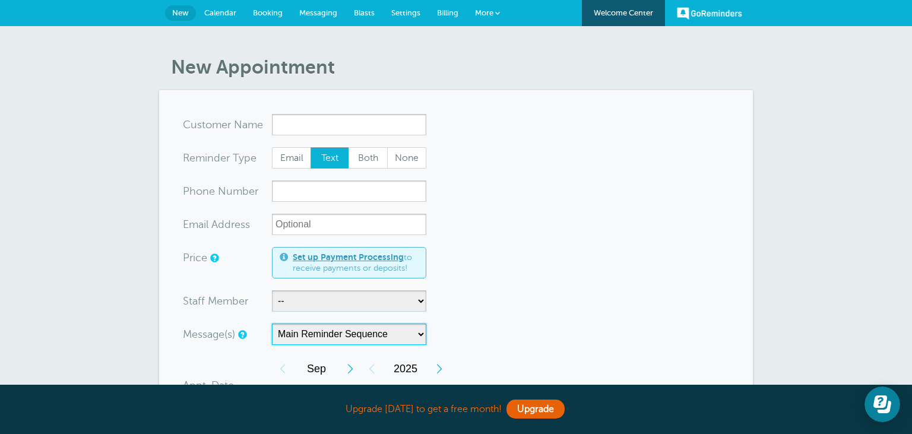
click at [272, 324] on select "Main Reminder Sequence" at bounding box center [349, 334] width 154 height 21
click at [383, 334] on select "Main Reminder Sequence" at bounding box center [349, 334] width 154 height 21
click at [397, 11] on span "Settings" at bounding box center [405, 12] width 29 height 9
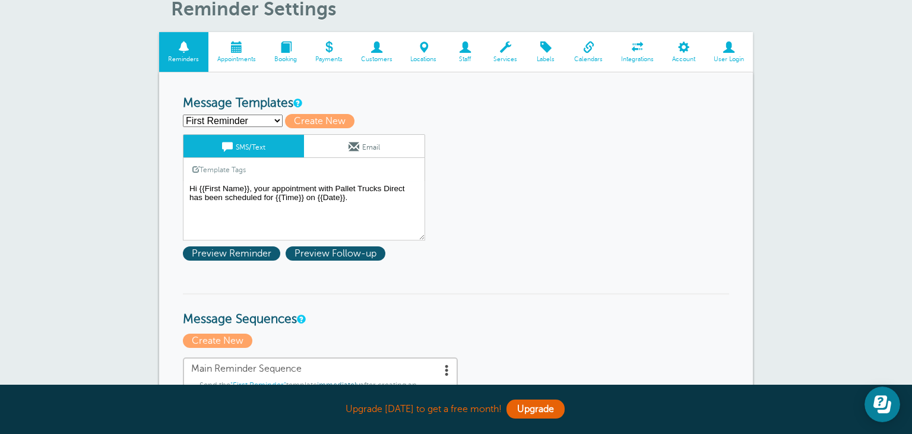
scroll to position [62, 0]
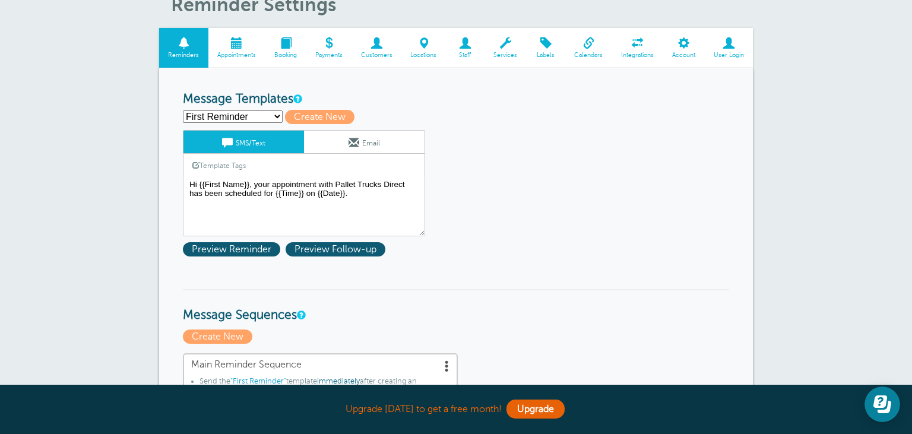
click at [183, 110] on select "First Reminder Second Reminder Service and Inspection Reminde Third Reminder Cr…" at bounding box center [233, 116] width 100 height 12
click option "First Reminder" at bounding box center [0, 0] width 0 height 0
click at [370, 143] on link "Email" at bounding box center [364, 142] width 121 height 23
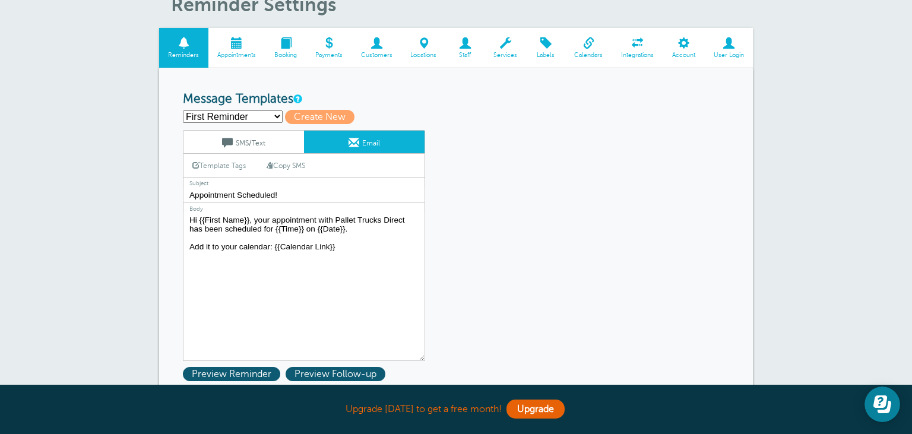
click at [183, 110] on select "First Reminder Second Reminder Service and Inspection Reminde Third Reminder Cr…" at bounding box center [233, 116] width 100 height 12
select select "162222"
click option "Service and Inspection Reminde" at bounding box center [0, 0] width 0 height 0
type input "Service and Inspection Reminde"
type input "Service and Inspection Reminder"
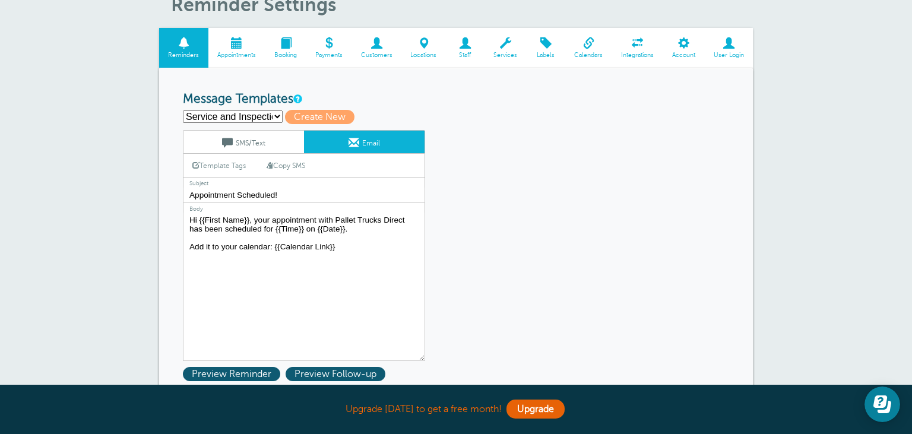
type textarea "Dear Client, I hope this email finds you well. We are reaching out to remind yo…"
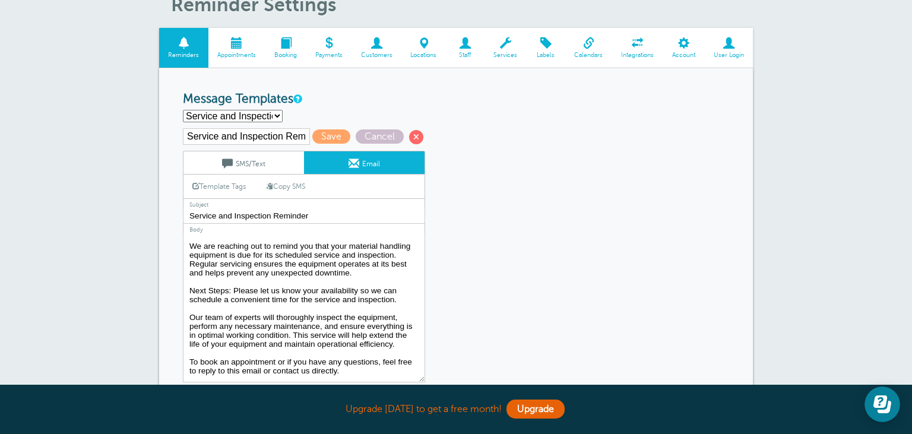
scroll to position [0, 0]
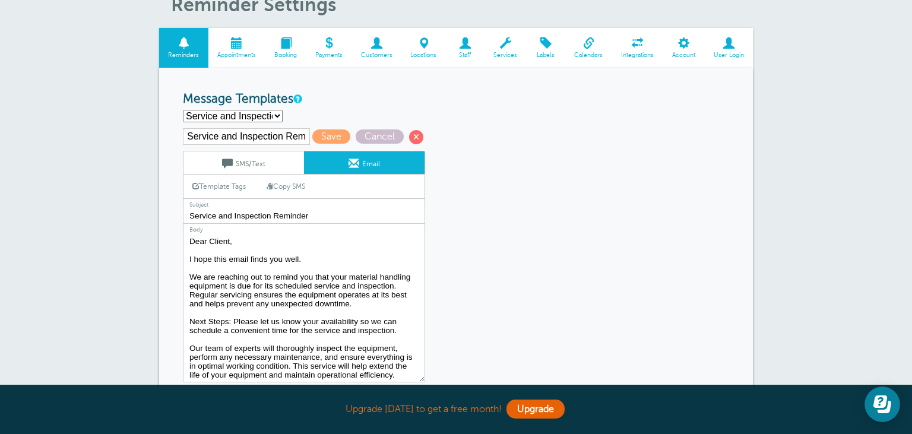
drag, startPoint x: 811, startPoint y: 148, endPoint x: 802, endPoint y: 173, distance: 25.9
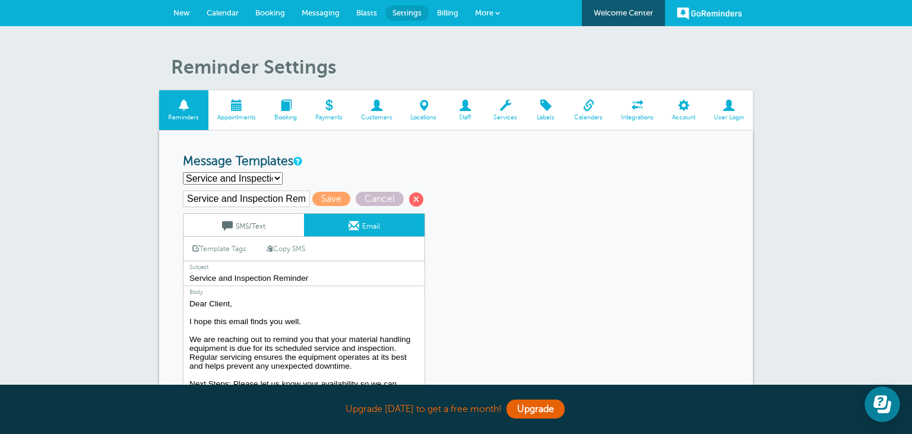
click at [220, 11] on span "Calendar" at bounding box center [223, 12] width 32 height 9
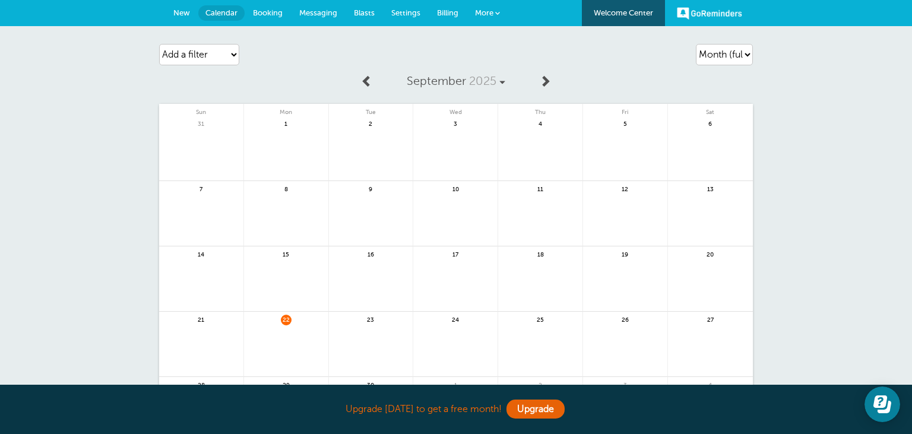
click at [461, 336] on link at bounding box center [455, 351] width 84 height 52
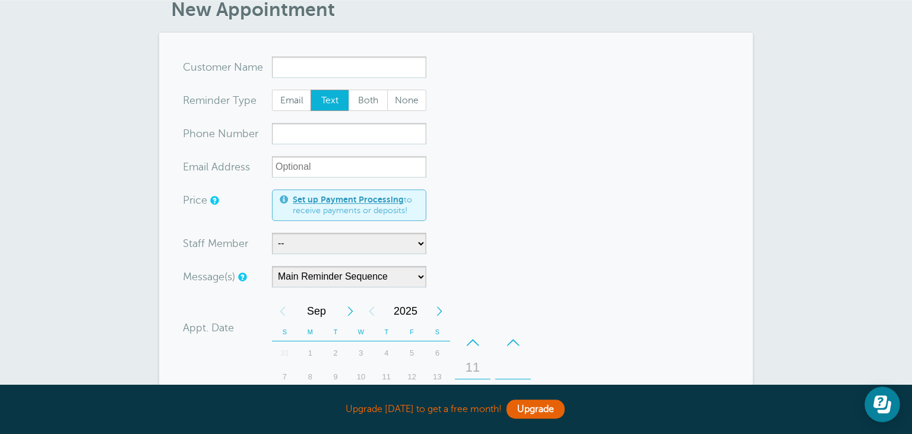
scroll to position [62, 0]
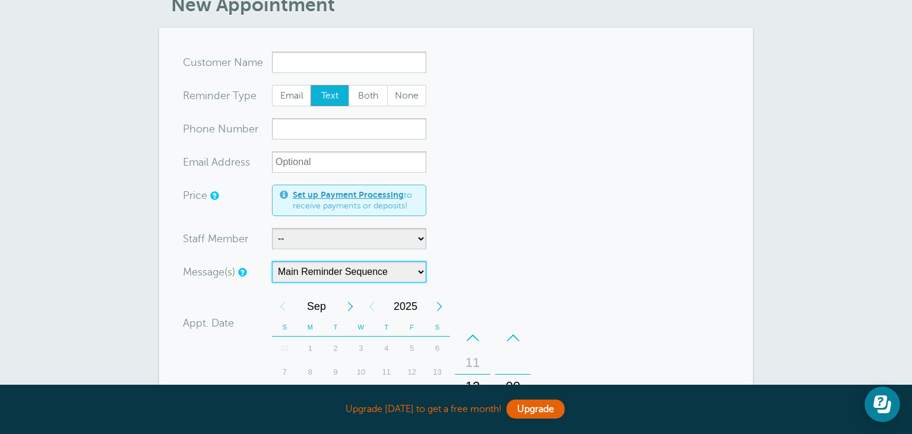
click at [272, 261] on select "Main Reminder Sequence" at bounding box center [349, 271] width 154 height 21
click at [388, 273] on select "Main Reminder Sequence" at bounding box center [349, 271] width 154 height 21
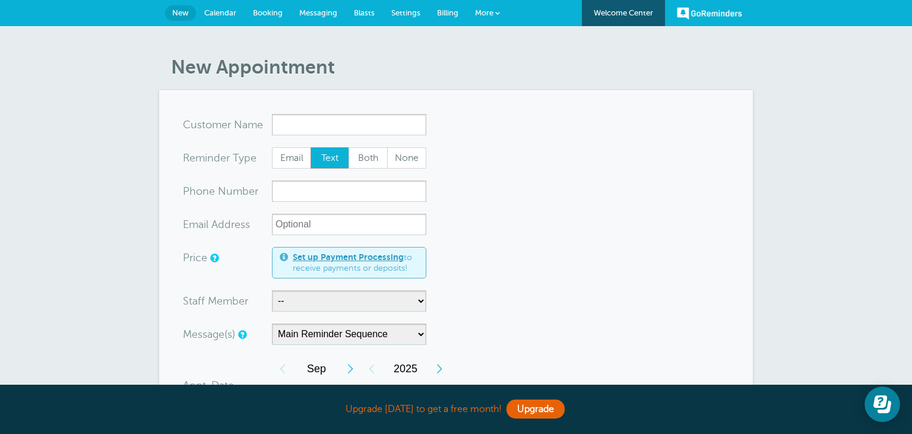
click at [407, 12] on span "Settings" at bounding box center [405, 12] width 29 height 9
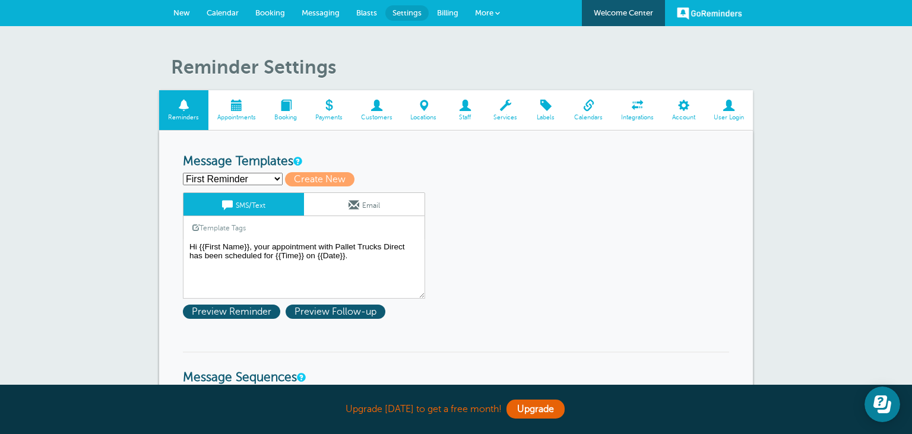
click at [183, 173] on select "First Reminder Second Reminder Service and Inspection Reminde Third Reminder Cr…" at bounding box center [233, 179] width 100 height 12
drag, startPoint x: 252, startPoint y: 176, endPoint x: 515, endPoint y: 236, distance: 270.5
click at [374, 201] on link "Email" at bounding box center [364, 204] width 121 height 23
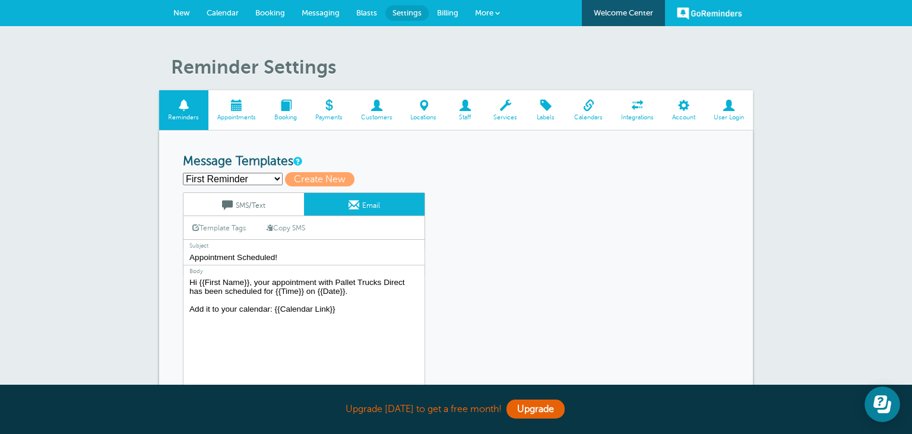
click at [265, 203] on link "SMS/Text" at bounding box center [243, 204] width 121 height 23
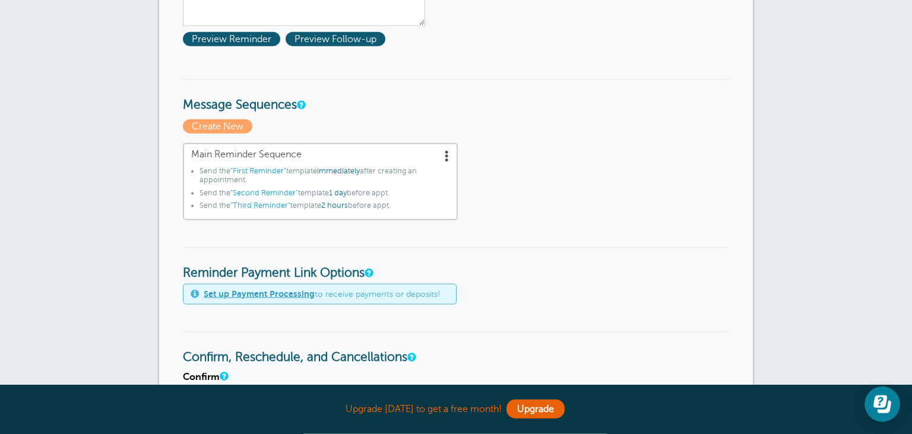
scroll to position [251, 0]
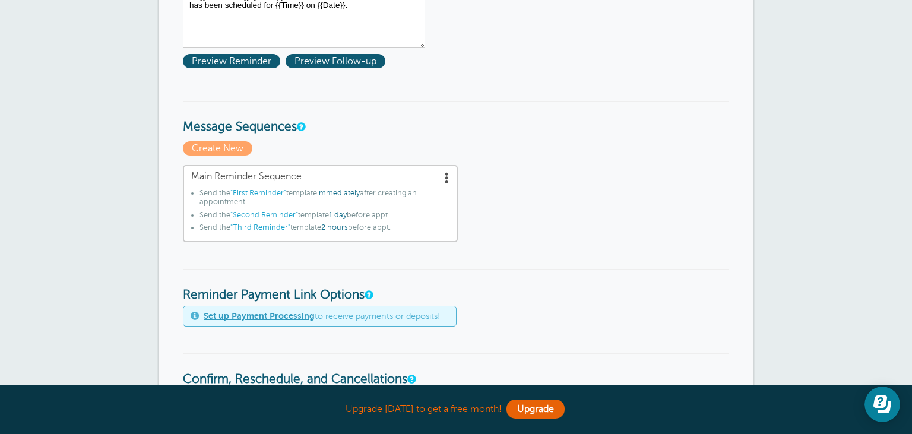
click at [448, 176] on span at bounding box center [447, 178] width 12 height 12
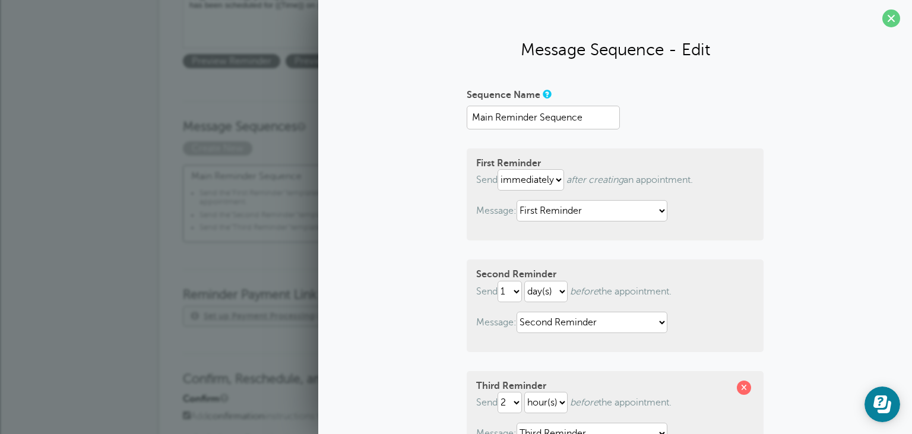
scroll to position [0, 0]
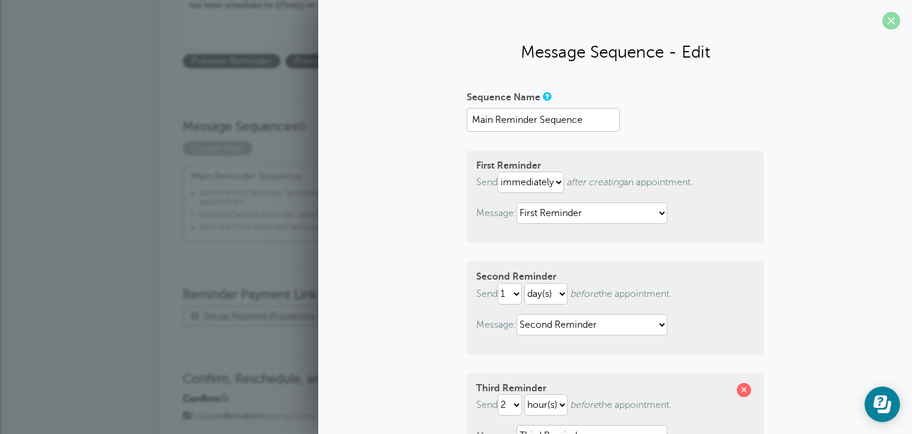
click at [892, 24] on span at bounding box center [891, 21] width 18 height 18
